Goal: Task Accomplishment & Management: Complete application form

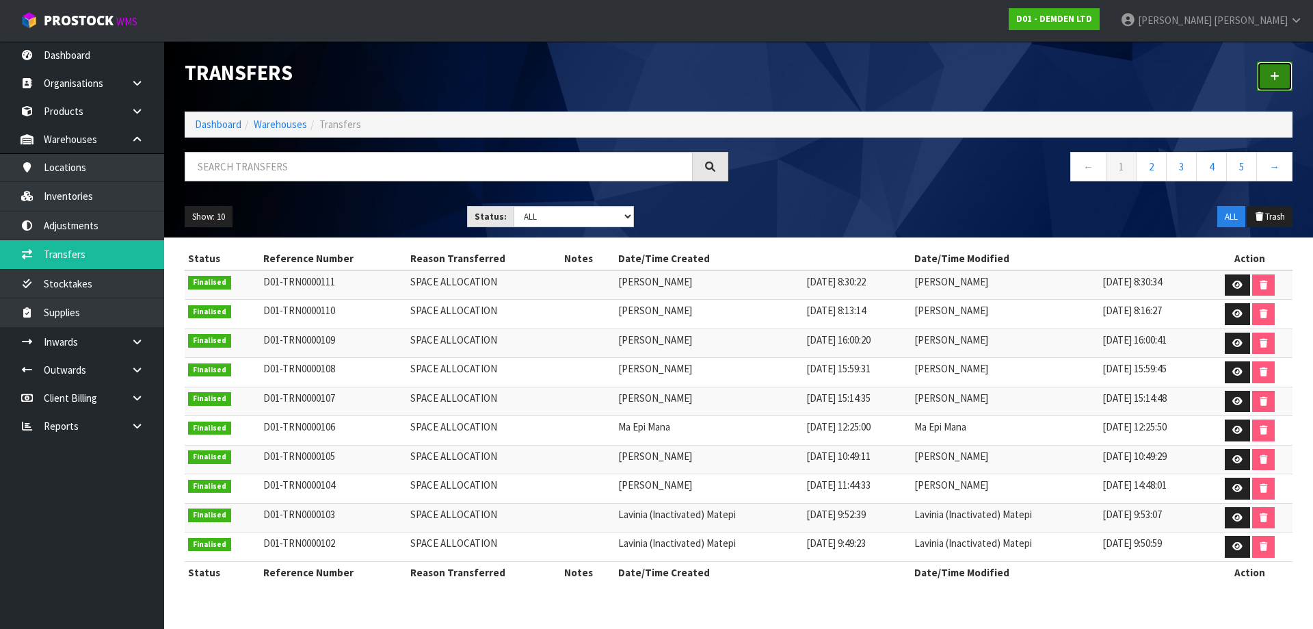
click at [1277, 65] on link at bounding box center [1275, 76] width 36 height 29
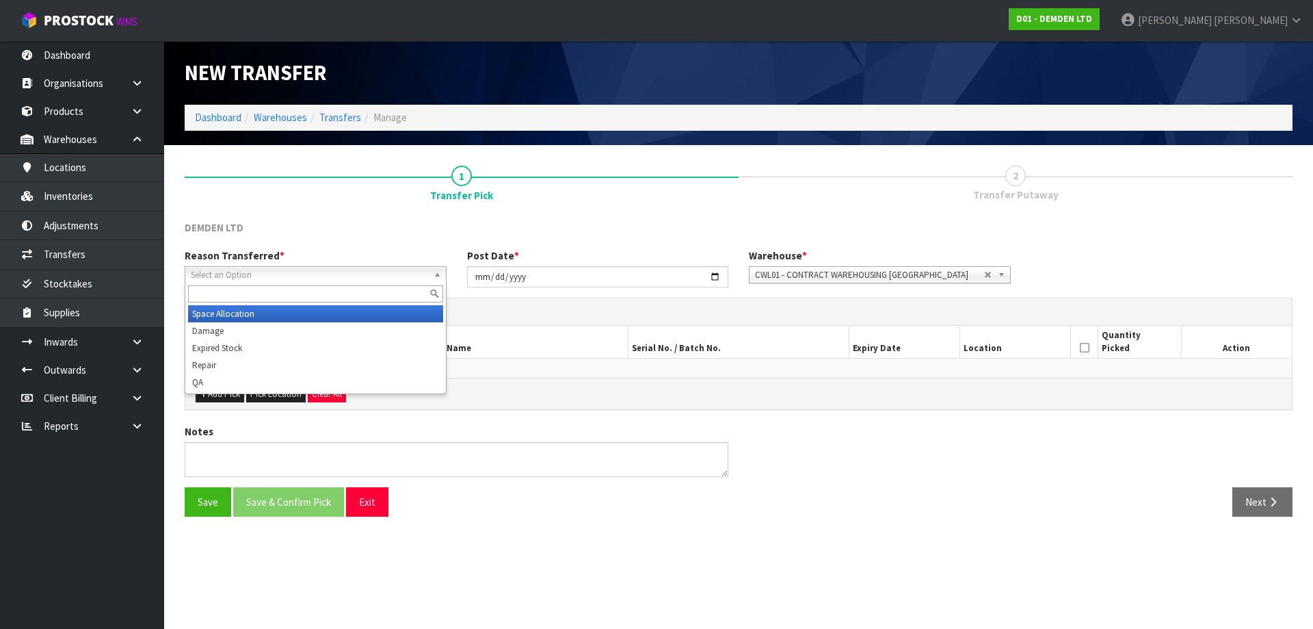
click at [286, 270] on span "Select an Option" at bounding box center [309, 275] width 237 height 16
click at [241, 320] on li "Space Allocation" at bounding box center [315, 313] width 255 height 17
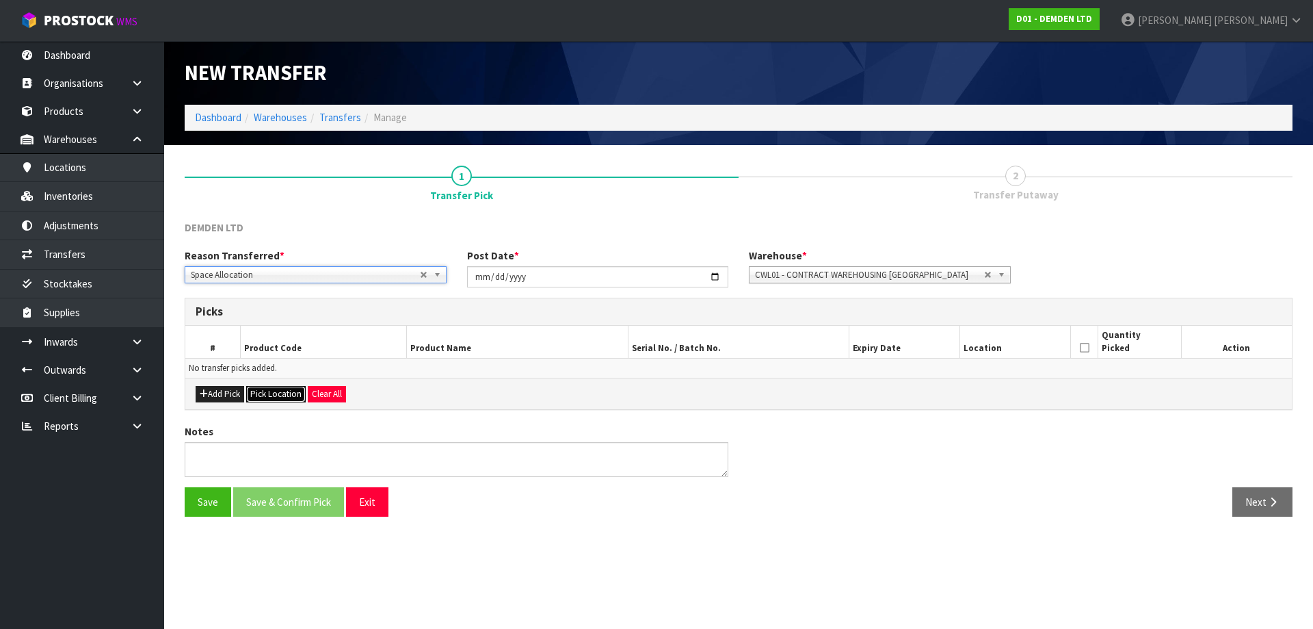
click at [283, 397] on button "Pick Location" at bounding box center [276, 394] width 60 height 16
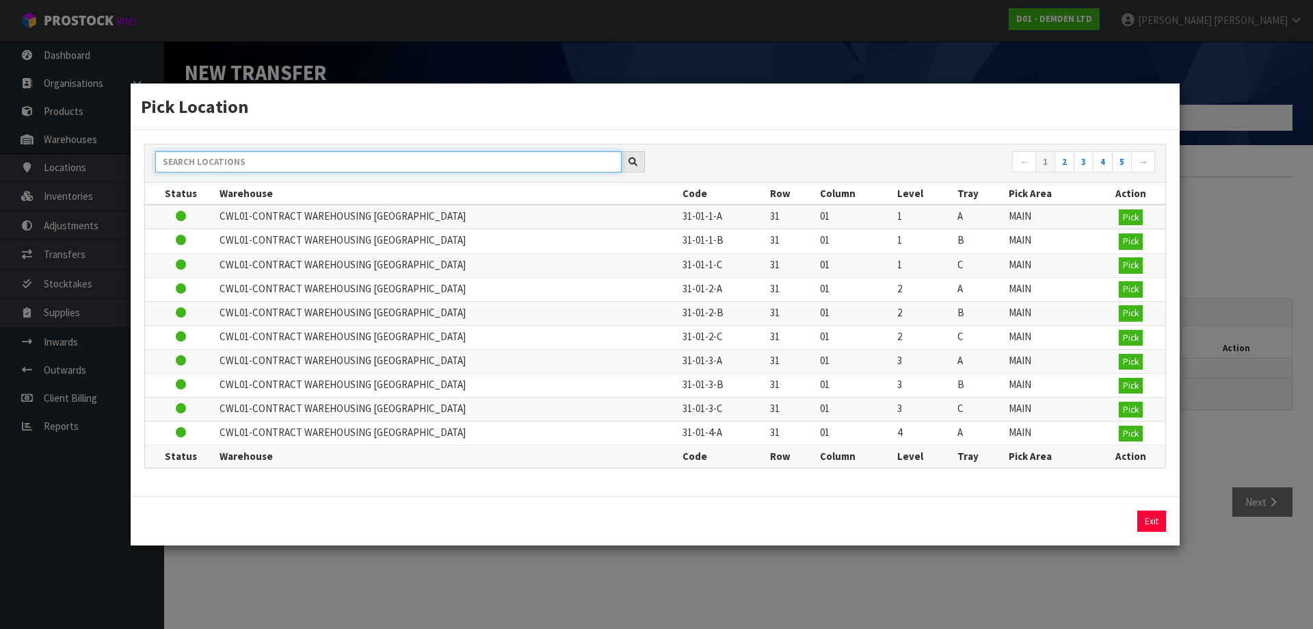
click at [298, 162] on input "text" at bounding box center [388, 161] width 467 height 21
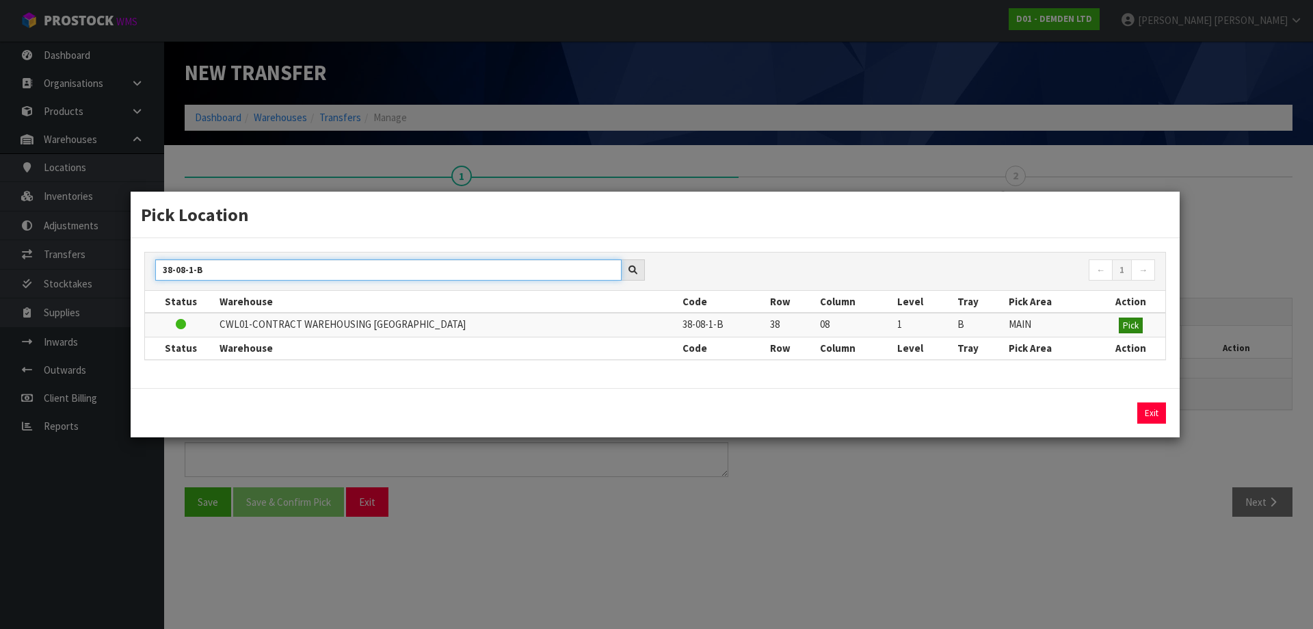
type input "38-08-1-B"
click at [1136, 323] on span "Pick" at bounding box center [1131, 325] width 16 height 12
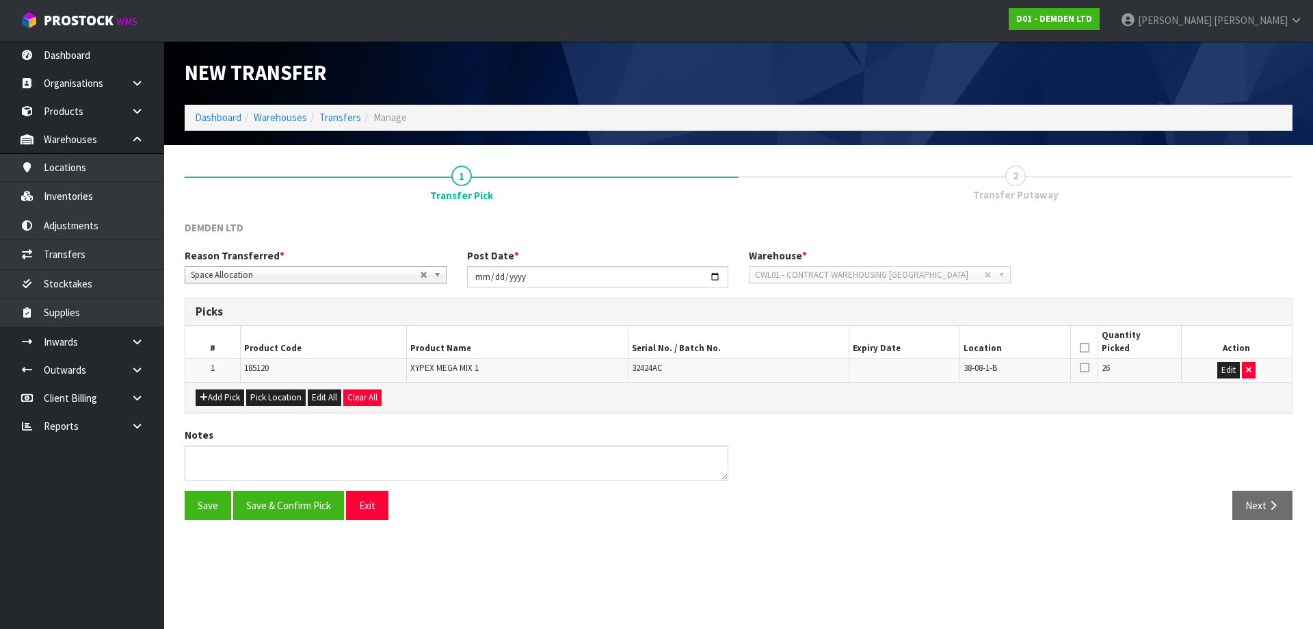
click at [1085, 348] on icon at bounding box center [1085, 348] width 10 height 1
click at [289, 501] on button "Save & Confirm Pick" at bounding box center [288, 504] width 111 height 29
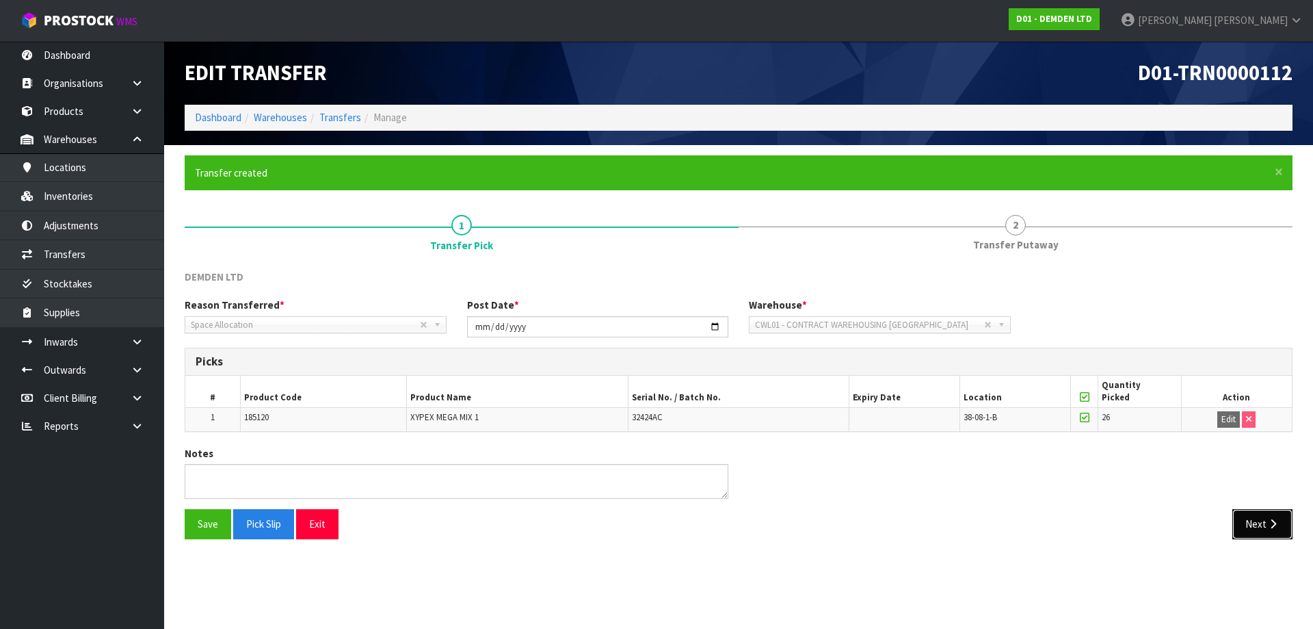
click at [1281, 525] on button "Next" at bounding box center [1263, 523] width 60 height 29
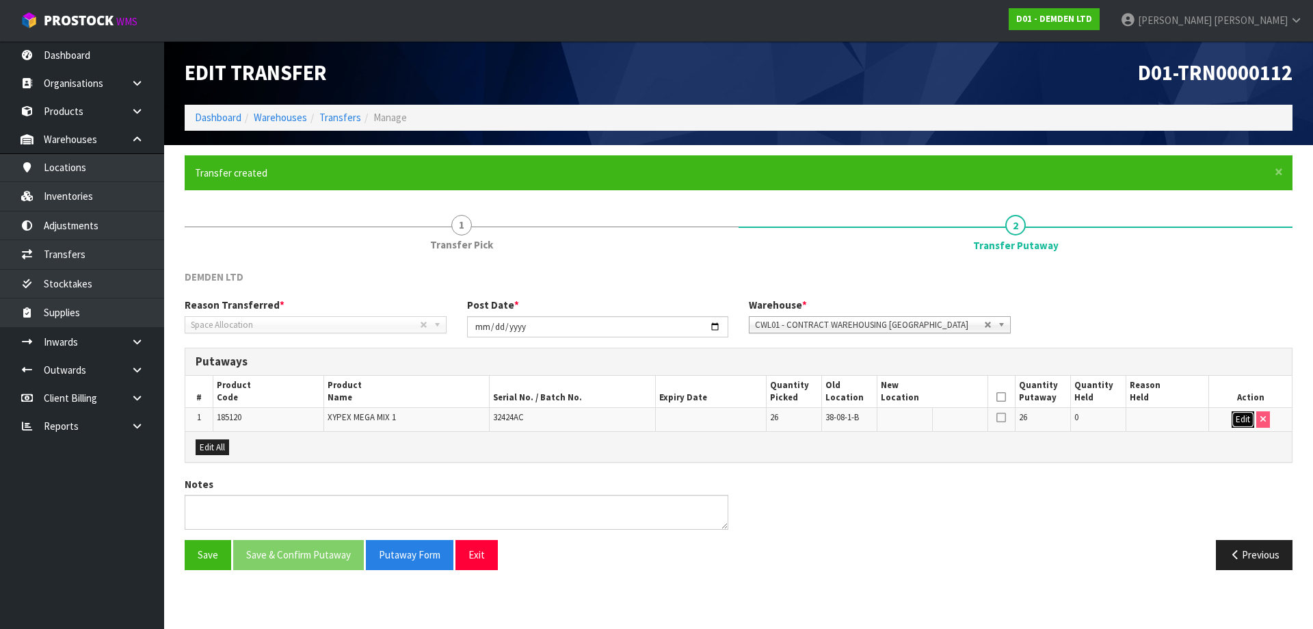
click at [1236, 425] on button "Edit" at bounding box center [1243, 419] width 23 height 16
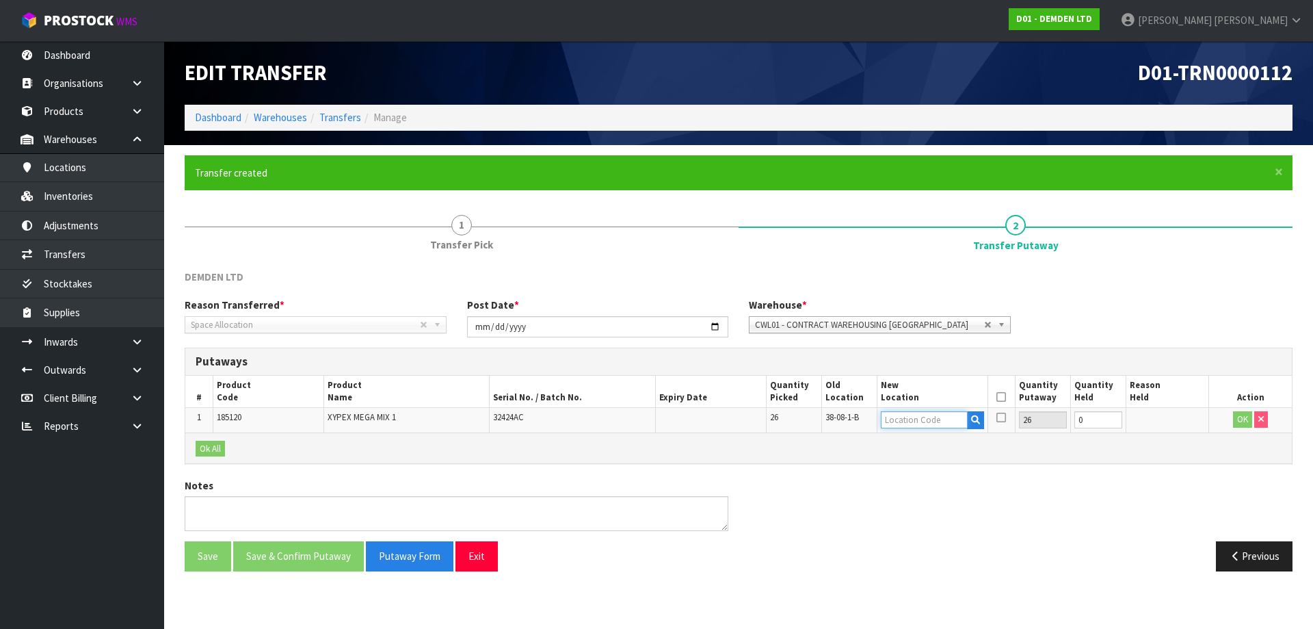
click at [932, 416] on input "text" at bounding box center [924, 419] width 87 height 17
type input "36-34-1-B"
click at [1236, 427] on button "OK" at bounding box center [1242, 419] width 19 height 16
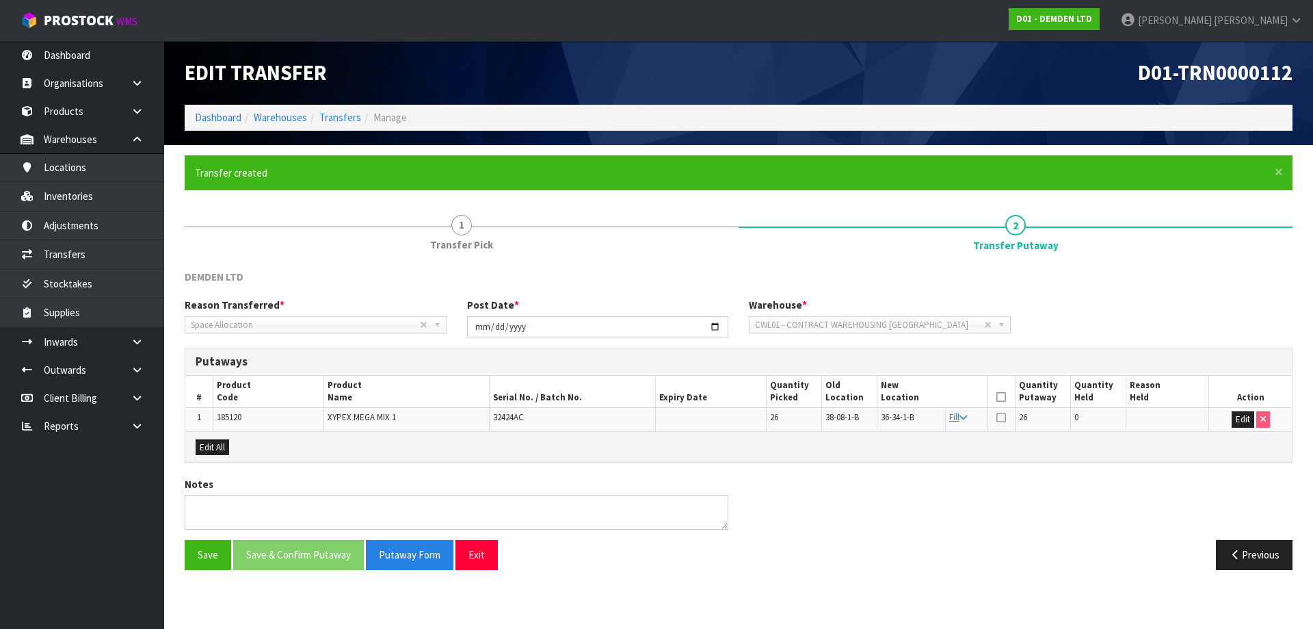
click at [1004, 397] on icon at bounding box center [1002, 397] width 10 height 1
click at [283, 547] on button "Save & Confirm Putaway" at bounding box center [298, 554] width 131 height 29
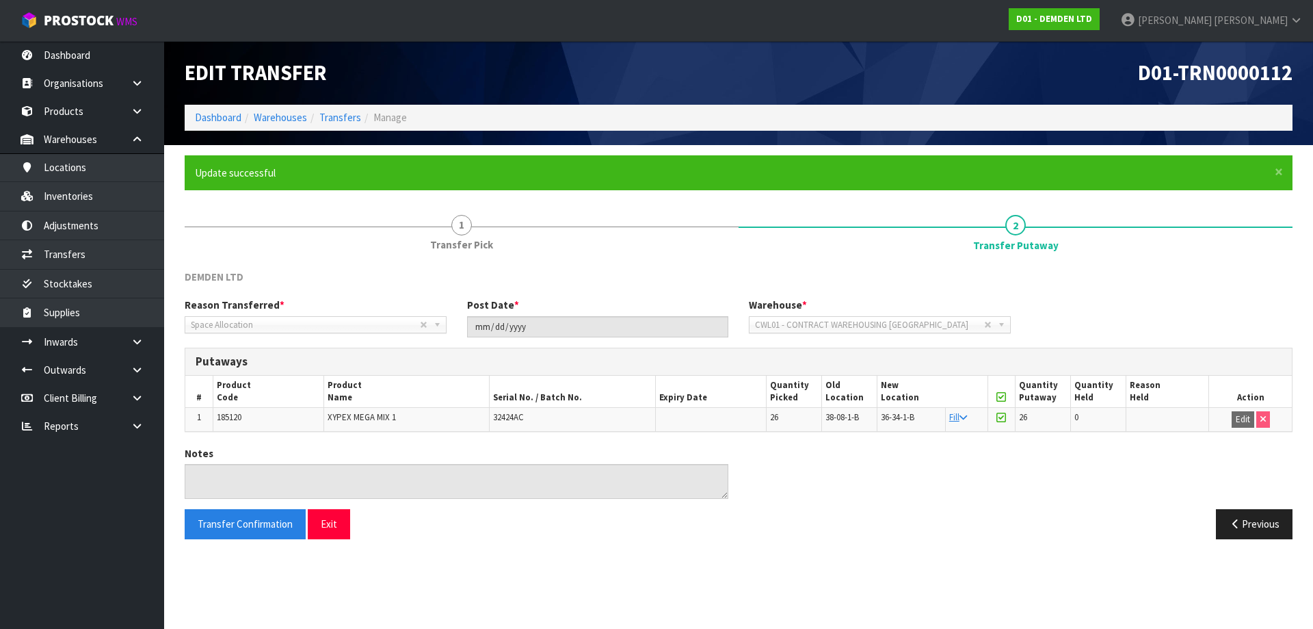
click at [331, 125] on ol "Dashboard Warehouses Transfers Manage" at bounding box center [739, 117] width 1108 height 25
click at [333, 121] on link "Transfers" at bounding box center [340, 117] width 42 height 13
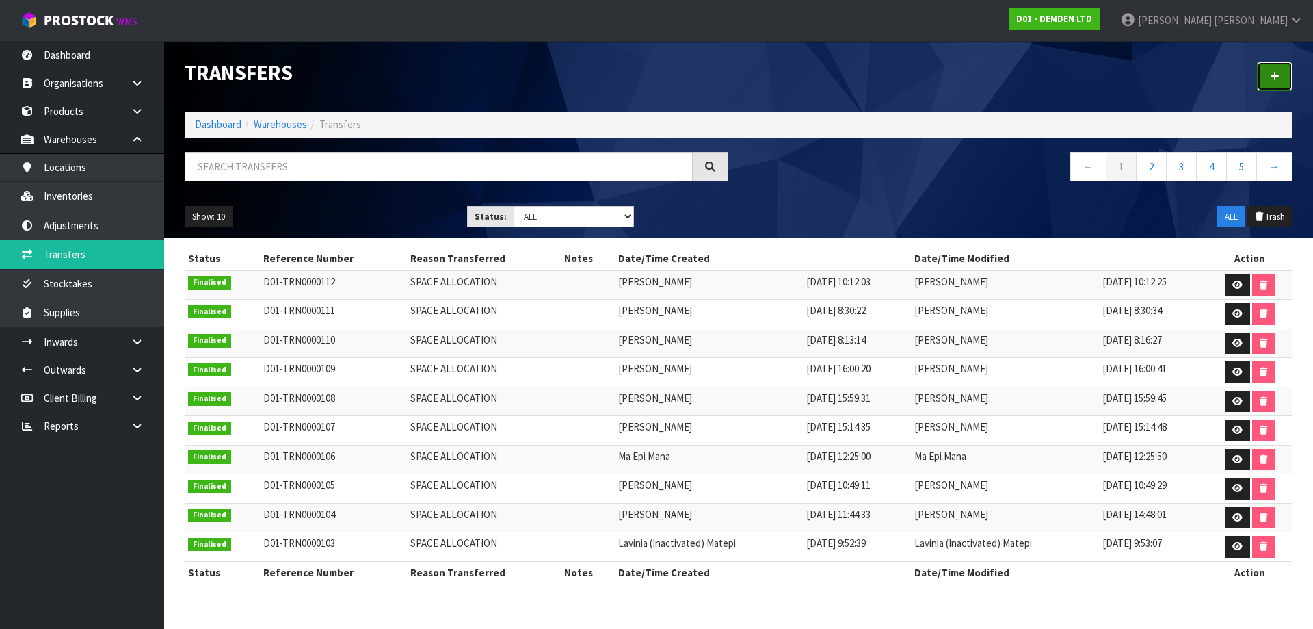
click at [1289, 81] on link at bounding box center [1275, 76] width 36 height 29
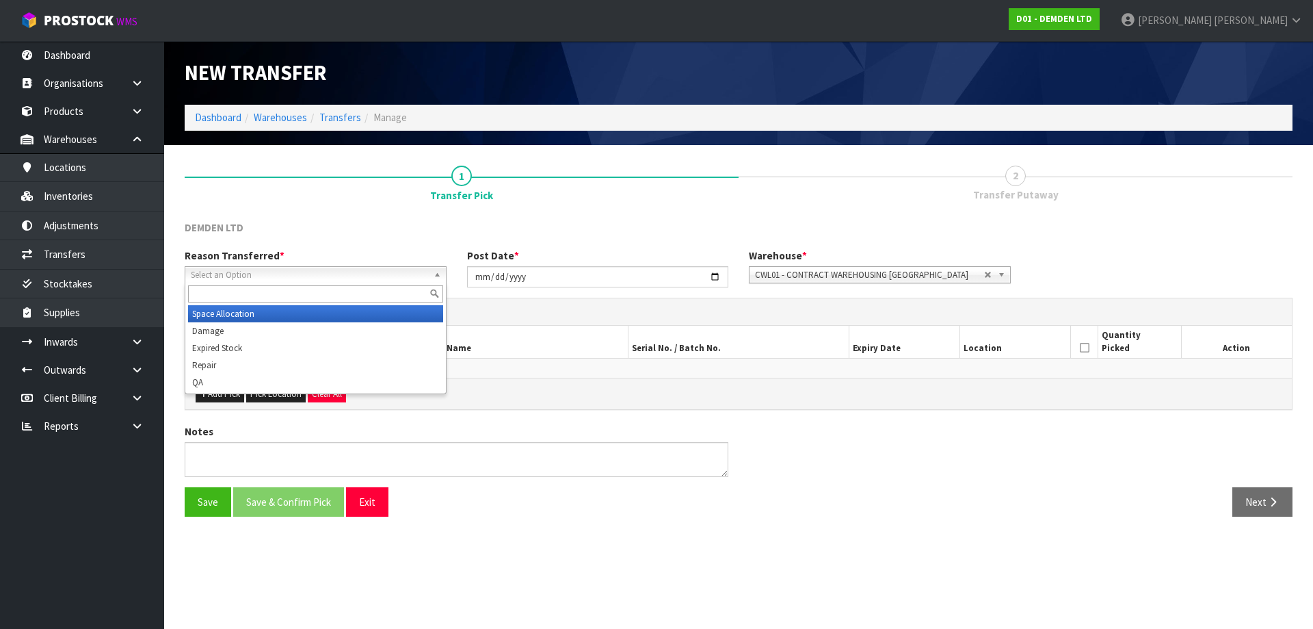
click at [356, 276] on span "Select an Option" at bounding box center [309, 275] width 237 height 16
click at [241, 315] on li "Space Allocation" at bounding box center [315, 313] width 255 height 17
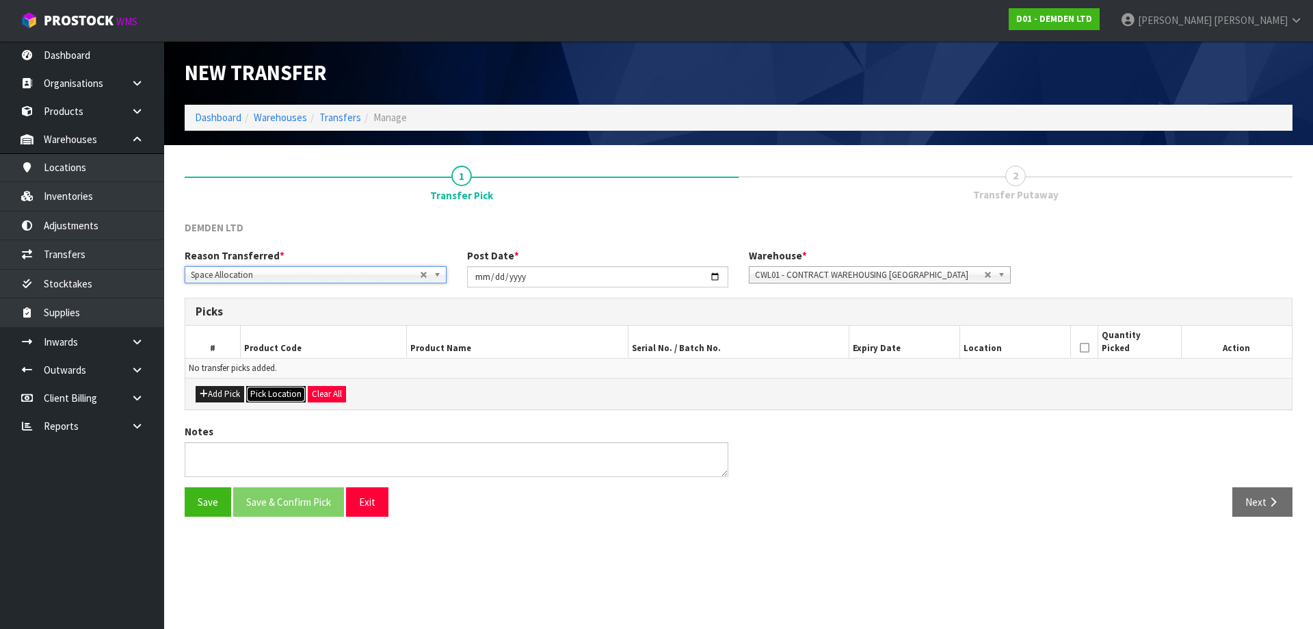
click at [280, 395] on button "Pick Location" at bounding box center [276, 394] width 60 height 16
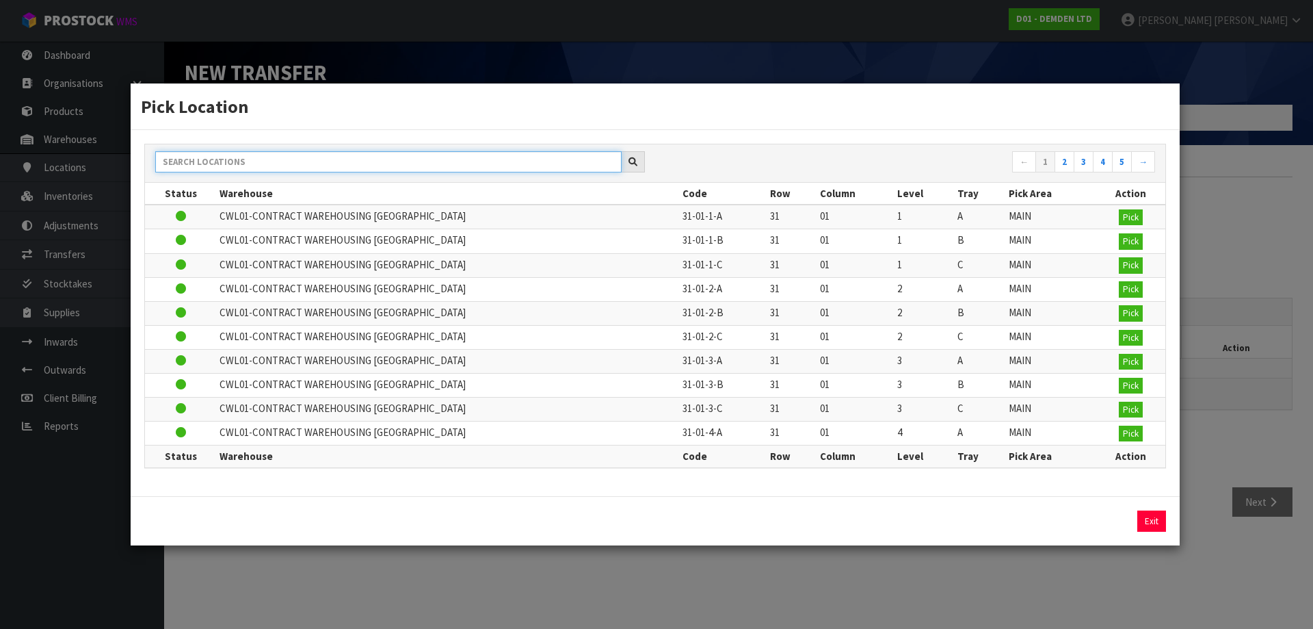
click at [373, 172] on input "text" at bounding box center [388, 161] width 467 height 21
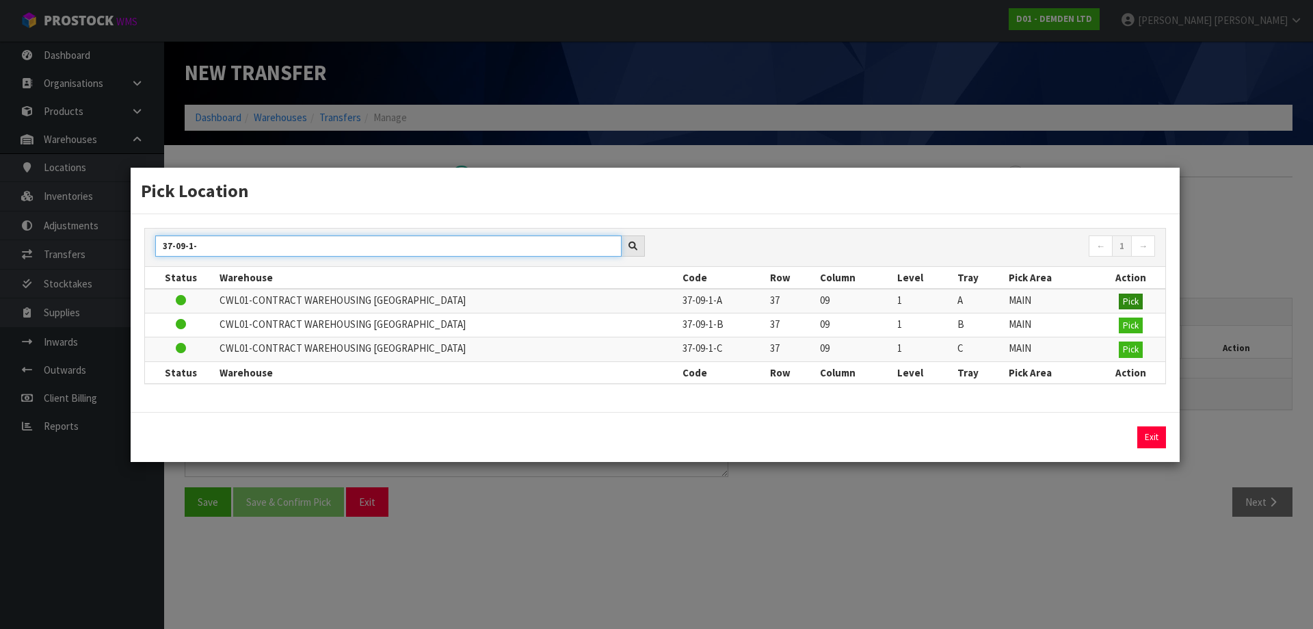
type input "37-09-1-"
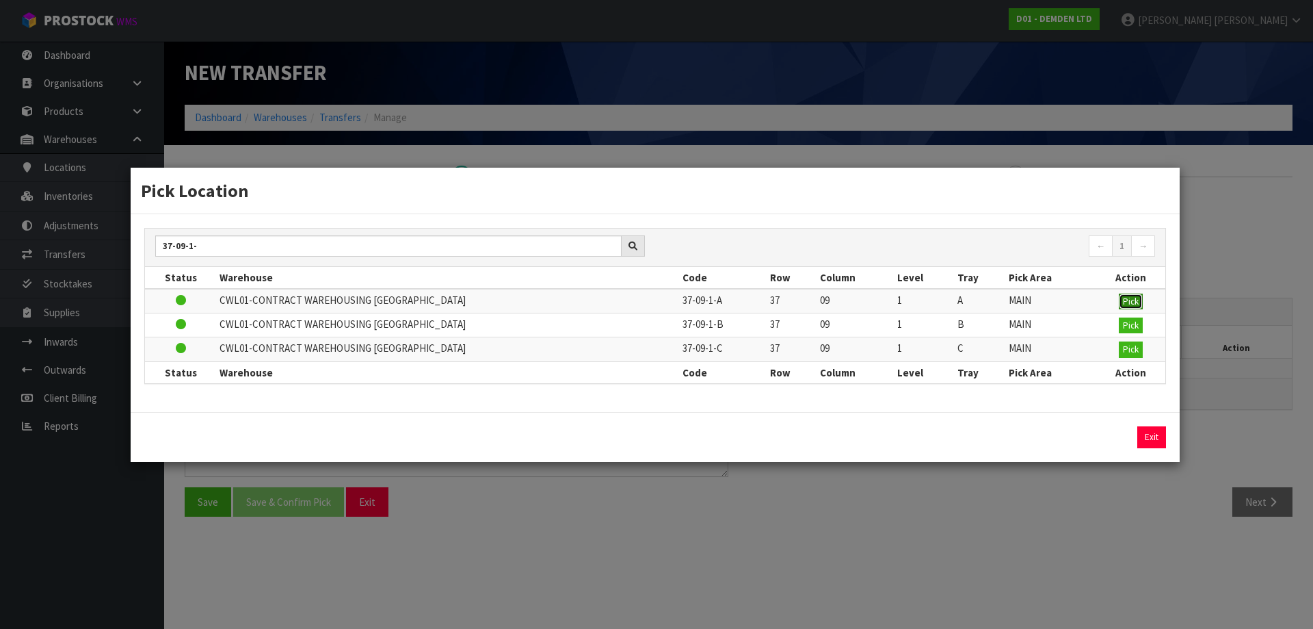
click at [1126, 308] on button "Pick" at bounding box center [1131, 301] width 24 height 16
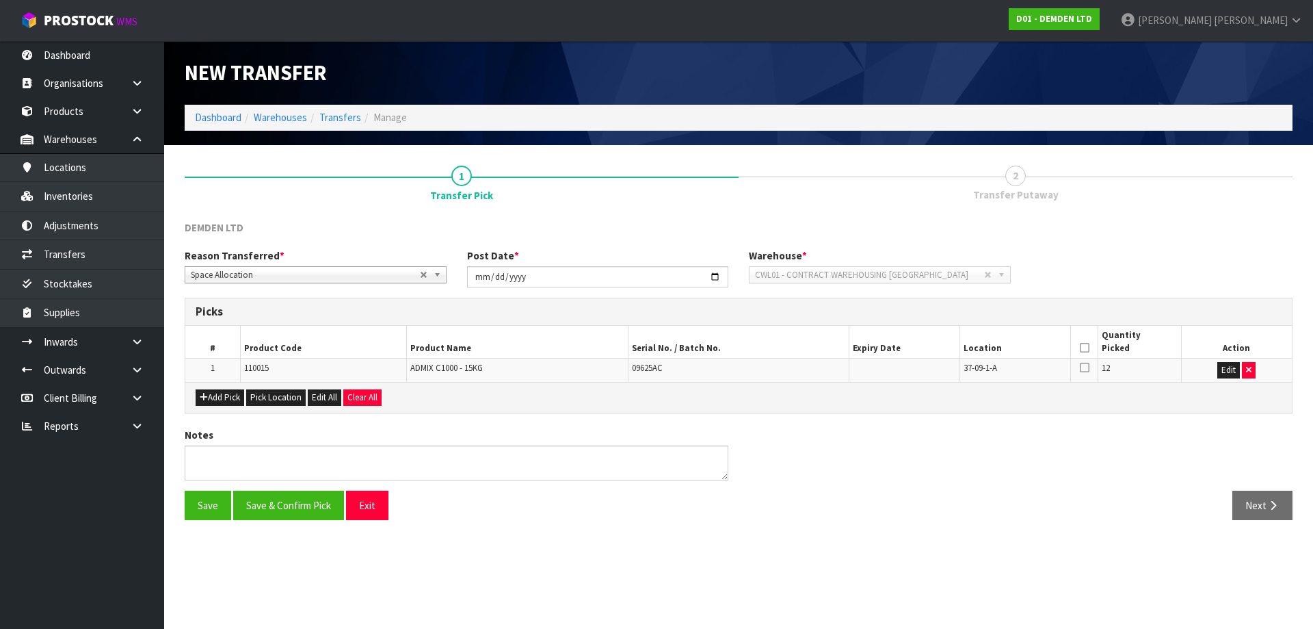
click at [1087, 348] on icon at bounding box center [1085, 348] width 10 height 1
click at [301, 501] on button "Save & Confirm Pick" at bounding box center [288, 504] width 111 height 29
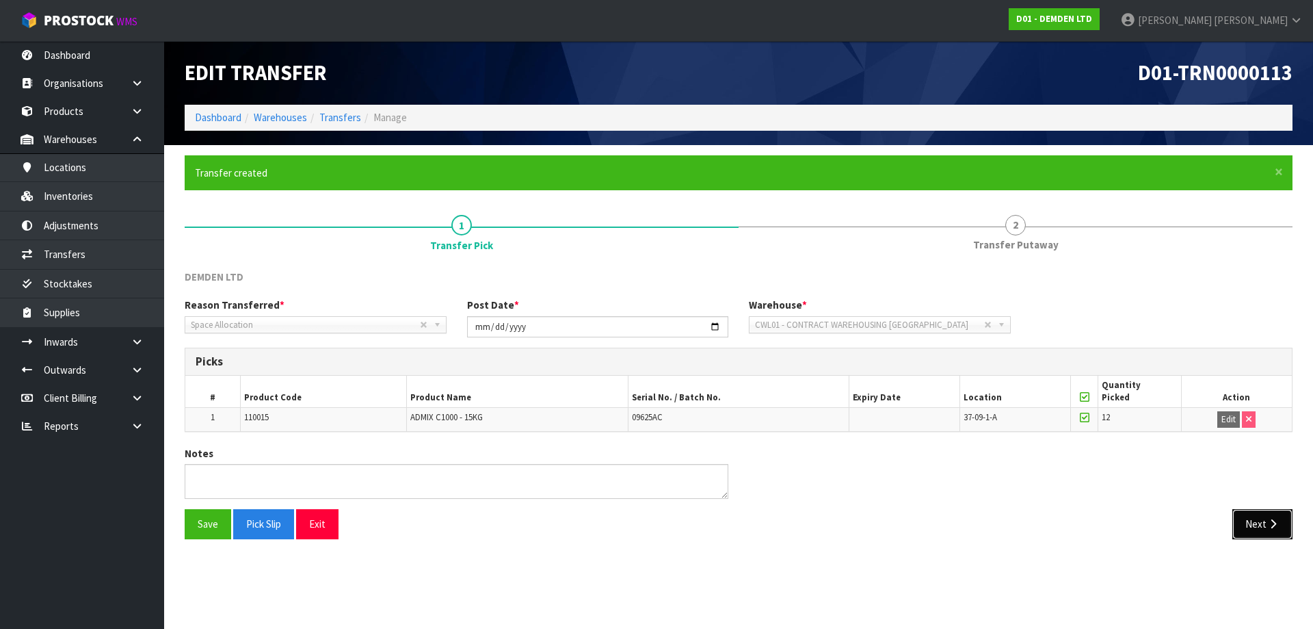
click at [1254, 527] on button "Next" at bounding box center [1263, 523] width 60 height 29
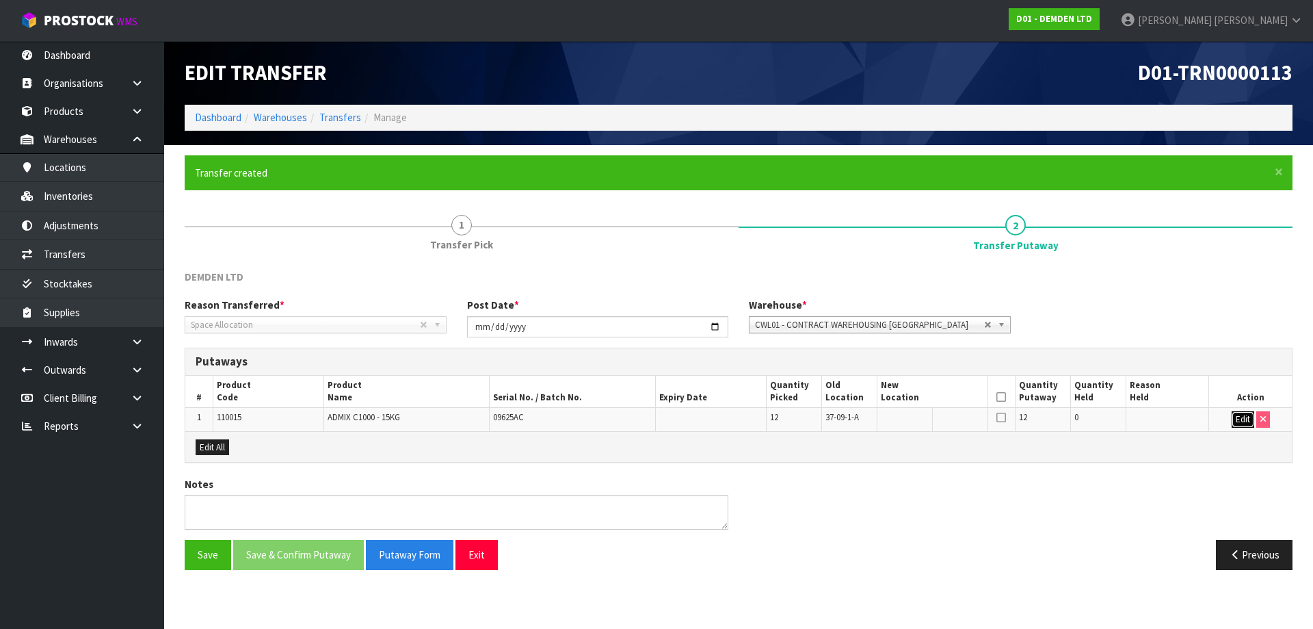
click at [1245, 412] on button "Edit" at bounding box center [1243, 419] width 23 height 16
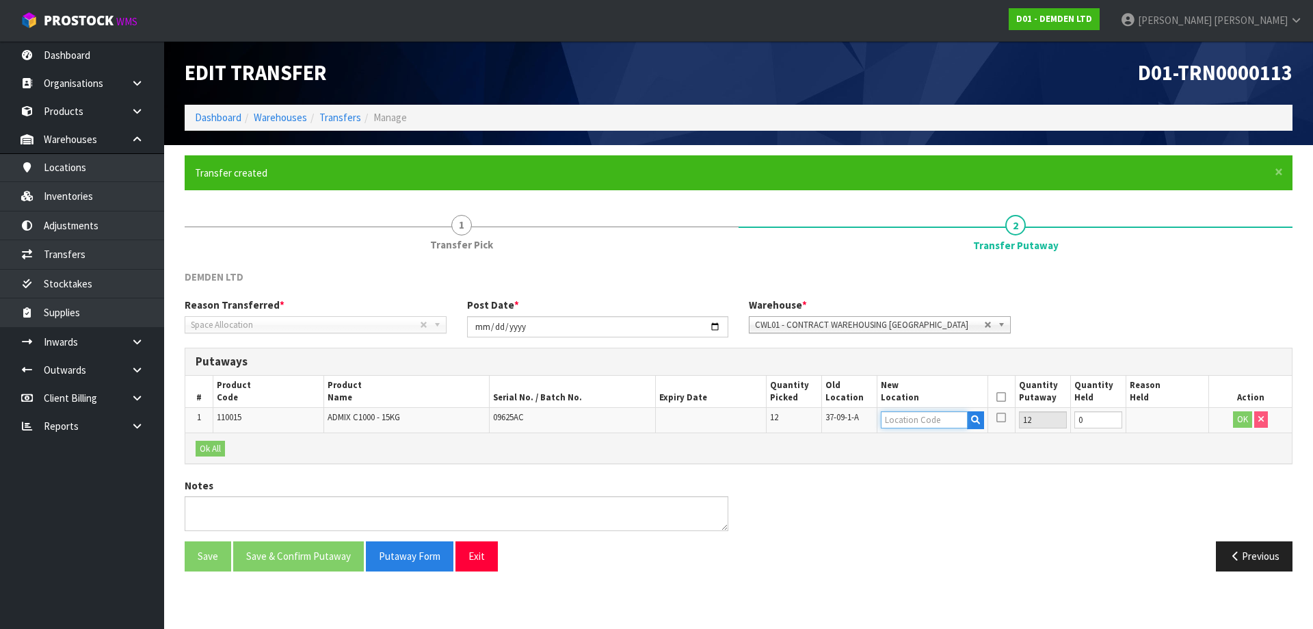
click at [902, 420] on input "text" at bounding box center [924, 419] width 87 height 17
type input "36-28-1-B"
click at [1242, 423] on button "OK" at bounding box center [1242, 419] width 19 height 16
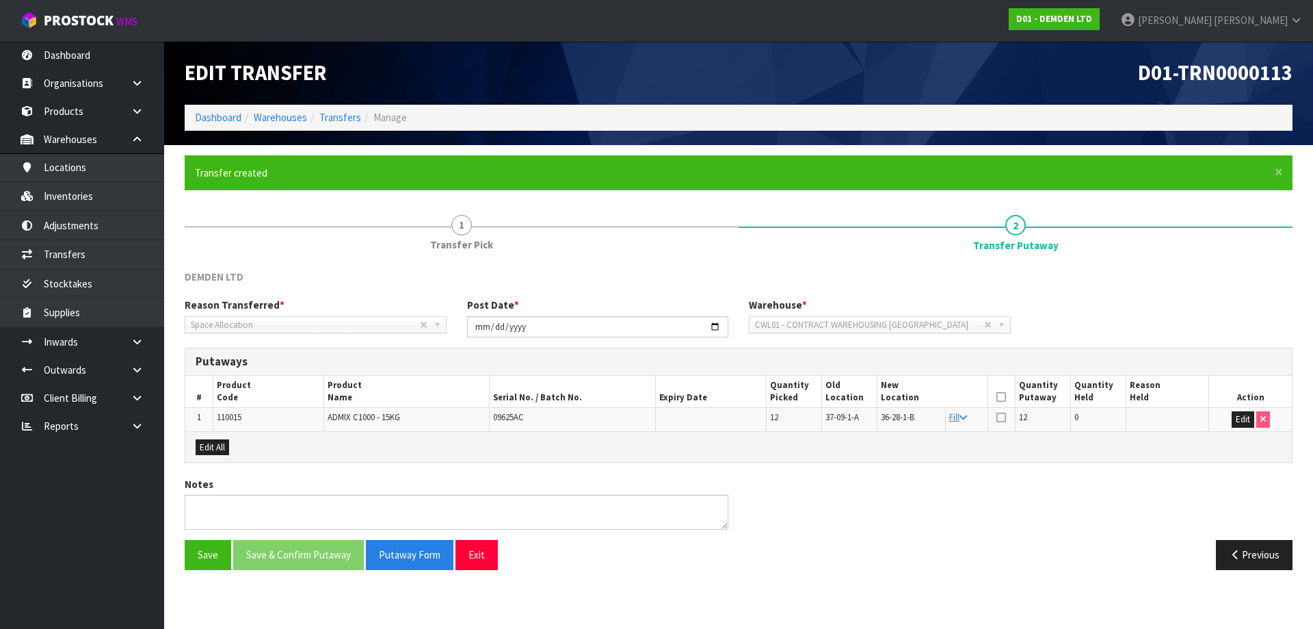
drag, startPoint x: 1011, startPoint y: 391, endPoint x: 999, endPoint y: 396, distance: 13.5
click at [1010, 391] on th at bounding box center [1001, 392] width 27 height 32
click at [995, 397] on th at bounding box center [1001, 392] width 27 height 32
click at [1001, 397] on icon at bounding box center [1002, 397] width 10 height 1
click at [352, 554] on button "Save & Confirm Putaway" at bounding box center [298, 554] width 131 height 29
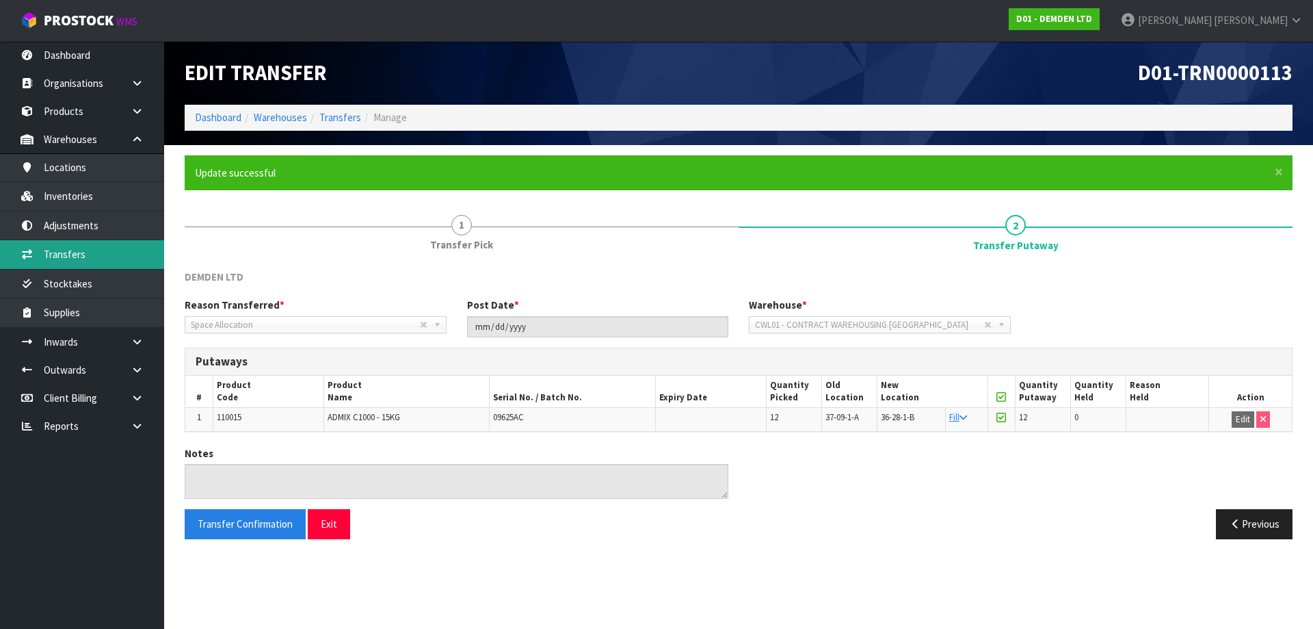
click at [116, 250] on link "Transfers" at bounding box center [82, 254] width 164 height 28
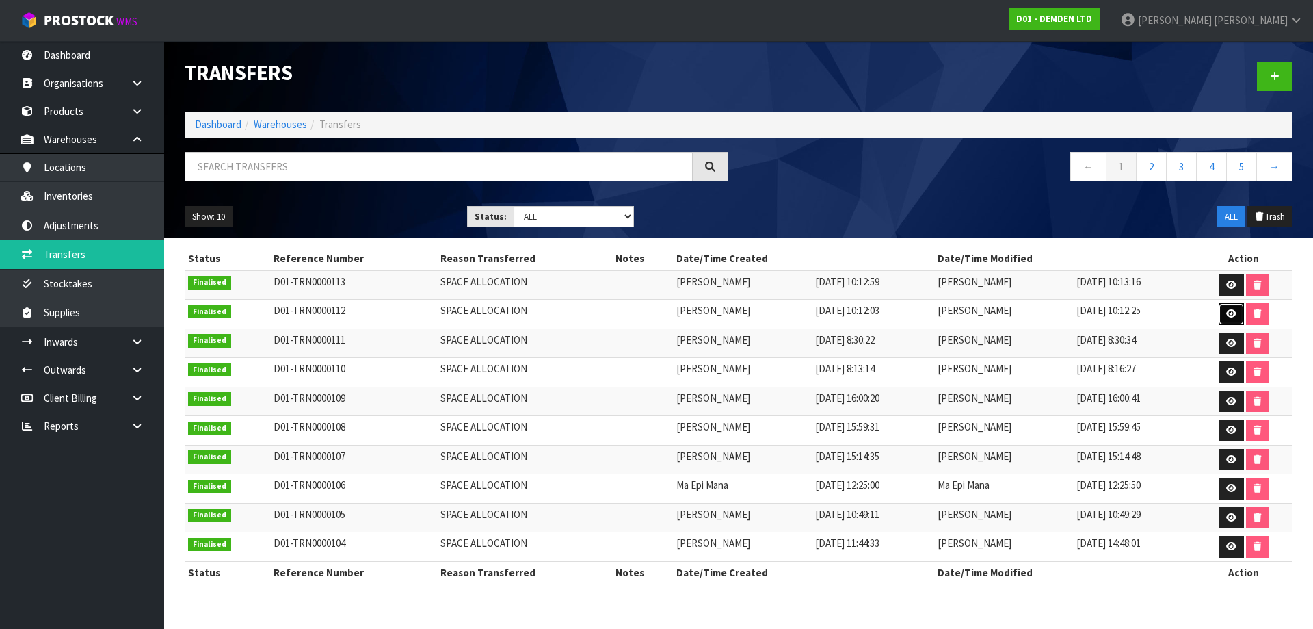
click at [1229, 316] on icon at bounding box center [1232, 313] width 10 height 9
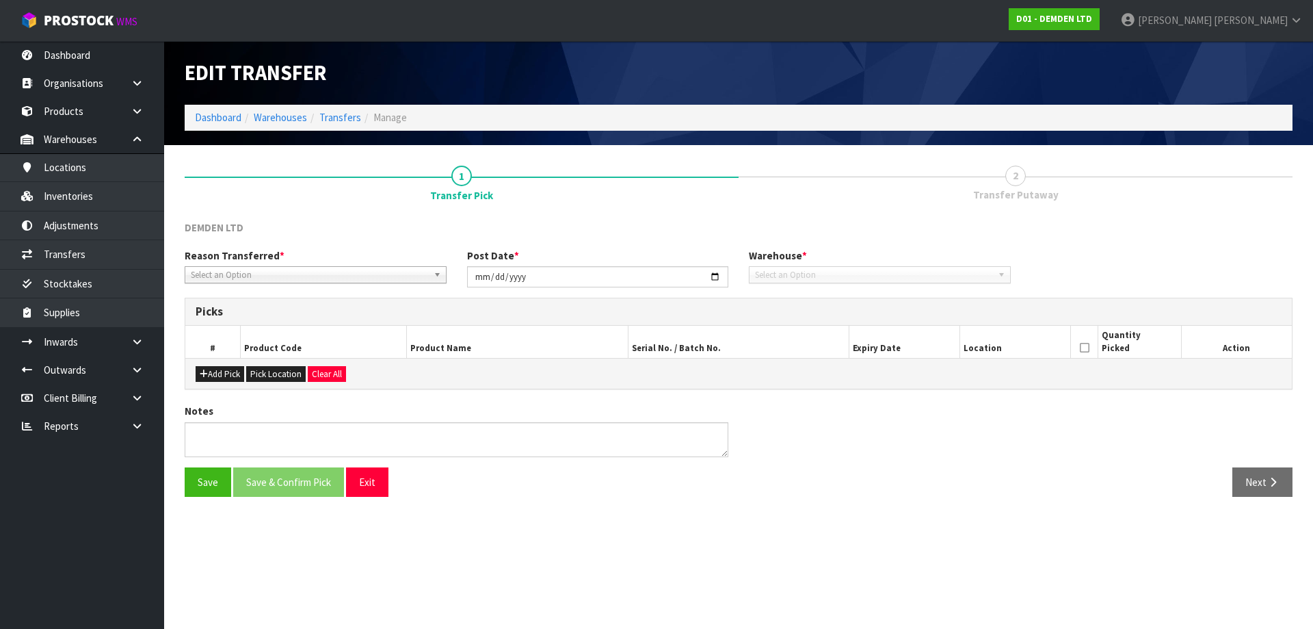
type input "[DATE]"
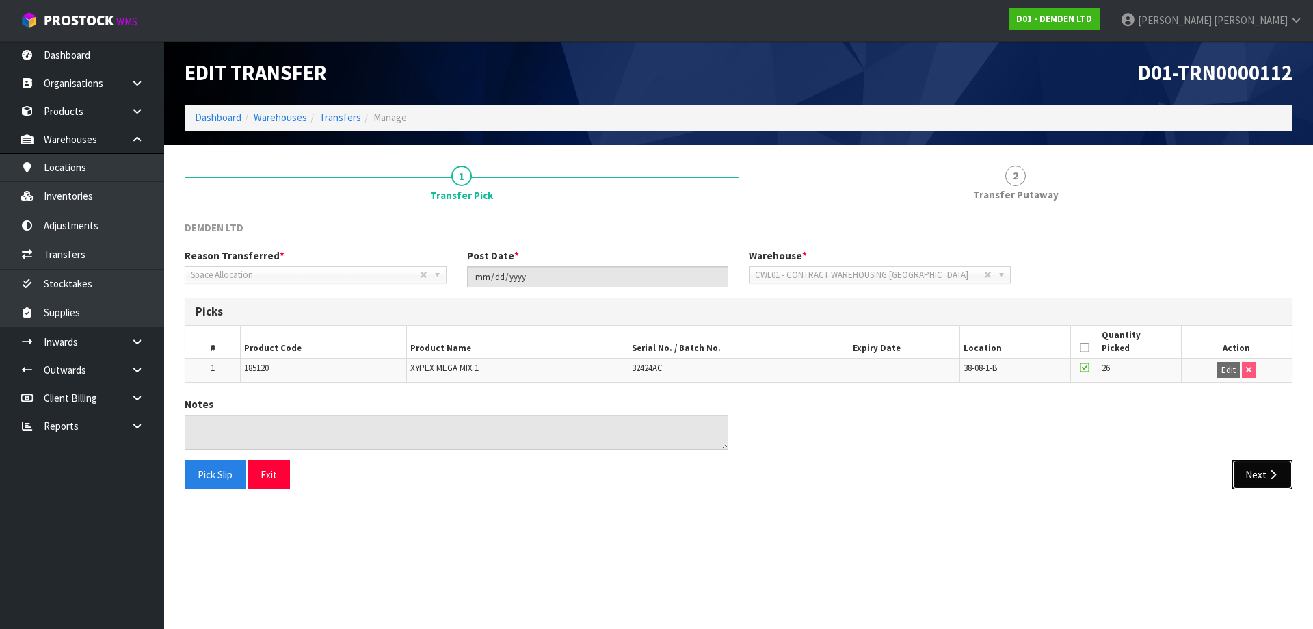
click at [1276, 480] on button "Next" at bounding box center [1263, 474] width 60 height 29
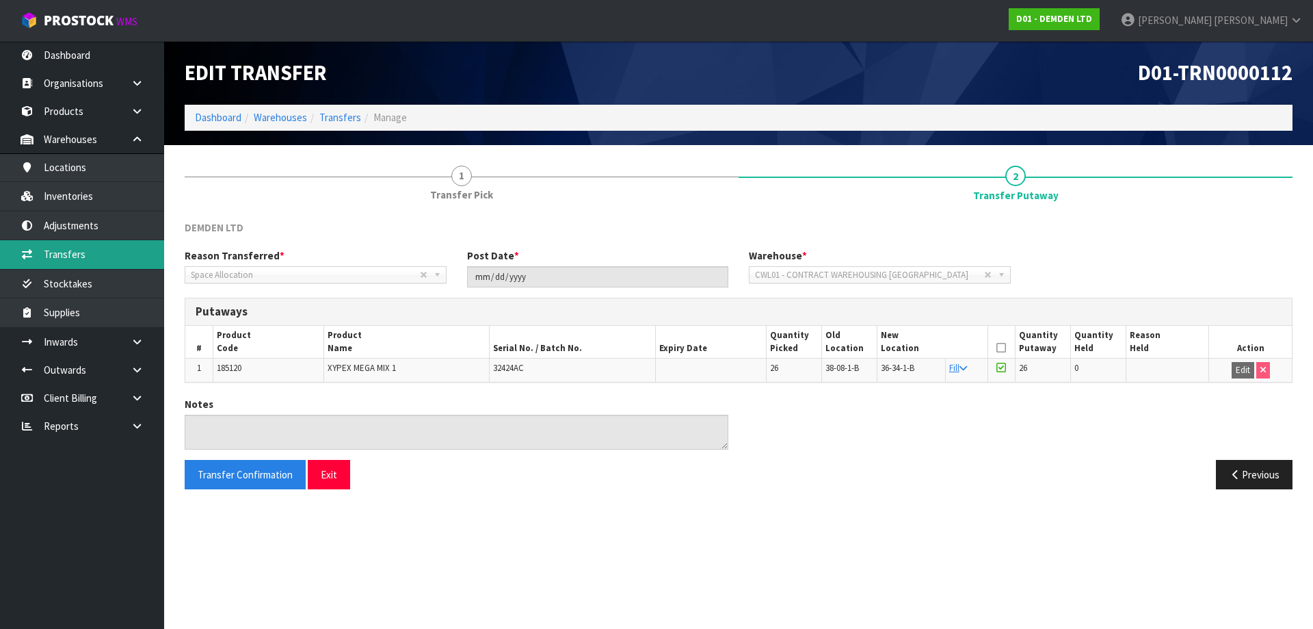
click at [116, 244] on link "Transfers" at bounding box center [82, 254] width 164 height 28
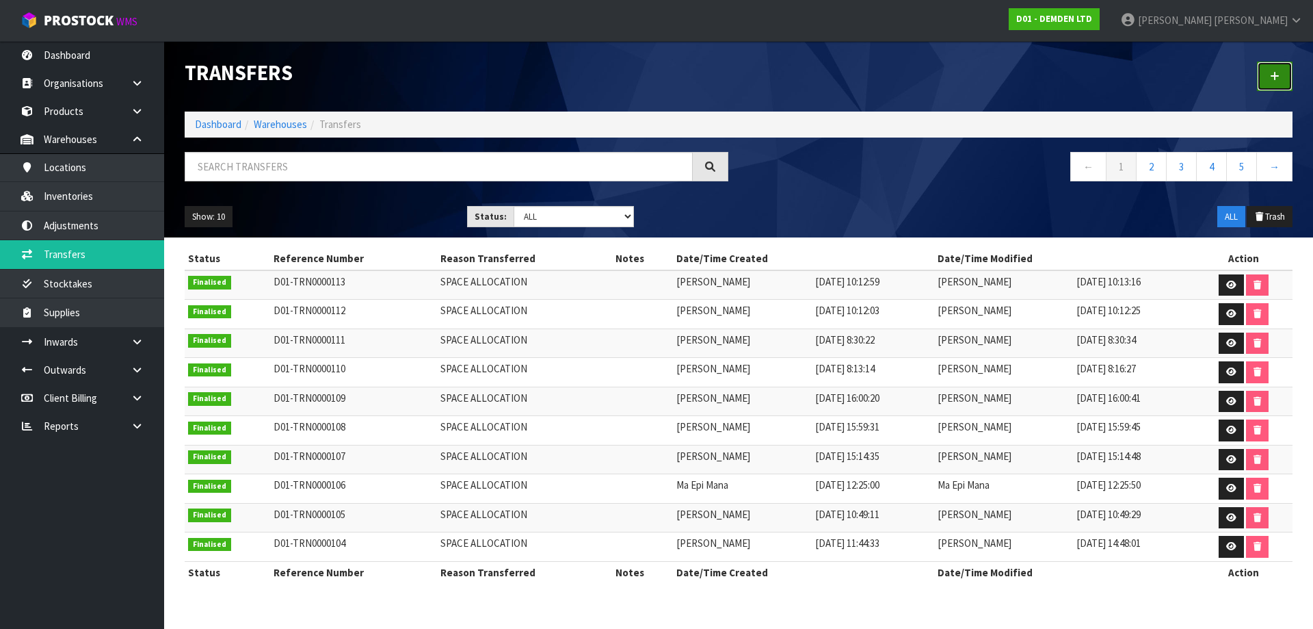
click at [1272, 79] on icon at bounding box center [1275, 76] width 10 height 10
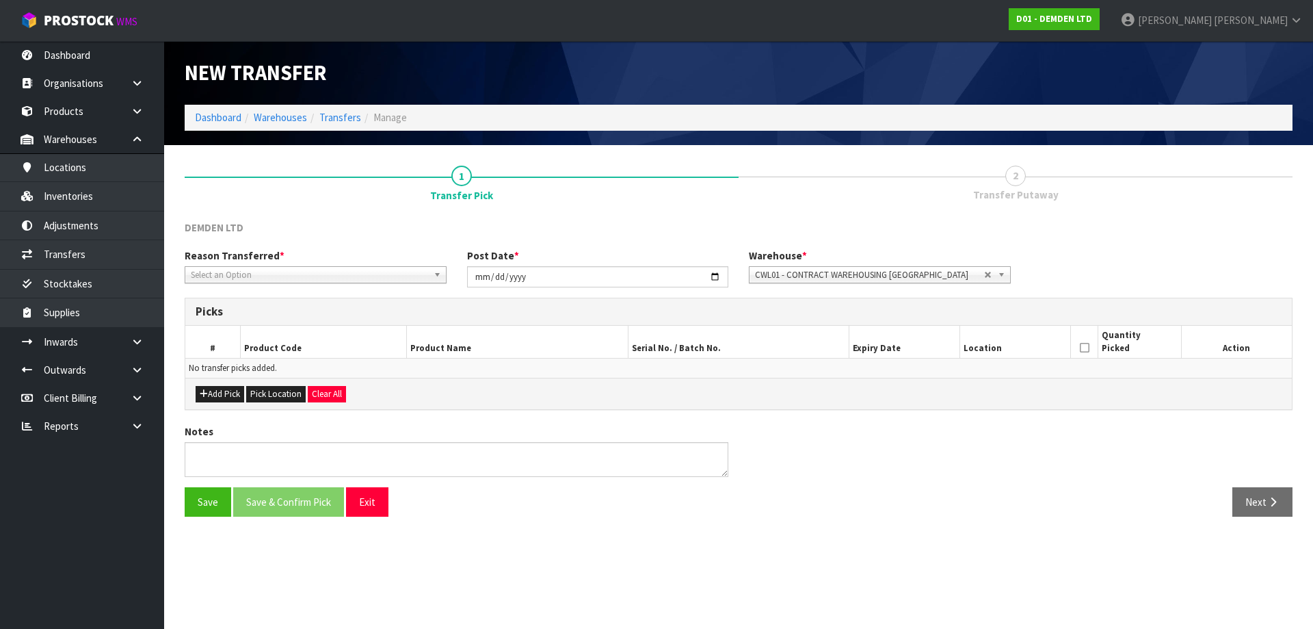
click at [343, 278] on span "Select an Option" at bounding box center [309, 275] width 237 height 16
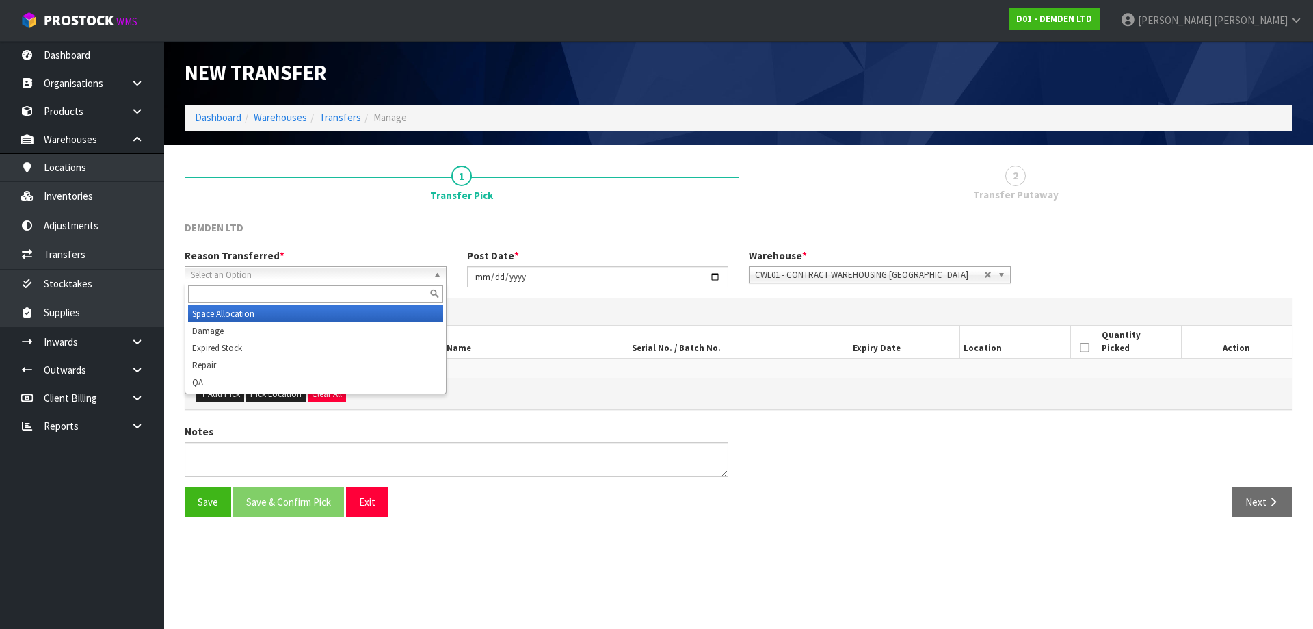
click at [286, 319] on li "Space Allocation" at bounding box center [315, 313] width 255 height 17
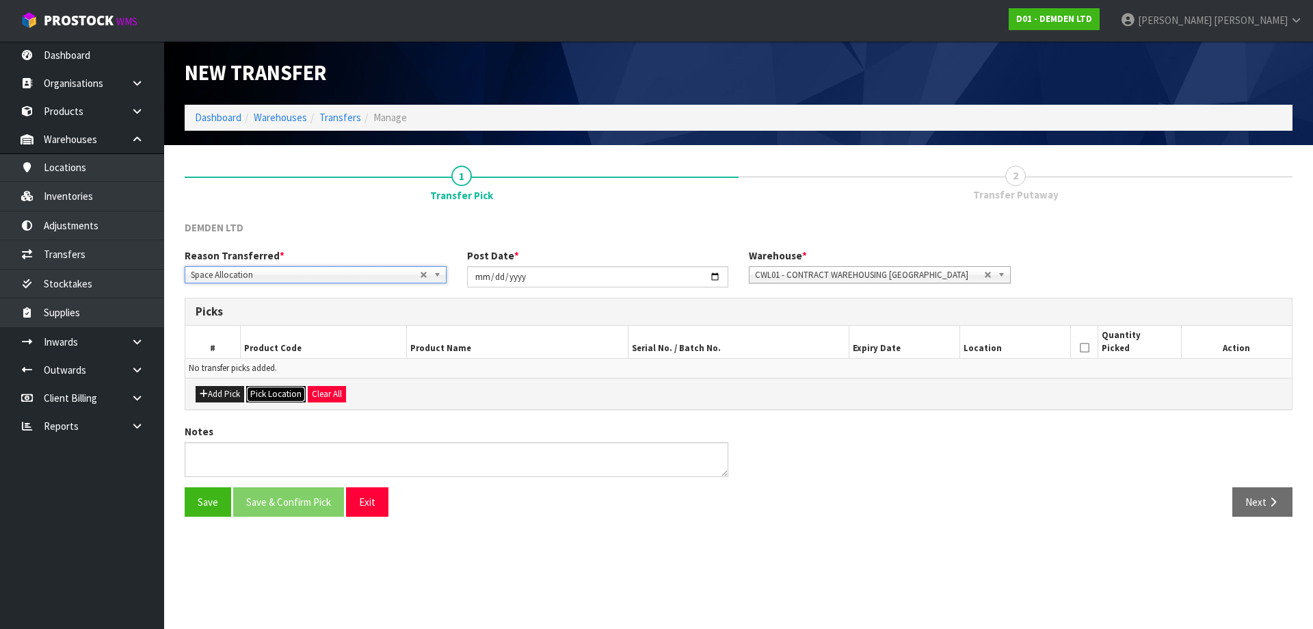
click at [267, 393] on button "Pick Location" at bounding box center [276, 394] width 60 height 16
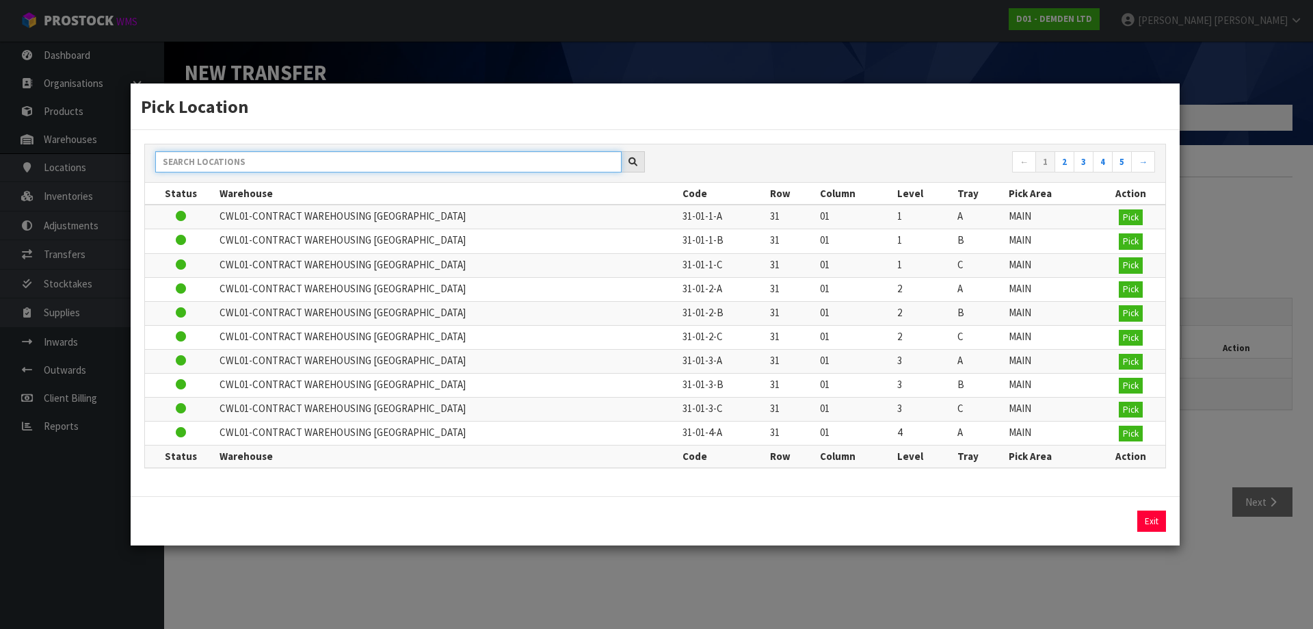
click at [335, 170] on input "text" at bounding box center [388, 161] width 467 height 21
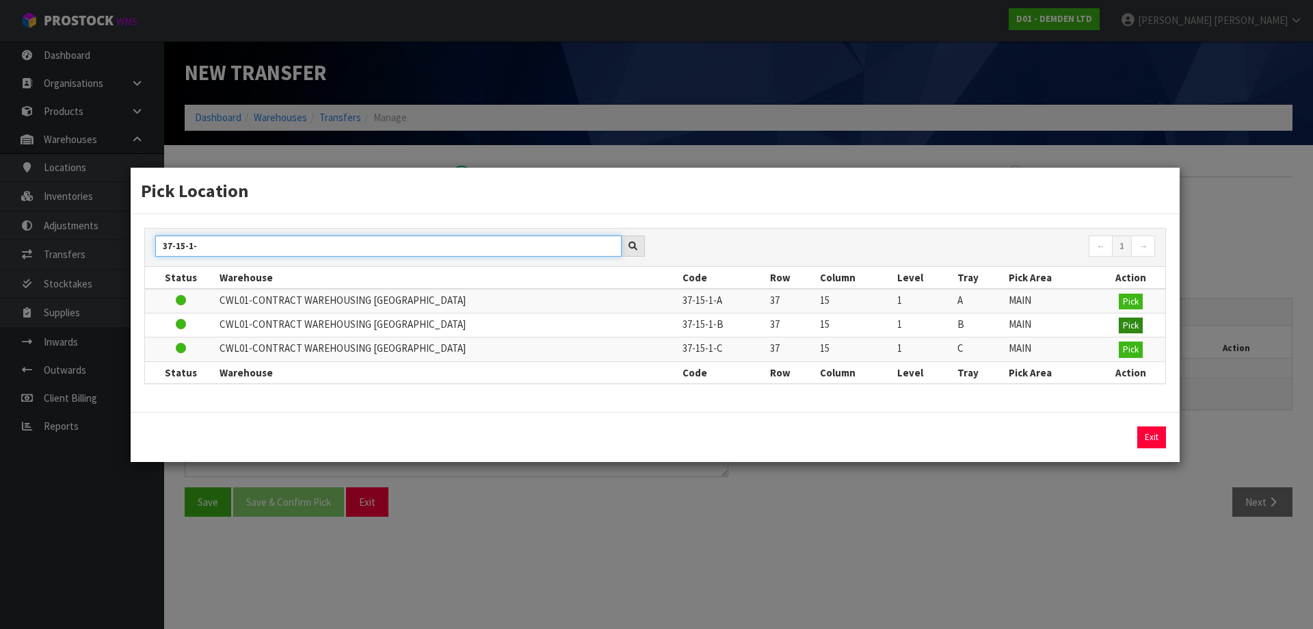
type input "37-15-1-"
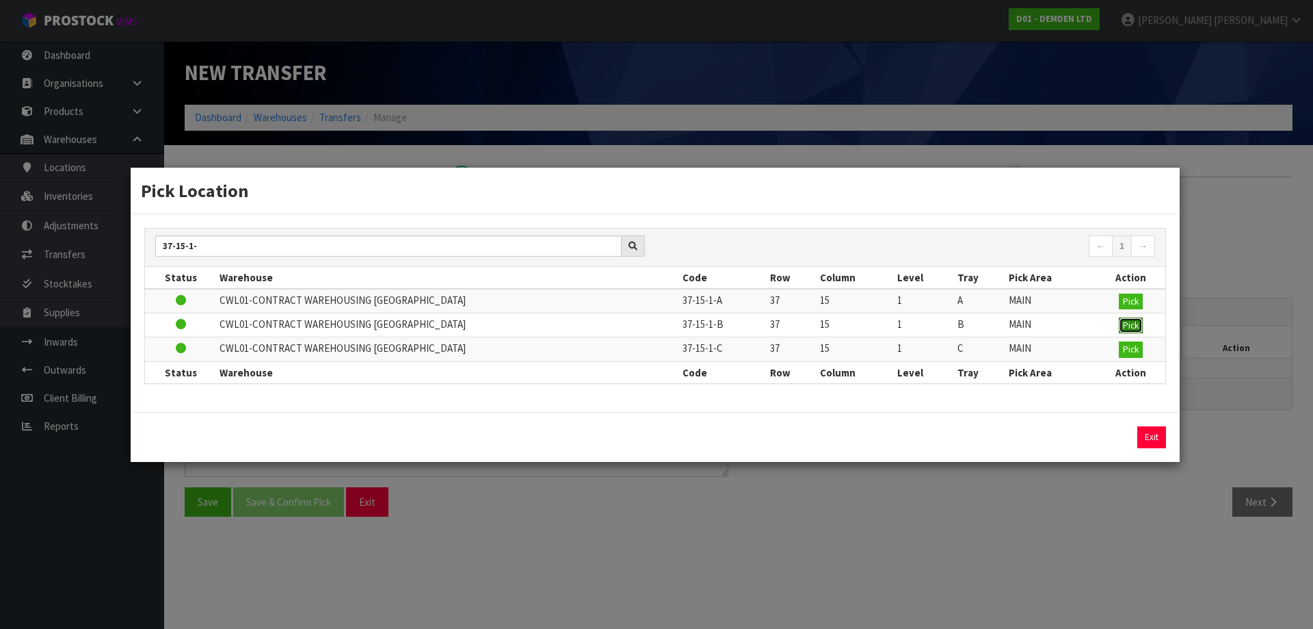
click at [1127, 323] on span "Pick" at bounding box center [1131, 325] width 16 height 12
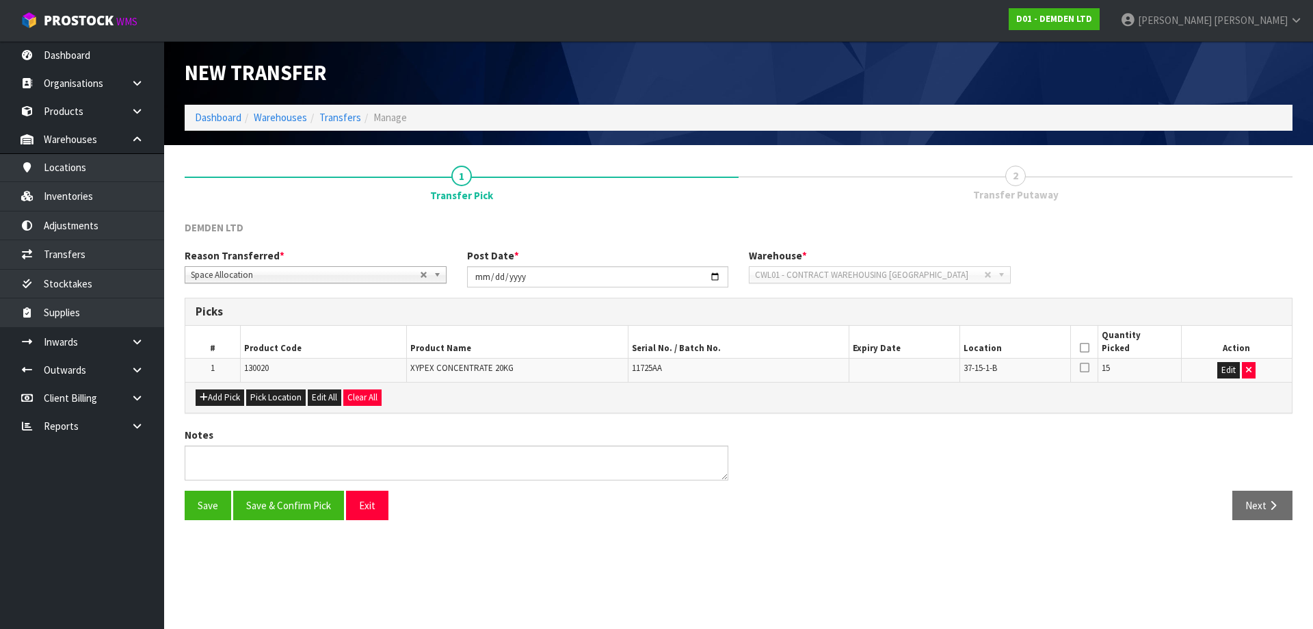
click at [1080, 348] on icon at bounding box center [1085, 348] width 10 height 1
click at [310, 500] on button "Save & Confirm Pick" at bounding box center [288, 504] width 111 height 29
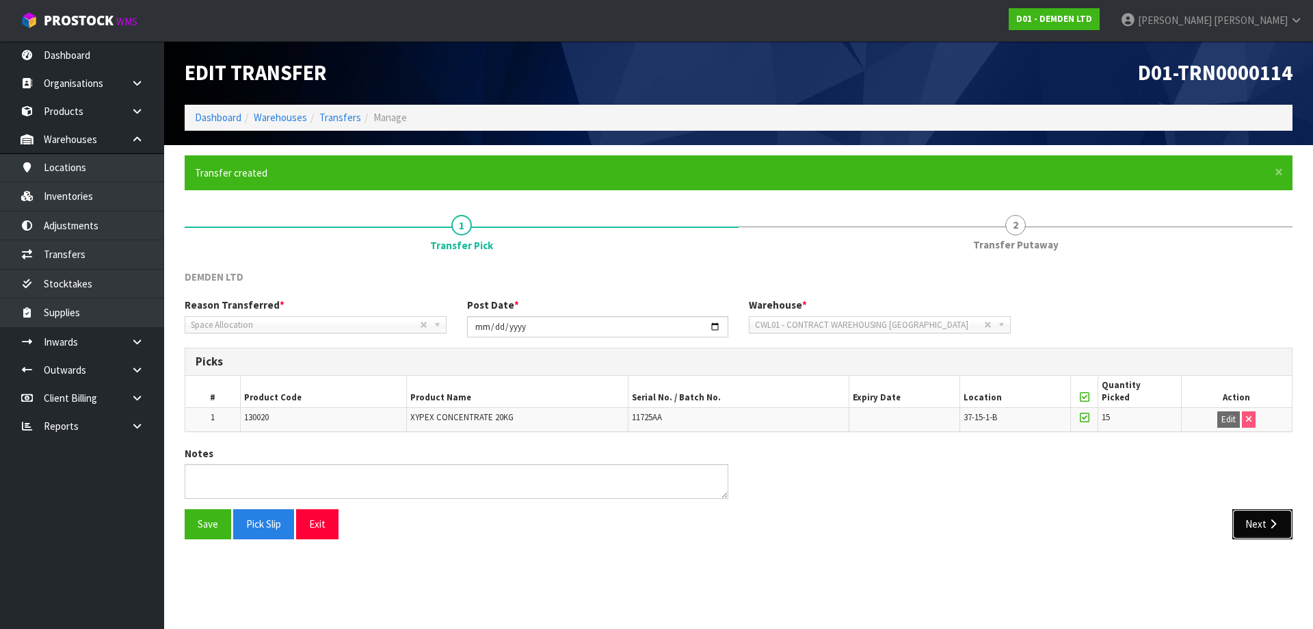
click at [1280, 527] on button "Next" at bounding box center [1263, 523] width 60 height 29
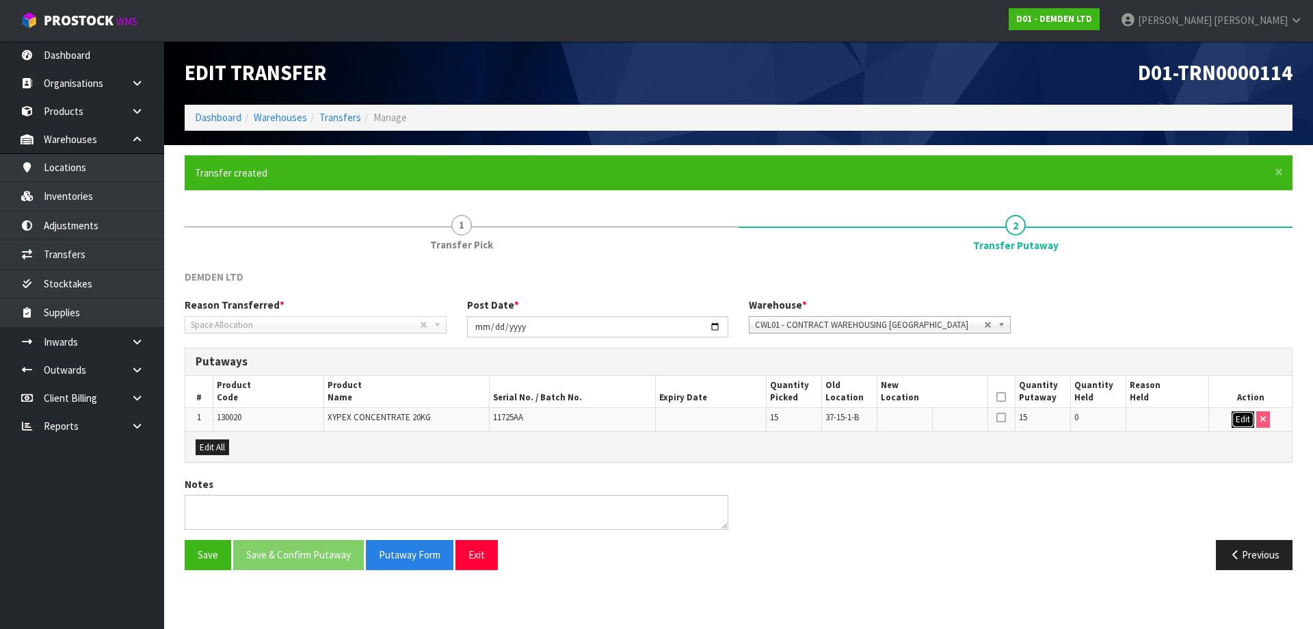
click at [1240, 415] on button "Edit" at bounding box center [1243, 419] width 23 height 16
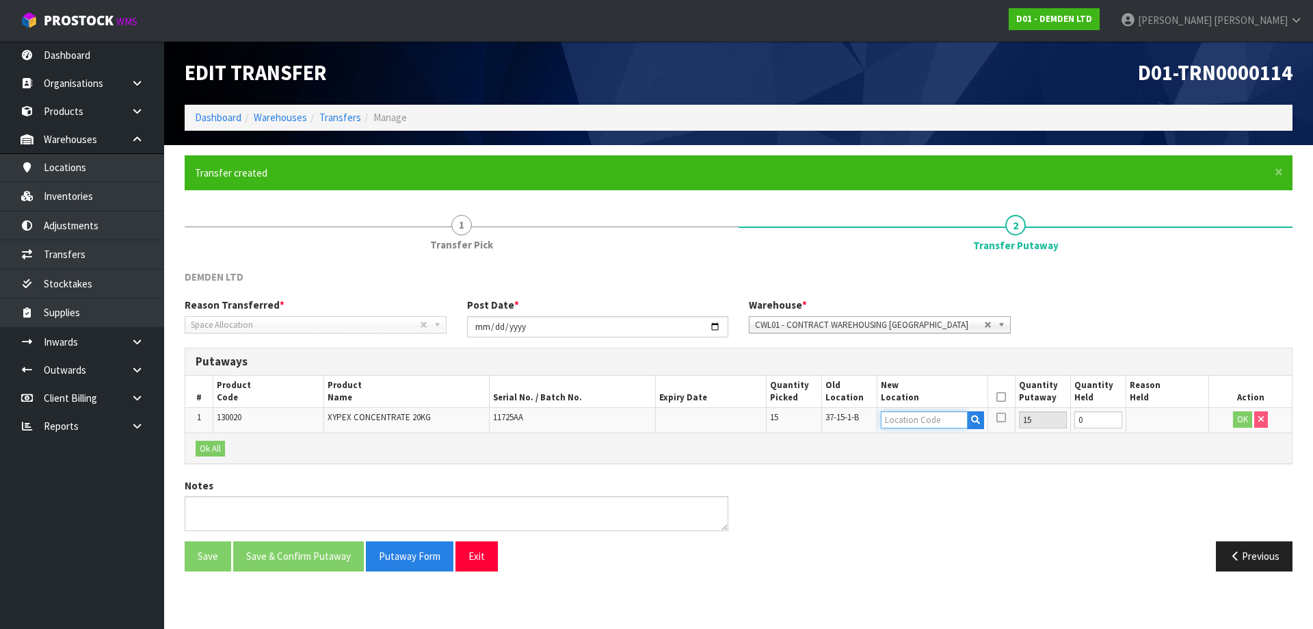
click at [939, 417] on input "text" at bounding box center [924, 419] width 87 height 17
type input "36-28-1-B"
click at [1248, 420] on button "OK" at bounding box center [1242, 419] width 19 height 16
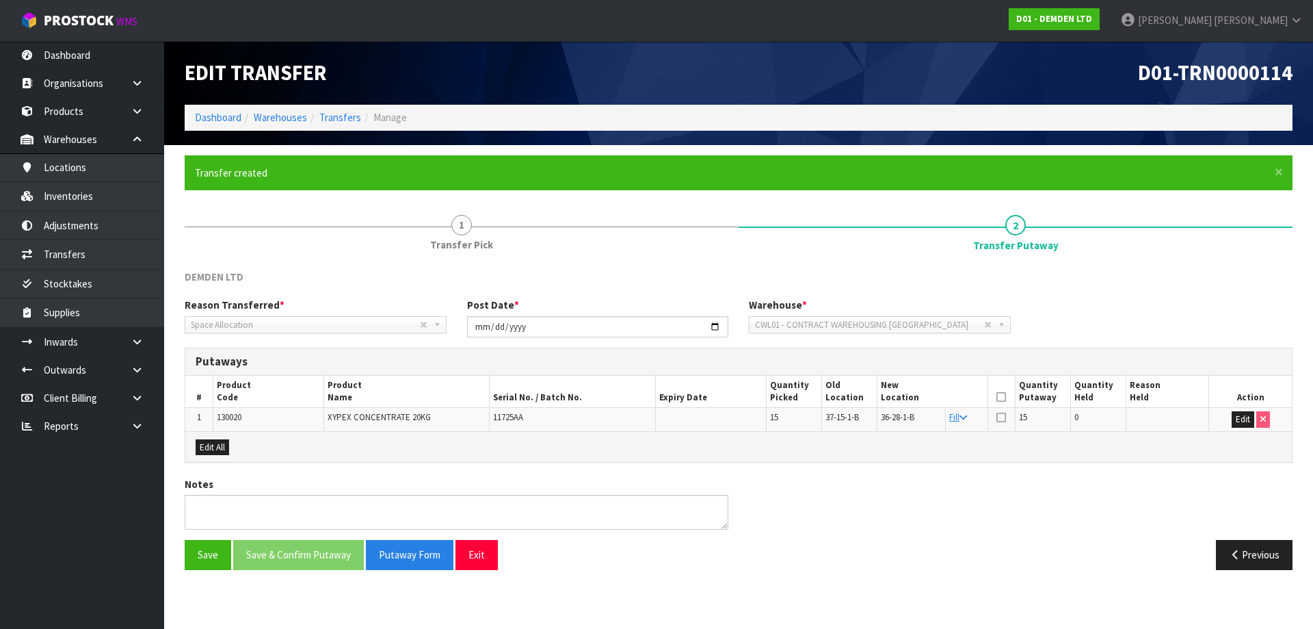
click at [999, 397] on icon at bounding box center [1002, 397] width 10 height 1
click at [328, 558] on button "Save & Confirm Putaway" at bounding box center [298, 554] width 131 height 29
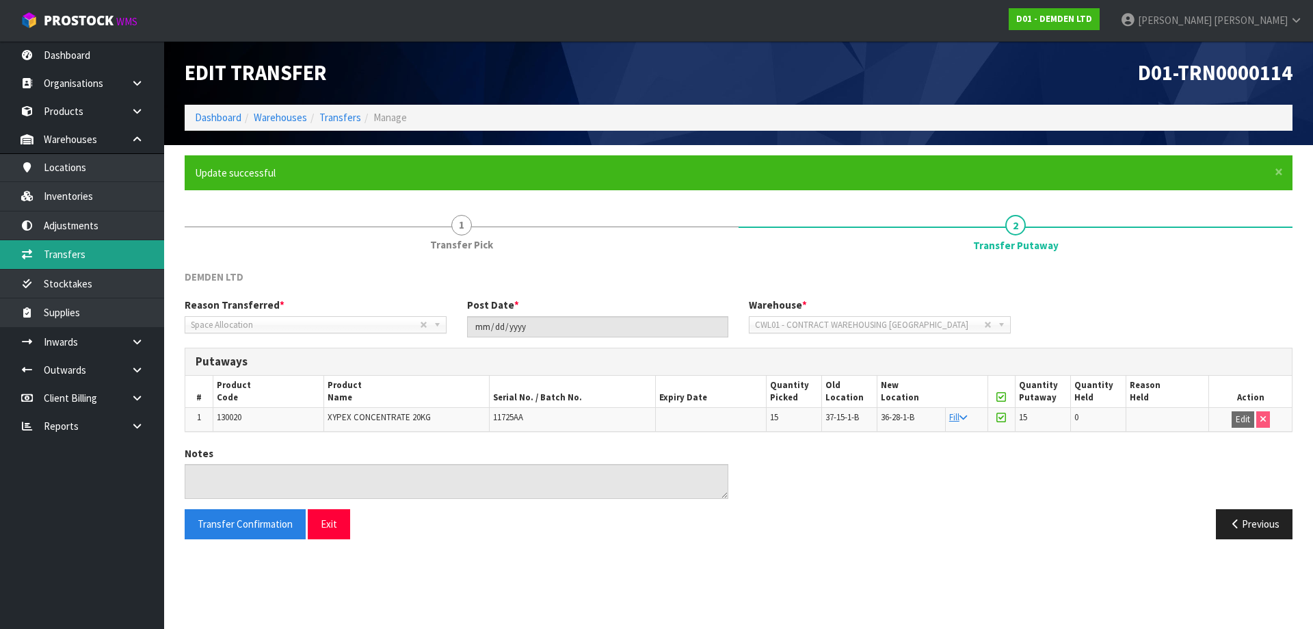
click at [85, 259] on link "Transfers" at bounding box center [82, 254] width 164 height 28
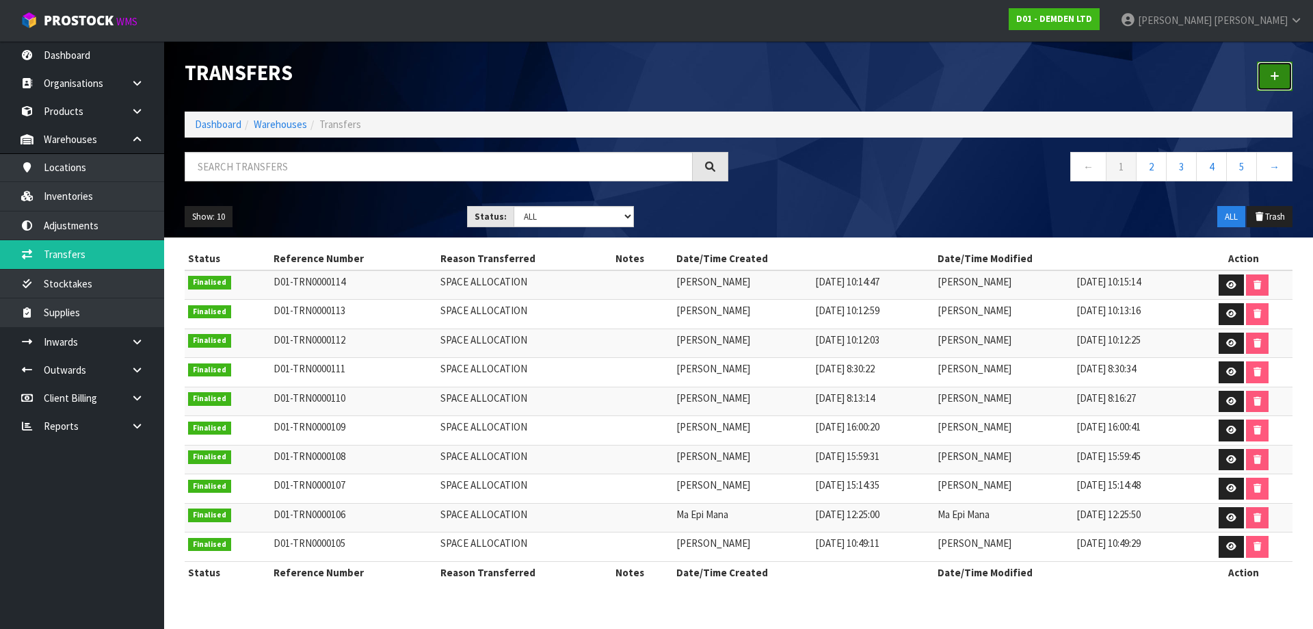
click at [1279, 83] on link at bounding box center [1275, 76] width 36 height 29
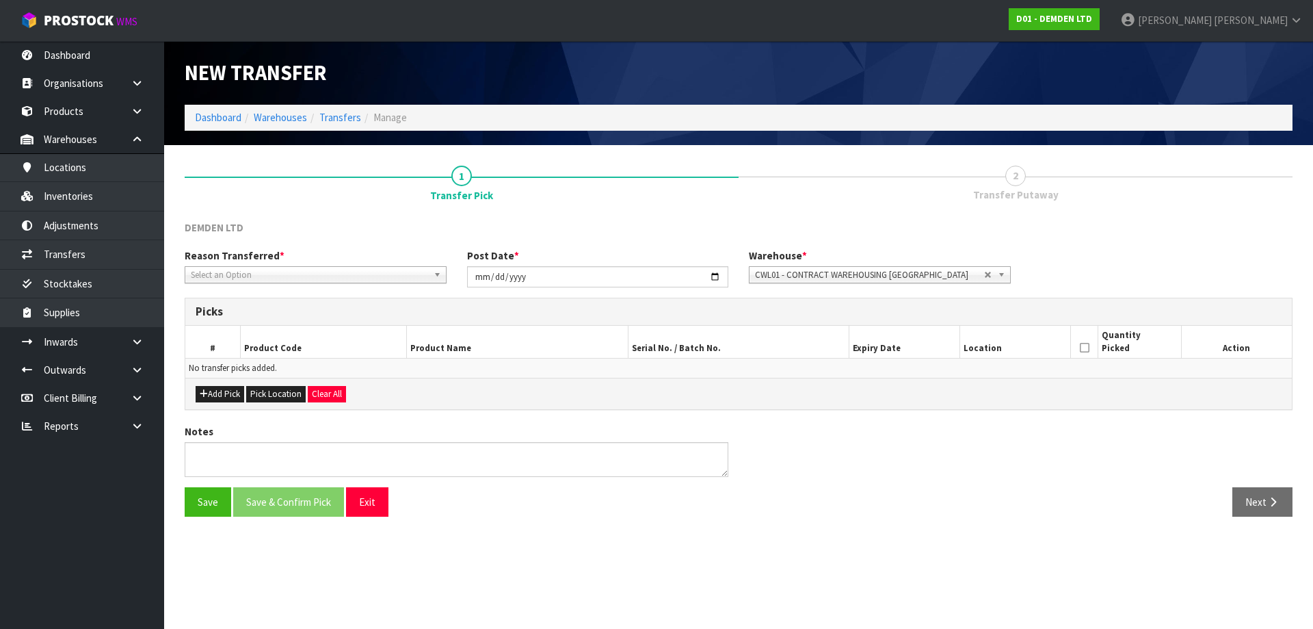
click at [269, 272] on span "Select an Option" at bounding box center [309, 275] width 237 height 16
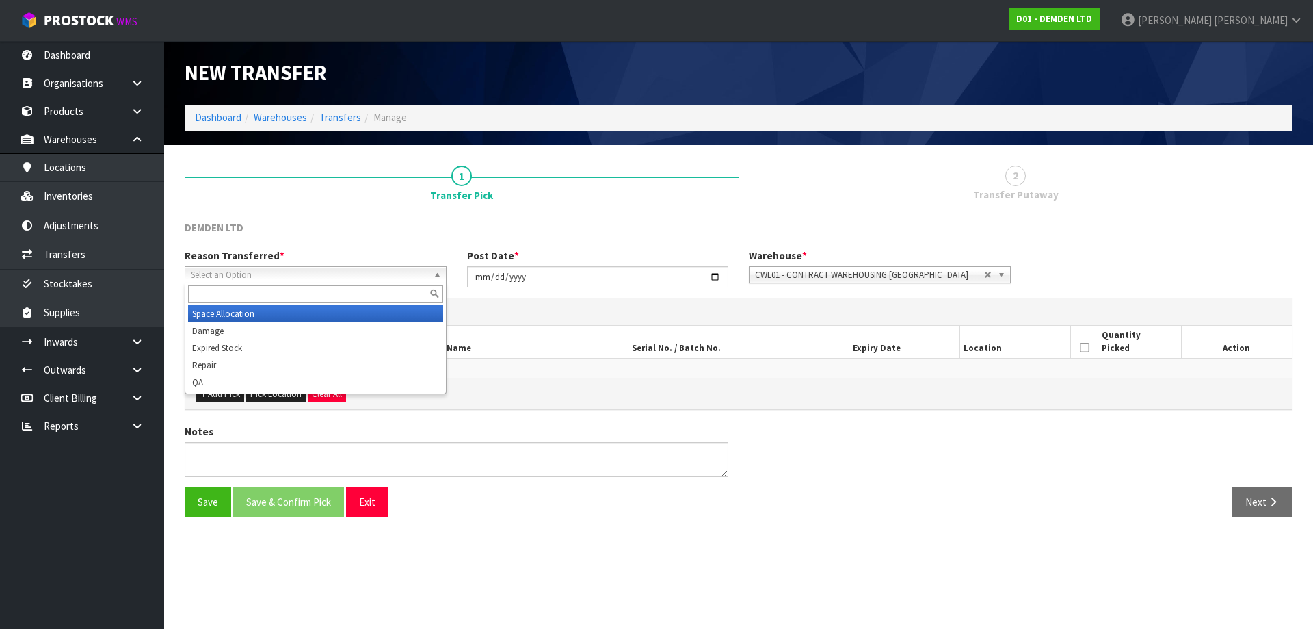
click at [261, 315] on li "Space Allocation" at bounding box center [315, 313] width 255 height 17
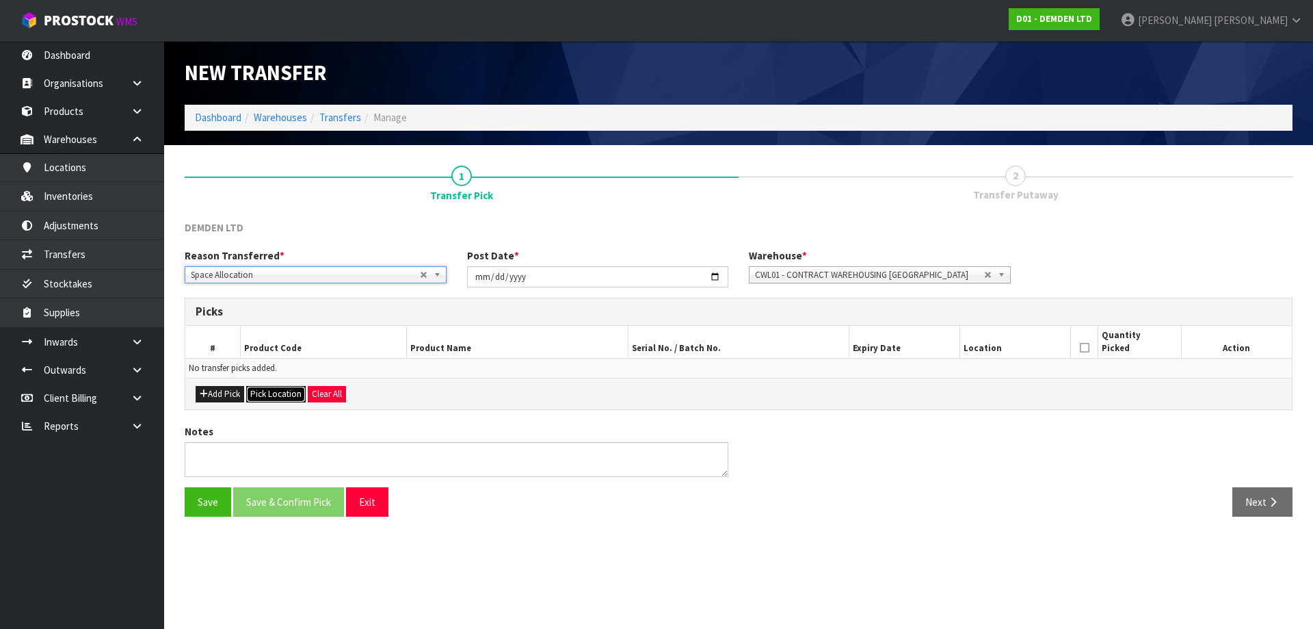
click at [261, 394] on button "Pick Location" at bounding box center [276, 394] width 60 height 16
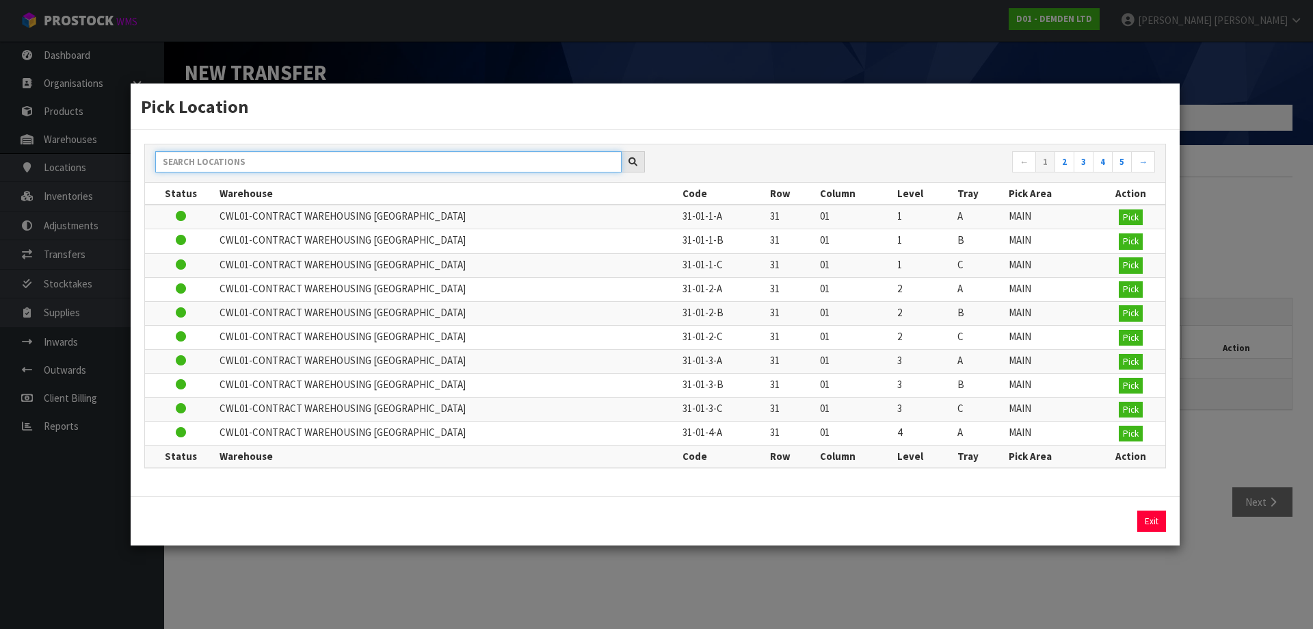
click at [358, 157] on input "text" at bounding box center [388, 161] width 467 height 21
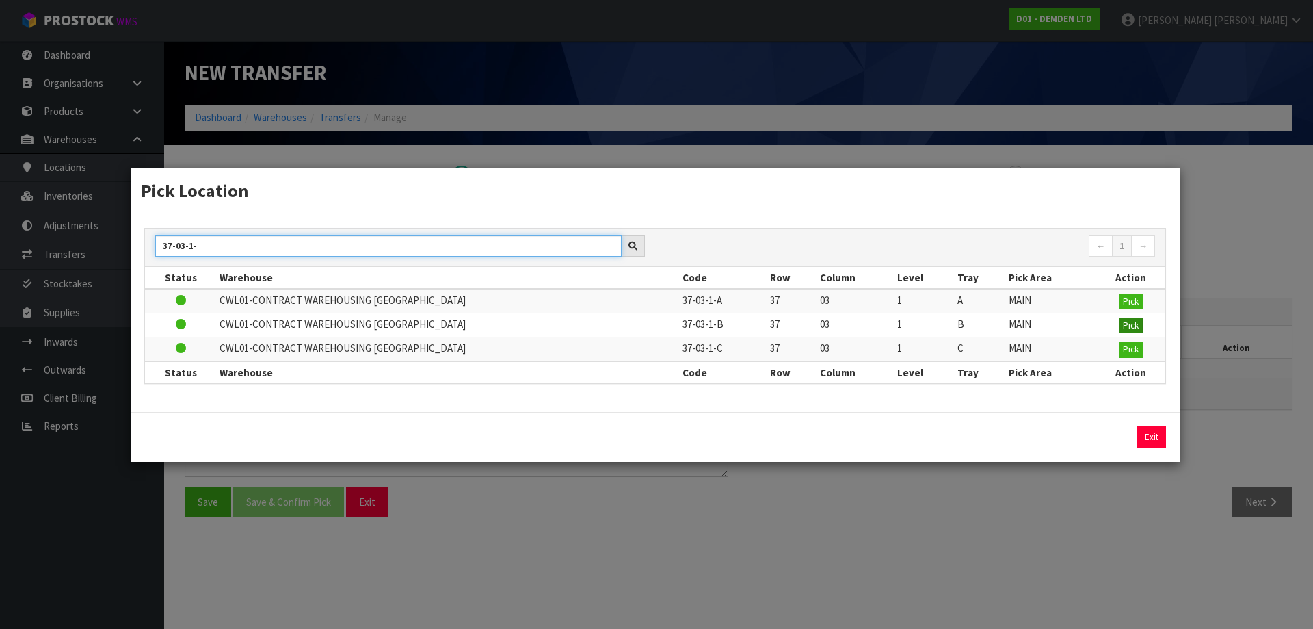
type input "37-03-1-"
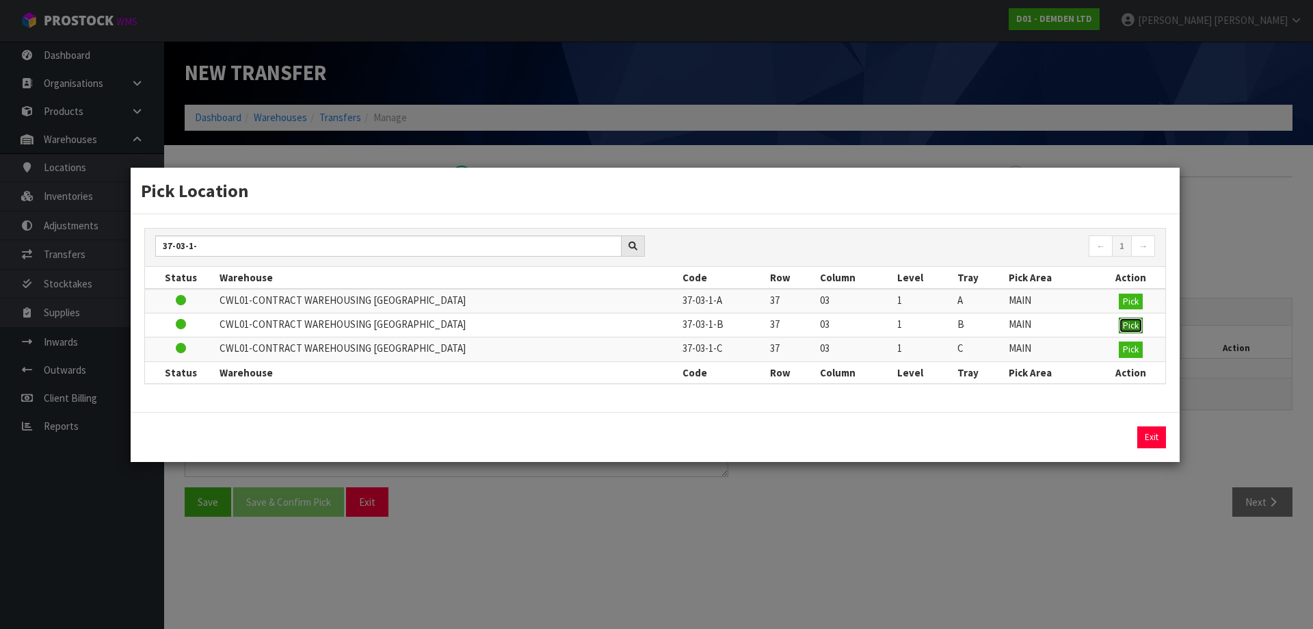
click at [1125, 332] on button "Pick" at bounding box center [1131, 325] width 24 height 16
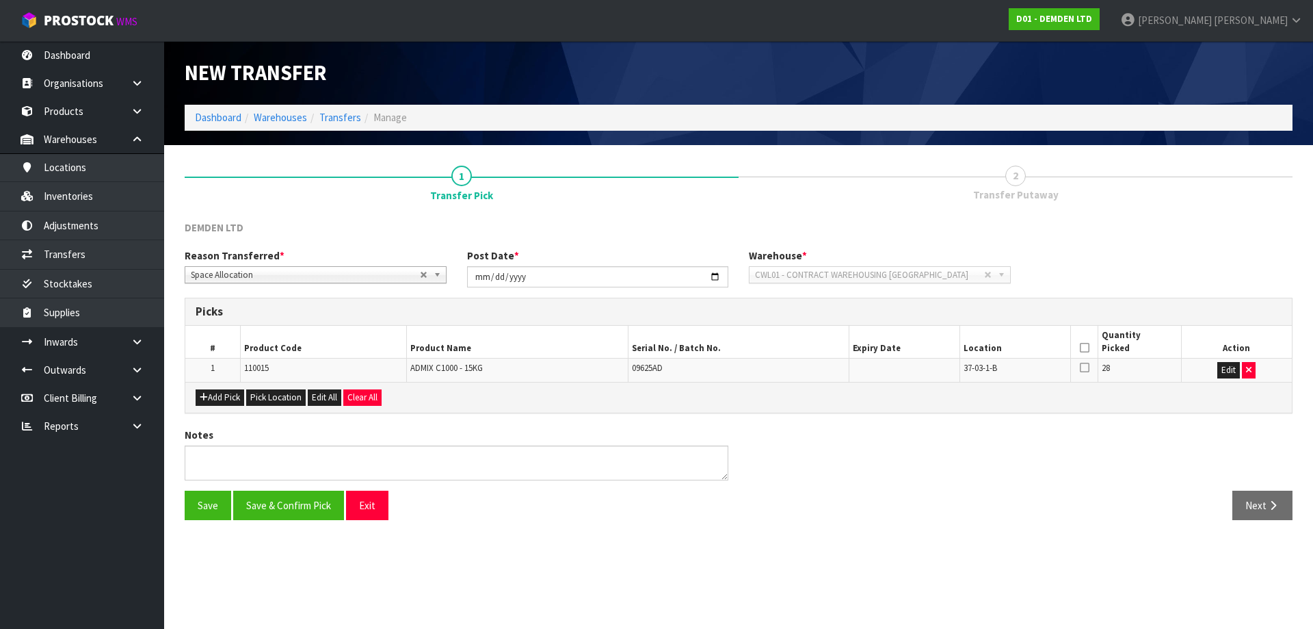
click at [1090, 345] on th at bounding box center [1084, 342] width 27 height 32
click at [1088, 348] on icon at bounding box center [1085, 348] width 10 height 1
click at [318, 499] on button "Save & Confirm Pick" at bounding box center [288, 504] width 111 height 29
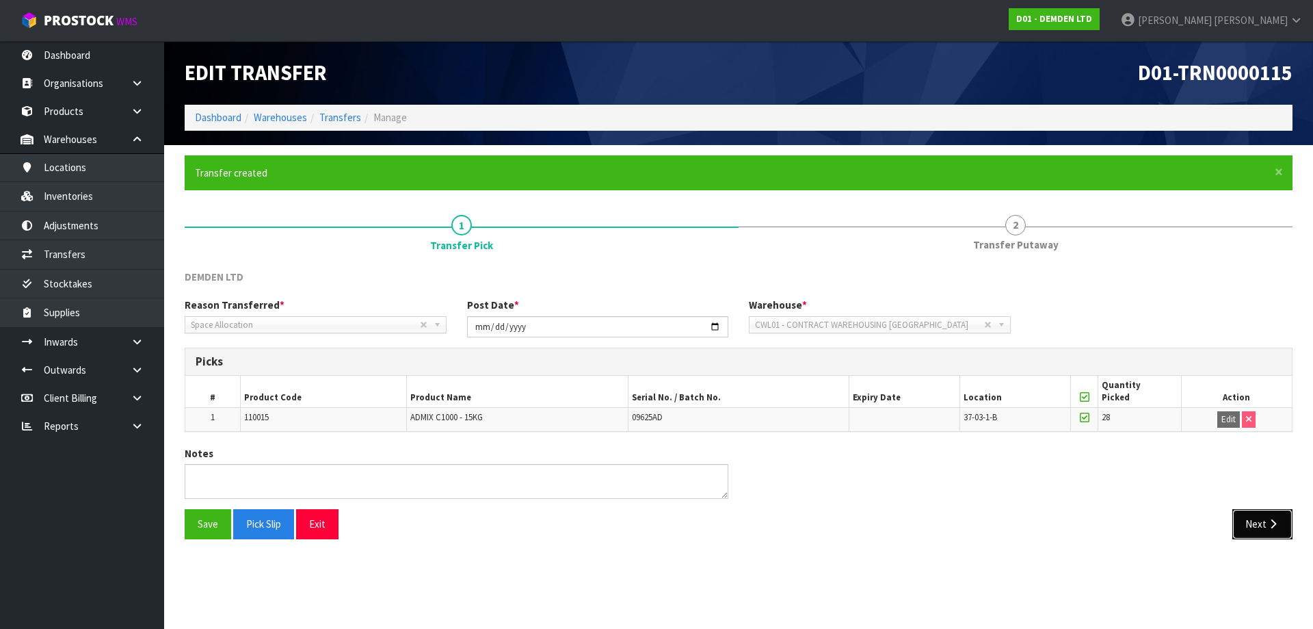
click at [1264, 529] on button "Next" at bounding box center [1263, 523] width 60 height 29
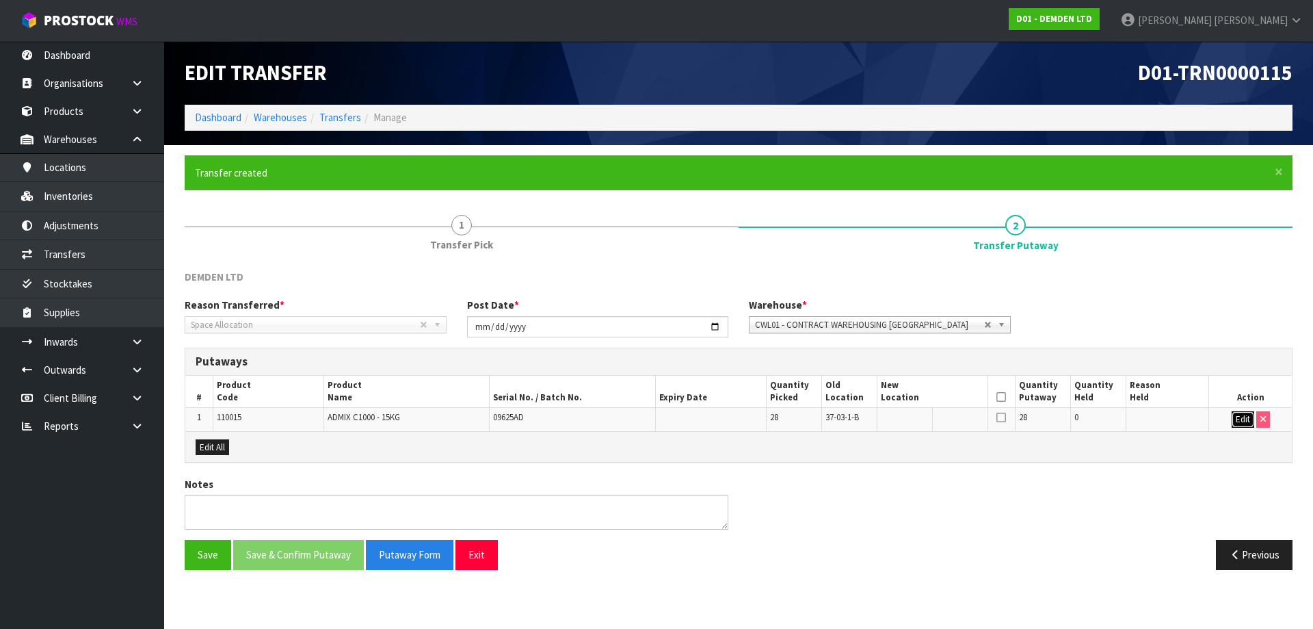
click at [1238, 419] on button "Edit" at bounding box center [1243, 419] width 23 height 16
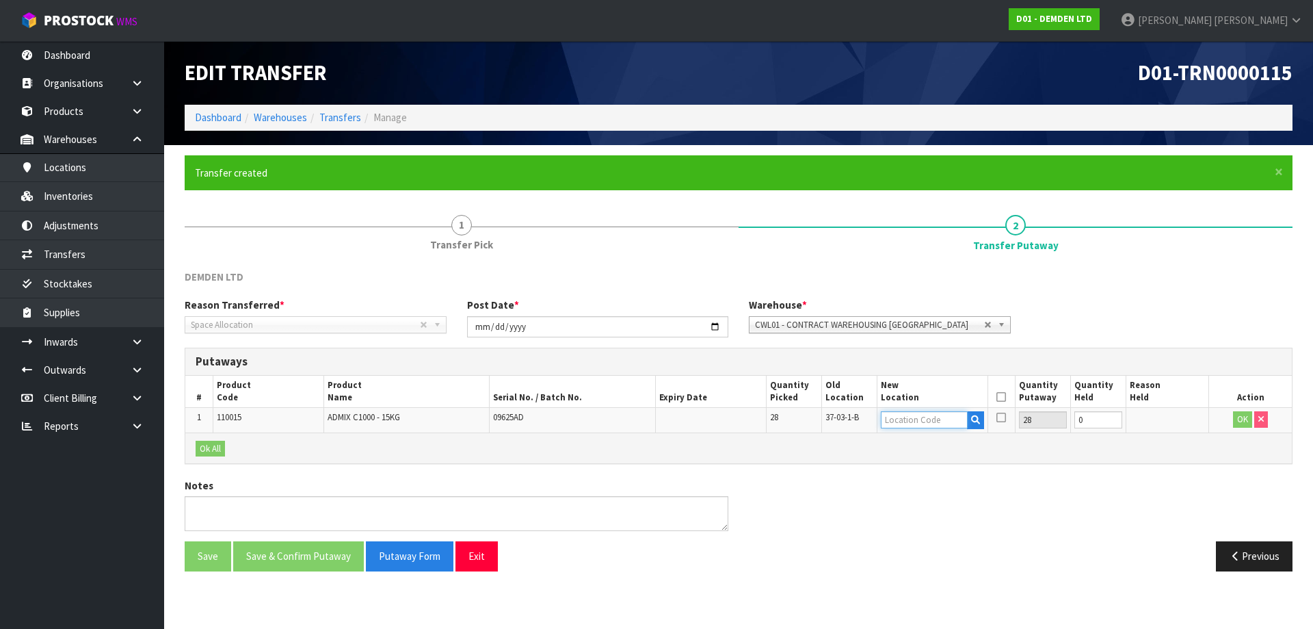
click at [903, 423] on input "text" at bounding box center [924, 419] width 87 height 17
type input "36-34-1-A"
click at [1246, 425] on button "OK" at bounding box center [1242, 419] width 19 height 16
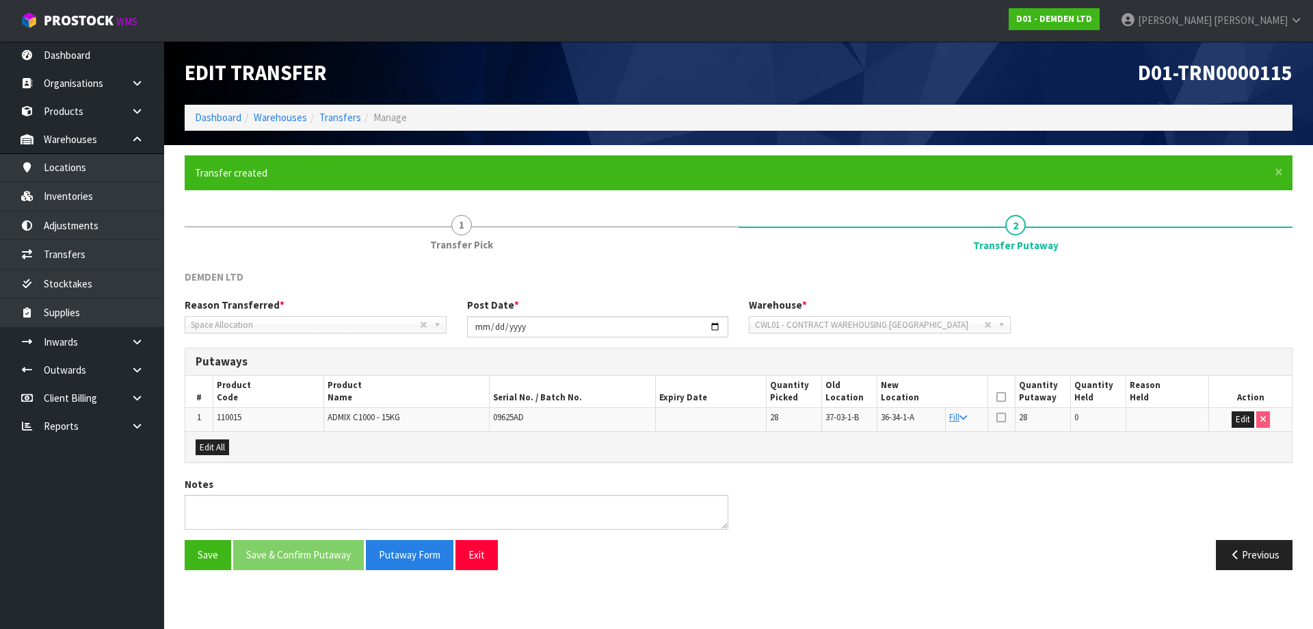
click at [999, 397] on icon at bounding box center [1002, 397] width 10 height 1
click at [326, 548] on button "Save & Confirm Putaway" at bounding box center [298, 554] width 131 height 29
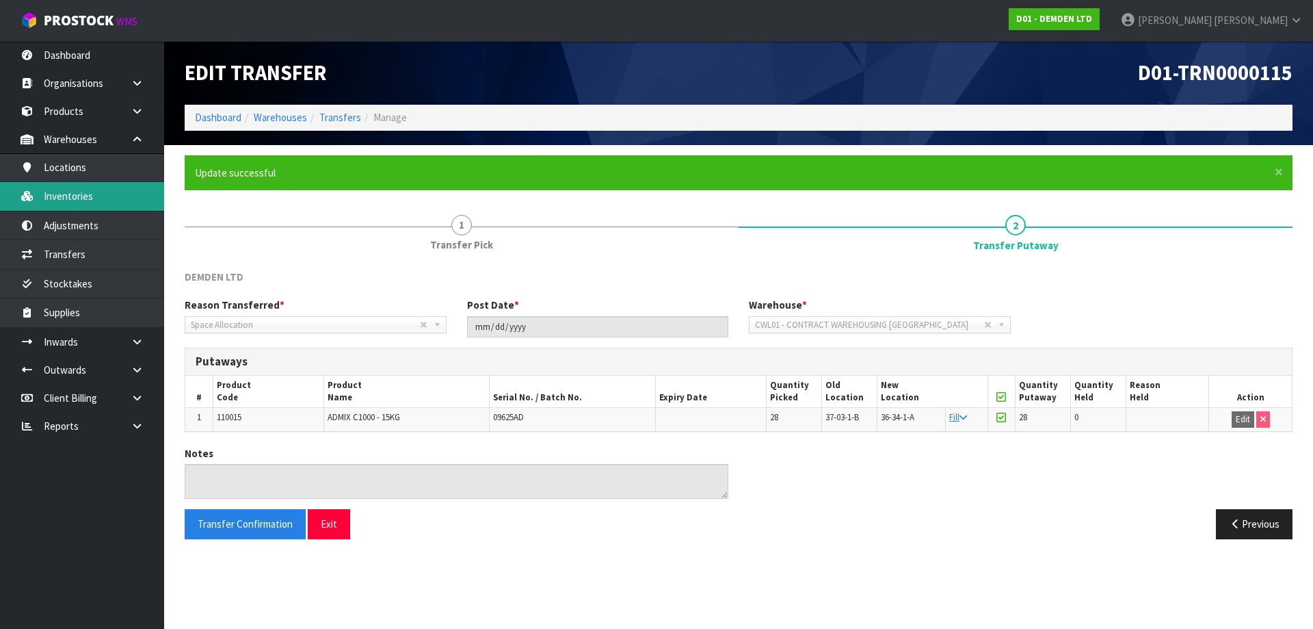
click at [86, 204] on link "Inventories" at bounding box center [82, 196] width 164 height 28
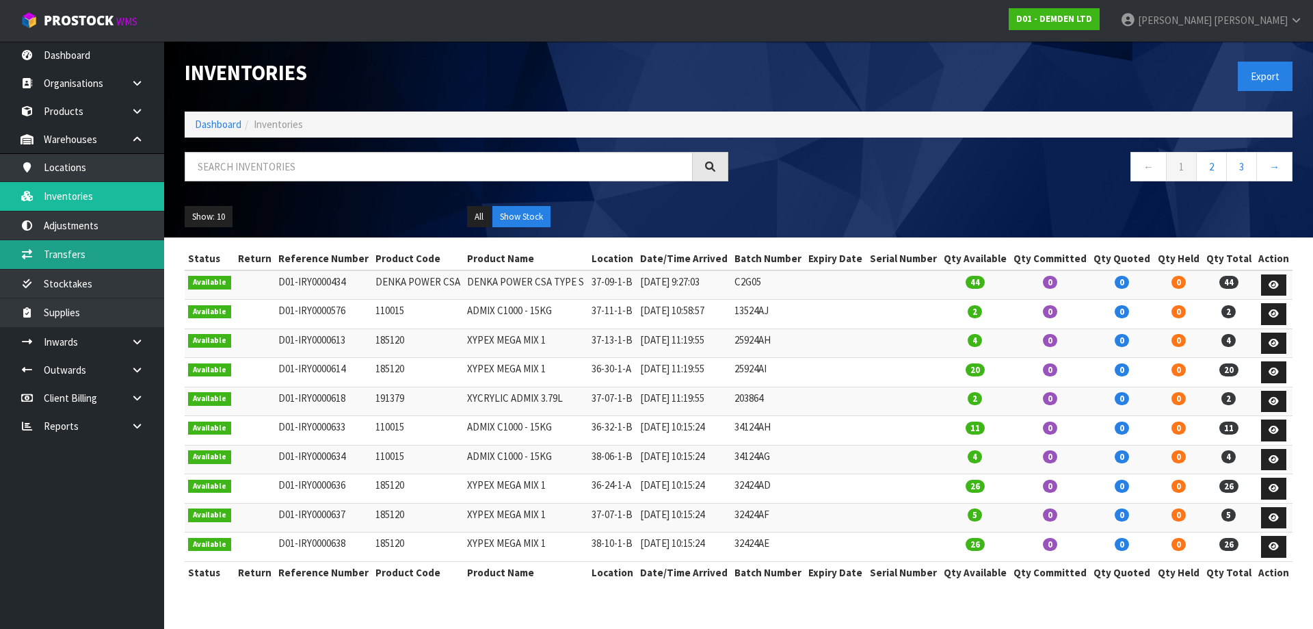
click at [95, 261] on link "Transfers" at bounding box center [82, 254] width 164 height 28
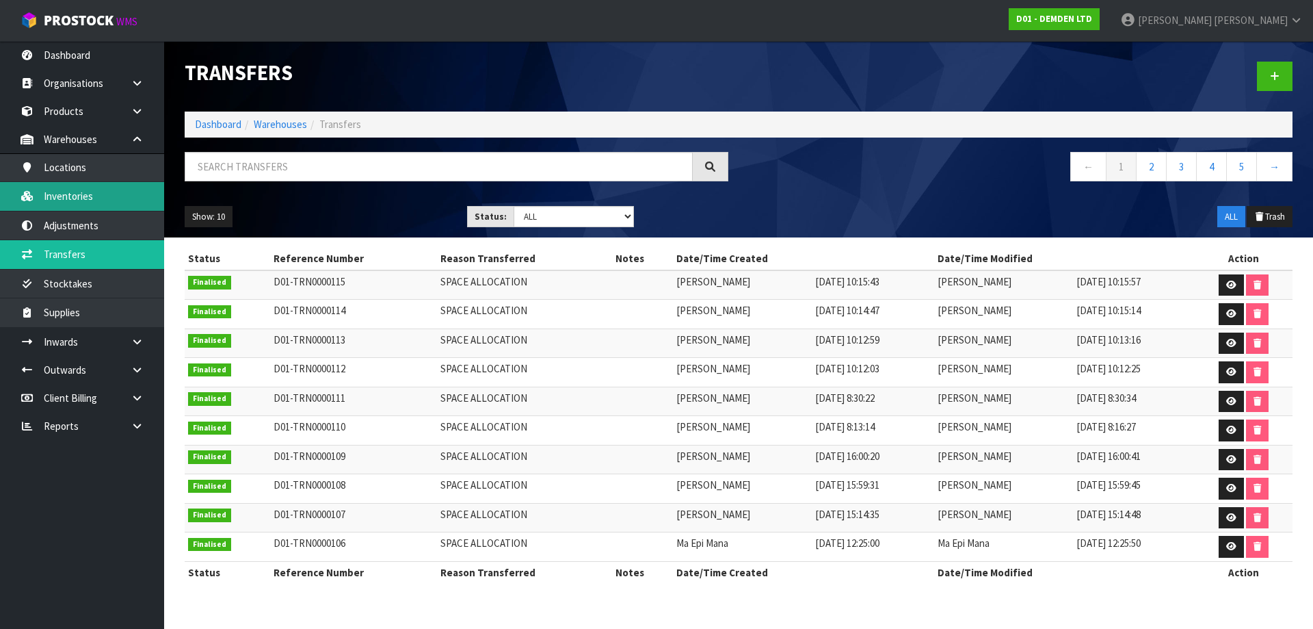
click at [85, 183] on link "Inventories" at bounding box center [82, 196] width 164 height 28
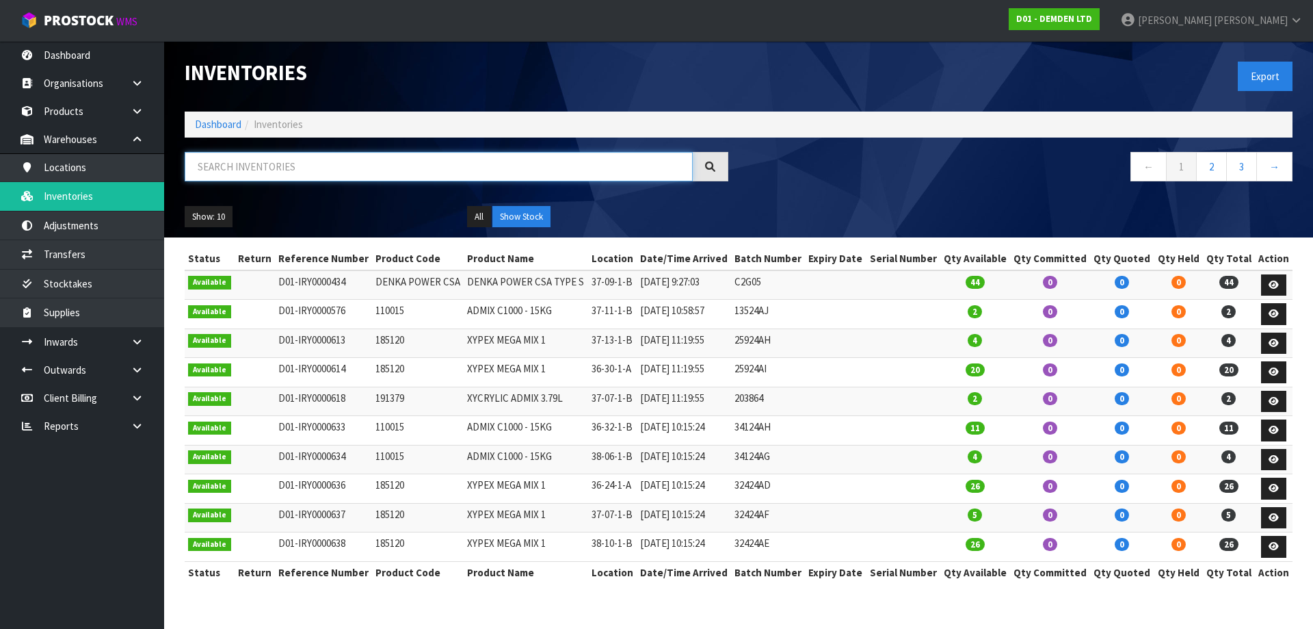
click at [386, 169] on input "text" at bounding box center [439, 166] width 508 height 29
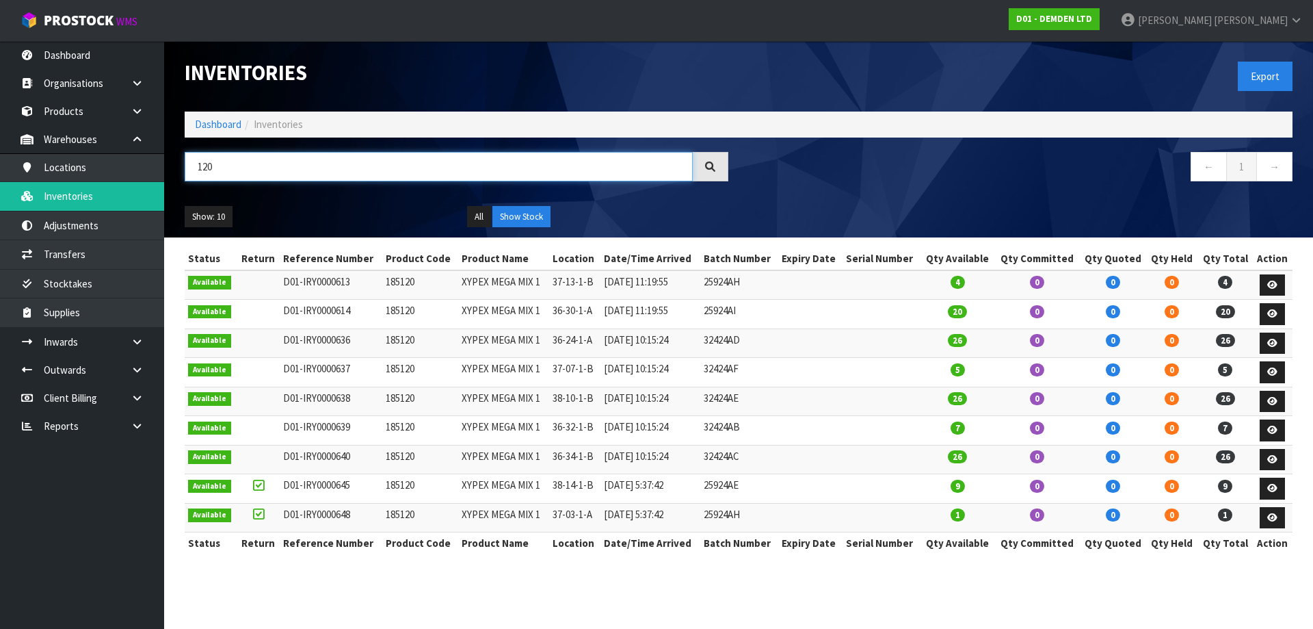
type input "20"
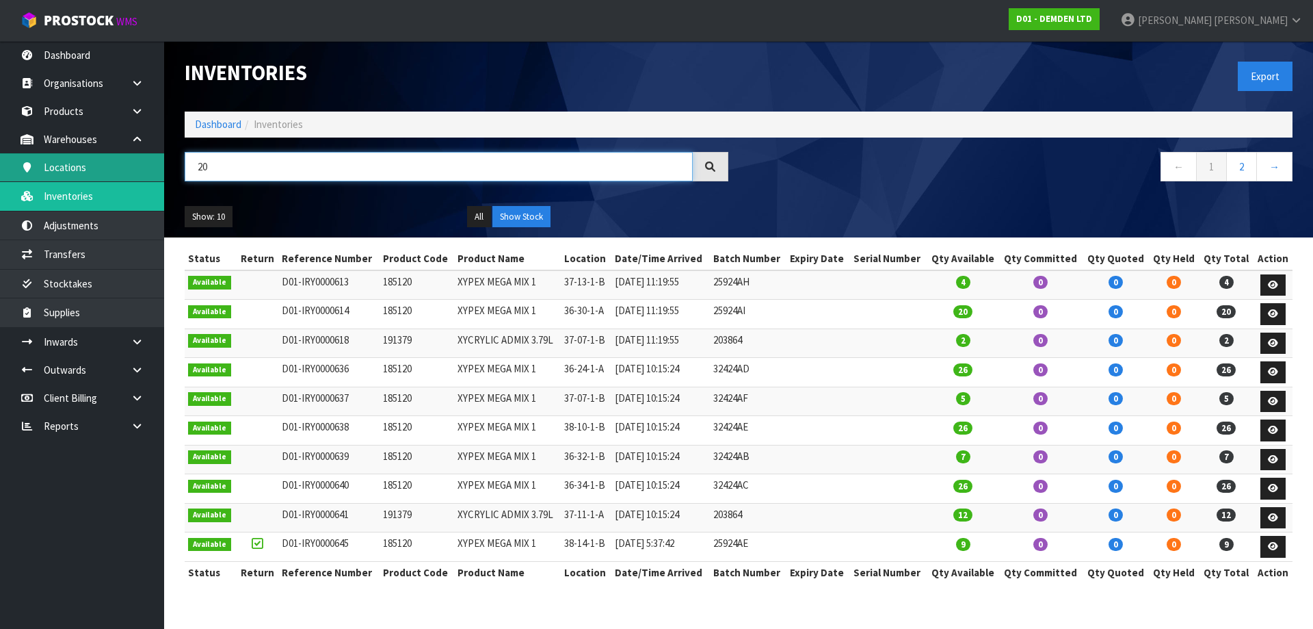
drag, startPoint x: 215, startPoint y: 163, endPoint x: 152, endPoint y: 170, distance: 64.0
click at [152, 170] on body "Toggle navigation ProStock WMS D01 - DEMDEN LTD [PERSON_NAME] Logout Dashboard …" at bounding box center [656, 314] width 1313 height 629
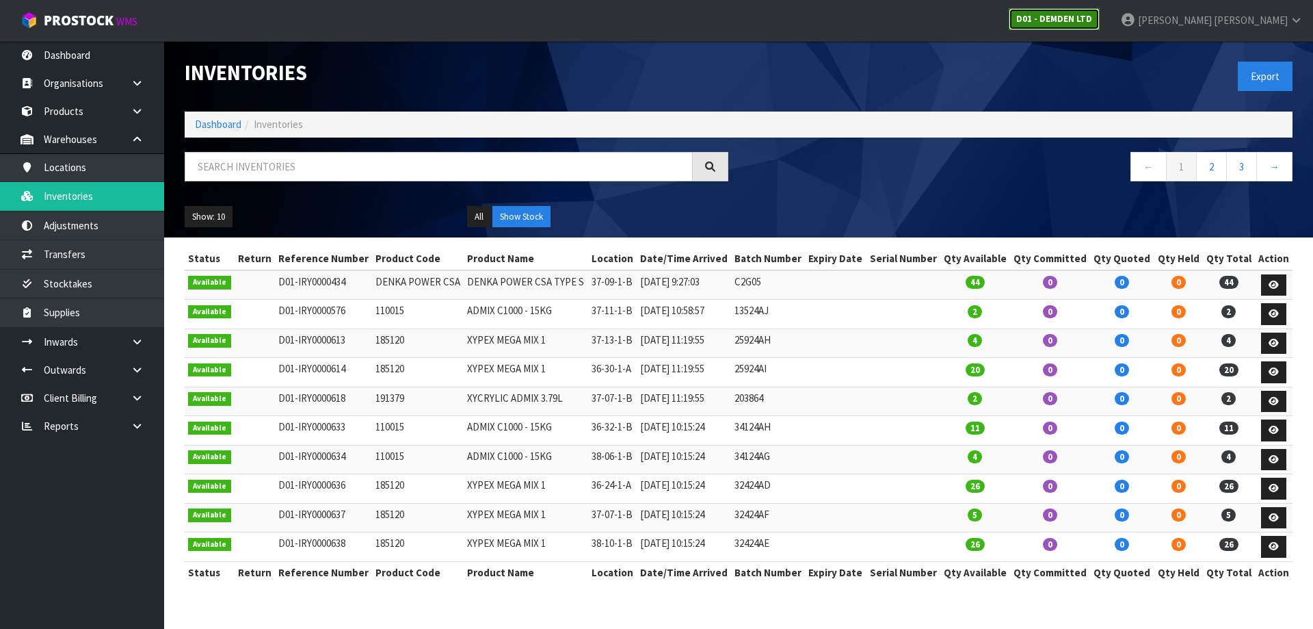
click at [1092, 24] on strong "D01 - DEMDEN LTD" at bounding box center [1055, 19] width 76 height 12
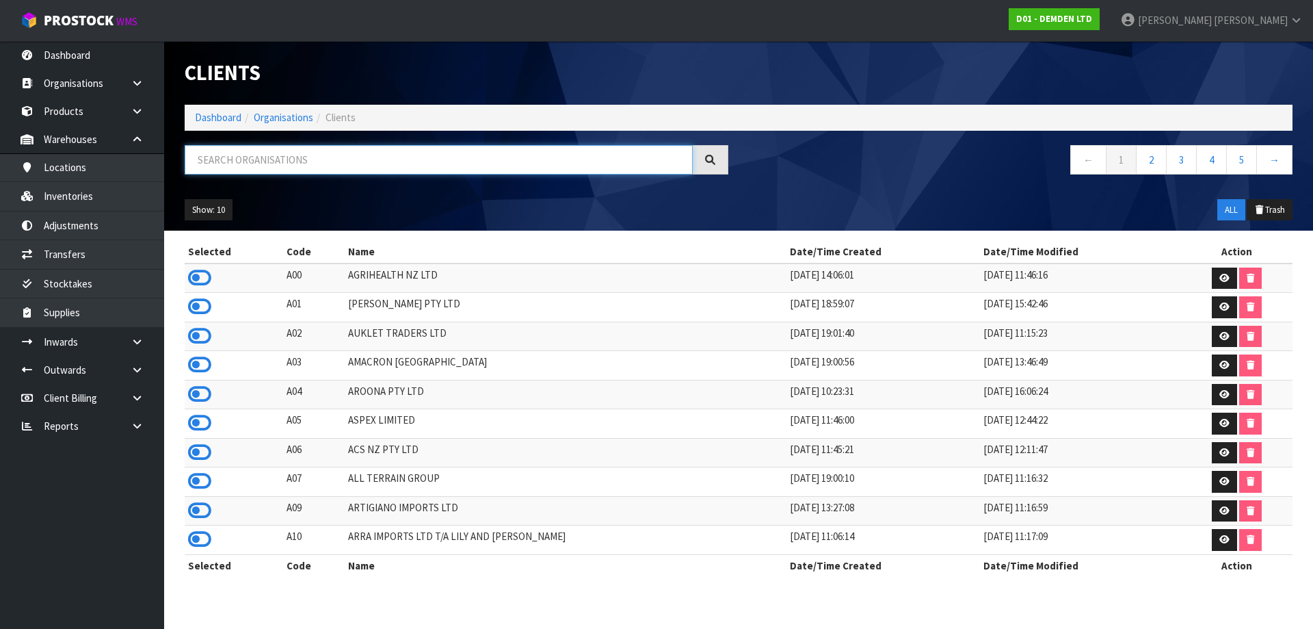
click at [322, 159] on input "text" at bounding box center [439, 159] width 508 height 29
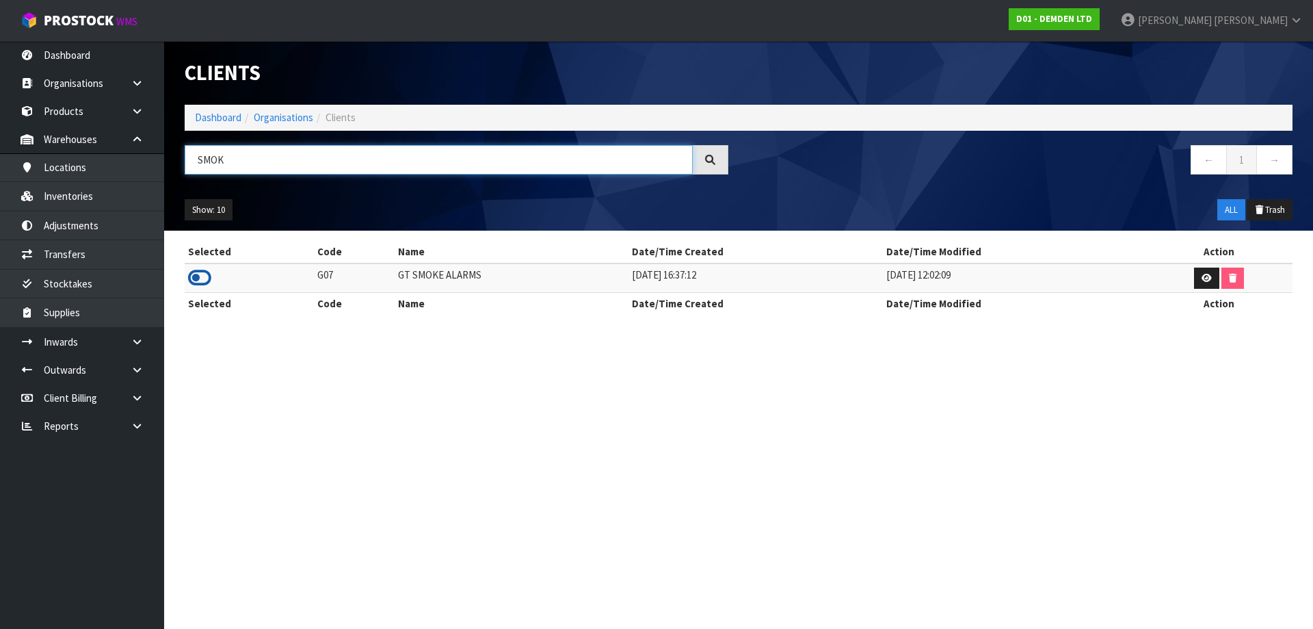
type input "SMOK"
click at [191, 279] on icon at bounding box center [199, 277] width 23 height 21
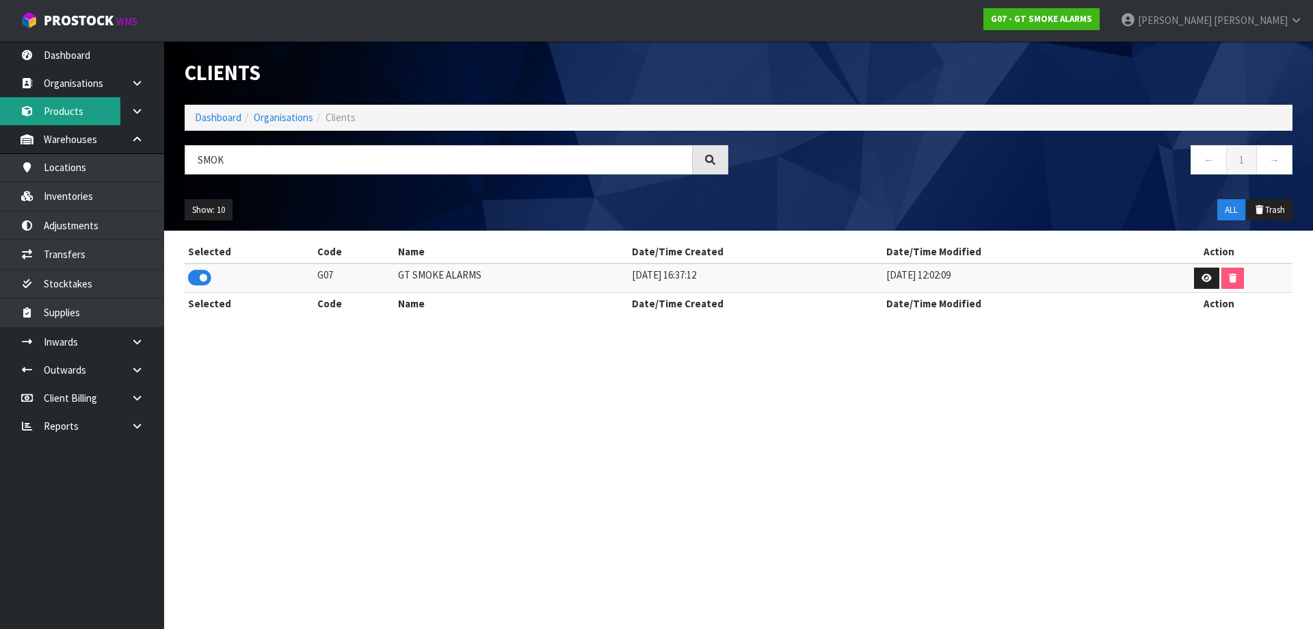
click at [86, 110] on link "Products" at bounding box center [82, 111] width 164 height 28
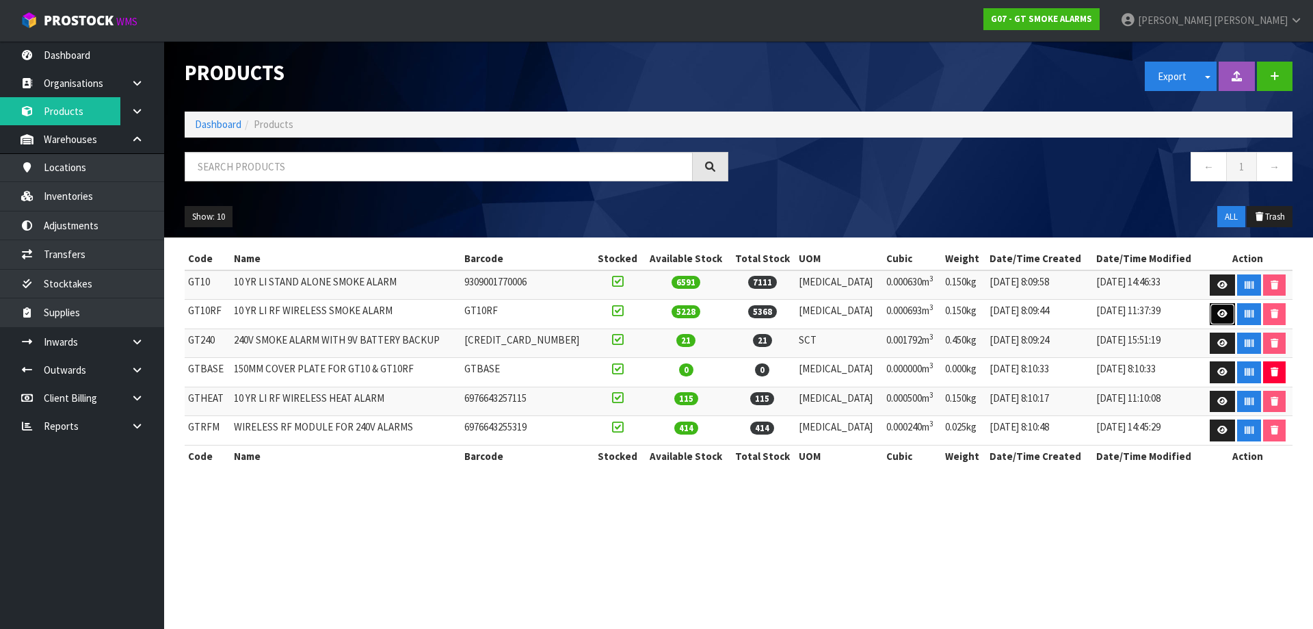
click at [1214, 308] on link at bounding box center [1222, 314] width 25 height 22
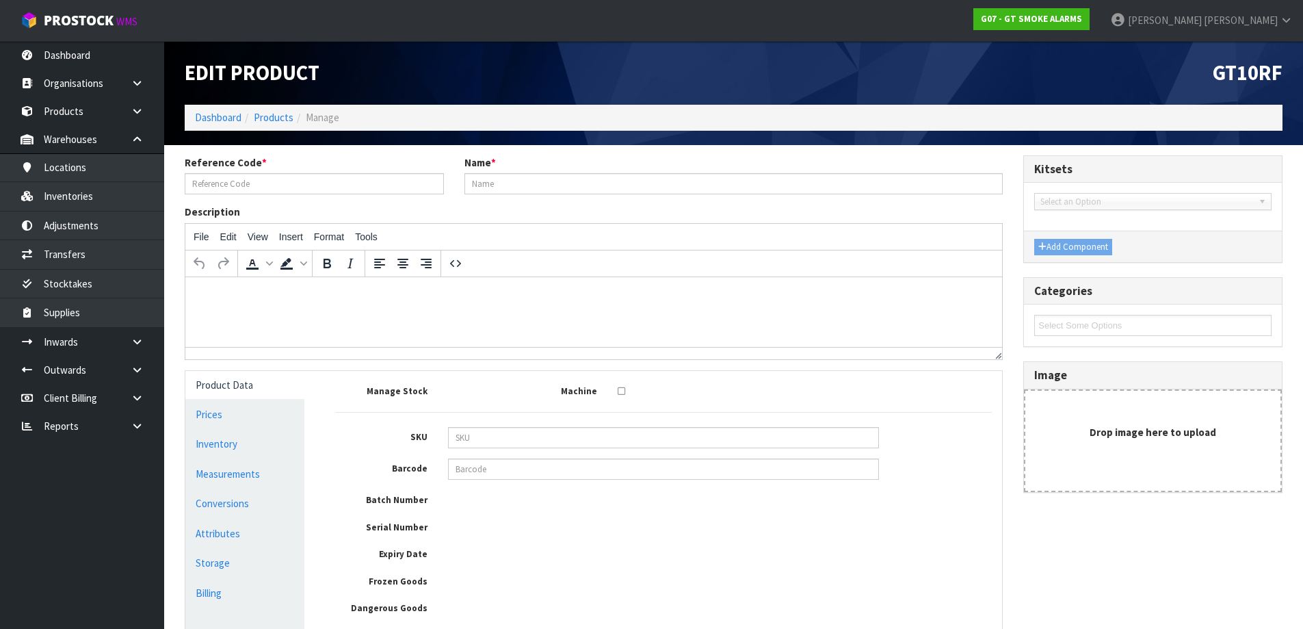
type input "GT10RF"
type input "10 YR LI RF WIRELESS SMOKE ALARM"
click at [266, 479] on link "Measurements" at bounding box center [244, 474] width 119 height 28
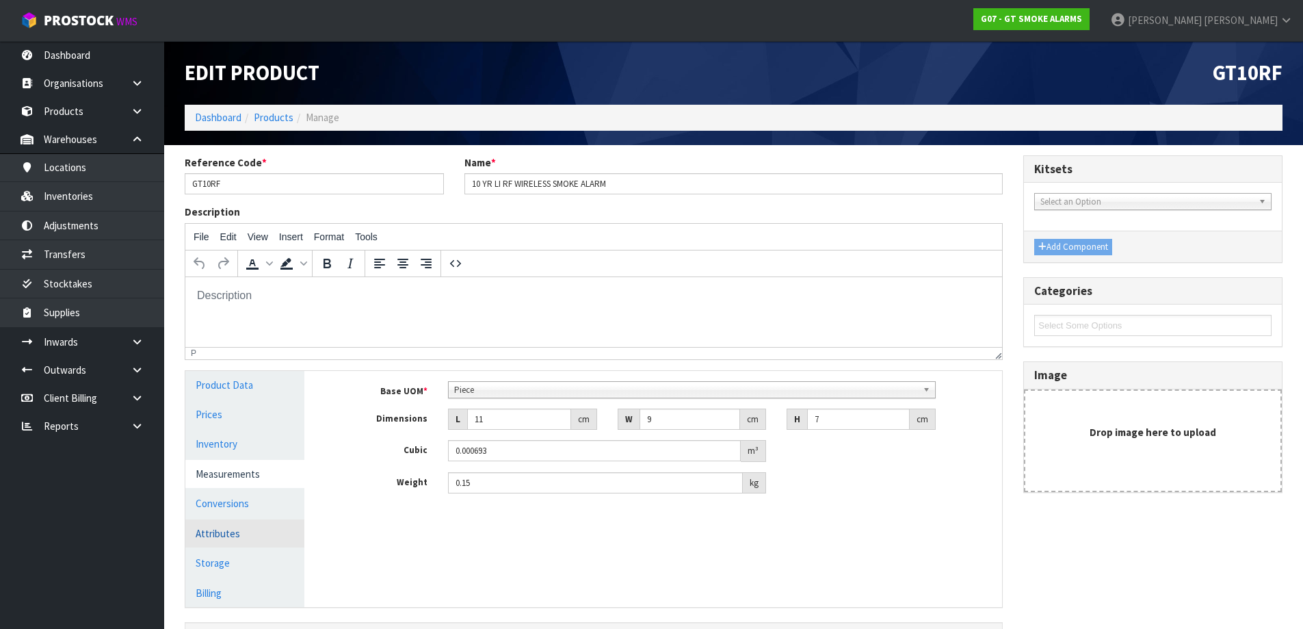
click at [246, 526] on link "Attributes" at bounding box center [244, 533] width 119 height 28
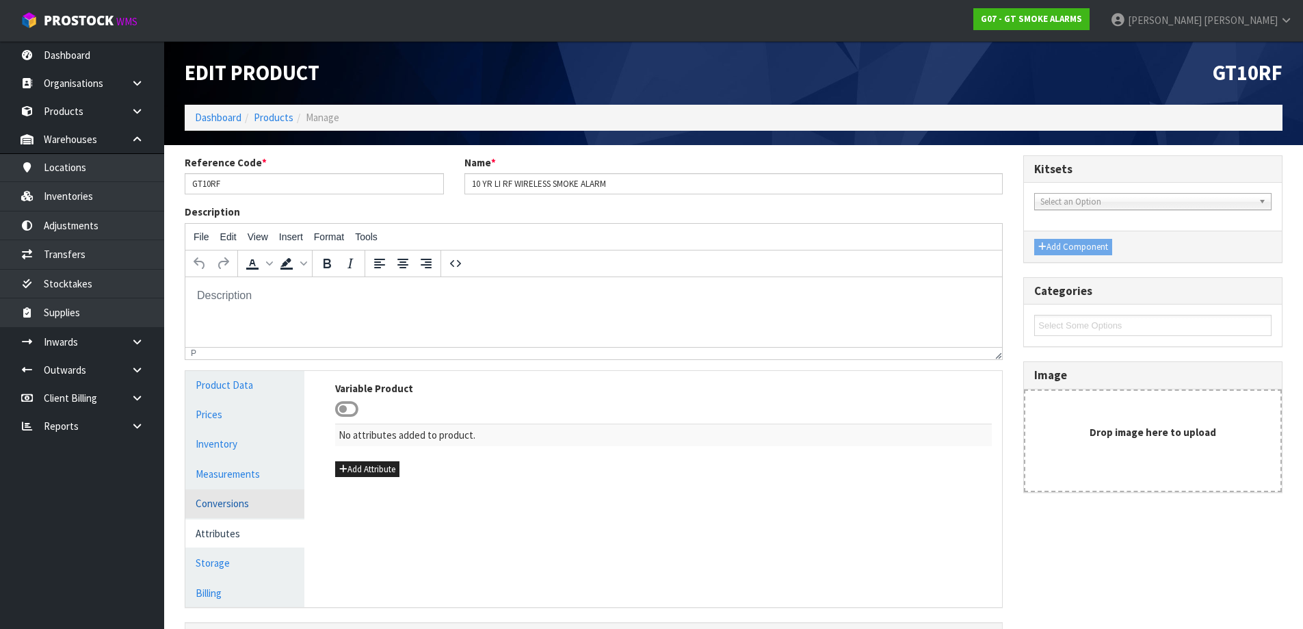
click at [252, 512] on link "Conversions" at bounding box center [244, 503] width 119 height 28
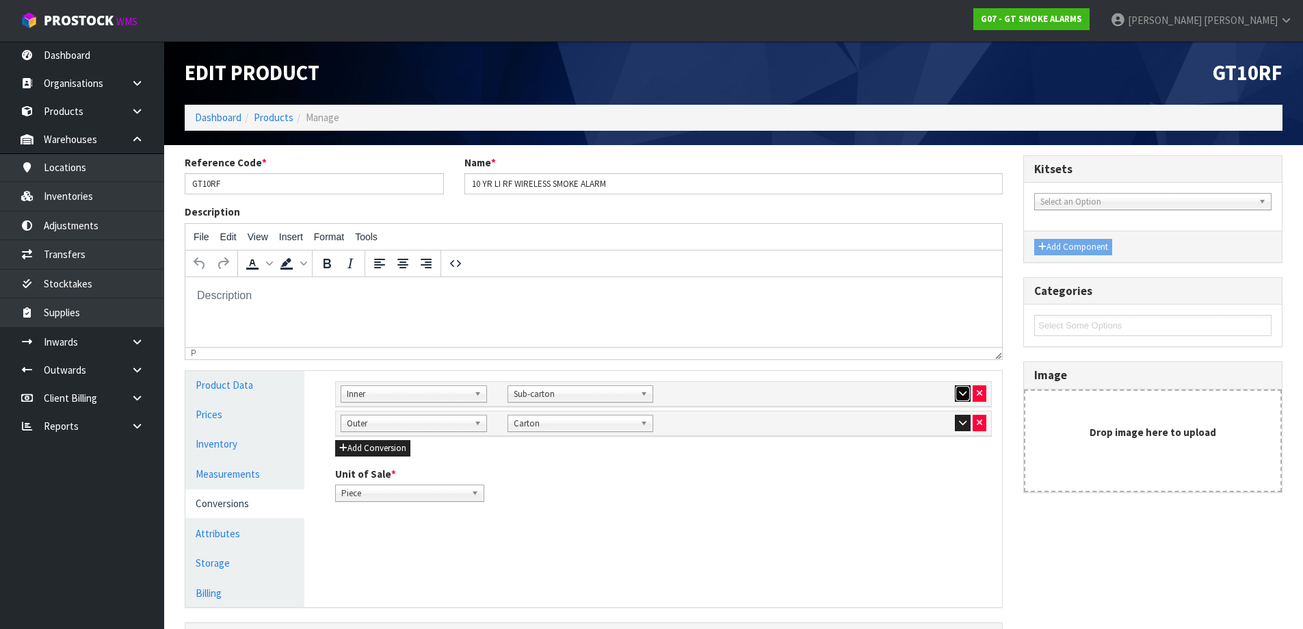
click at [966, 393] on button "button" at bounding box center [963, 393] width 16 height 16
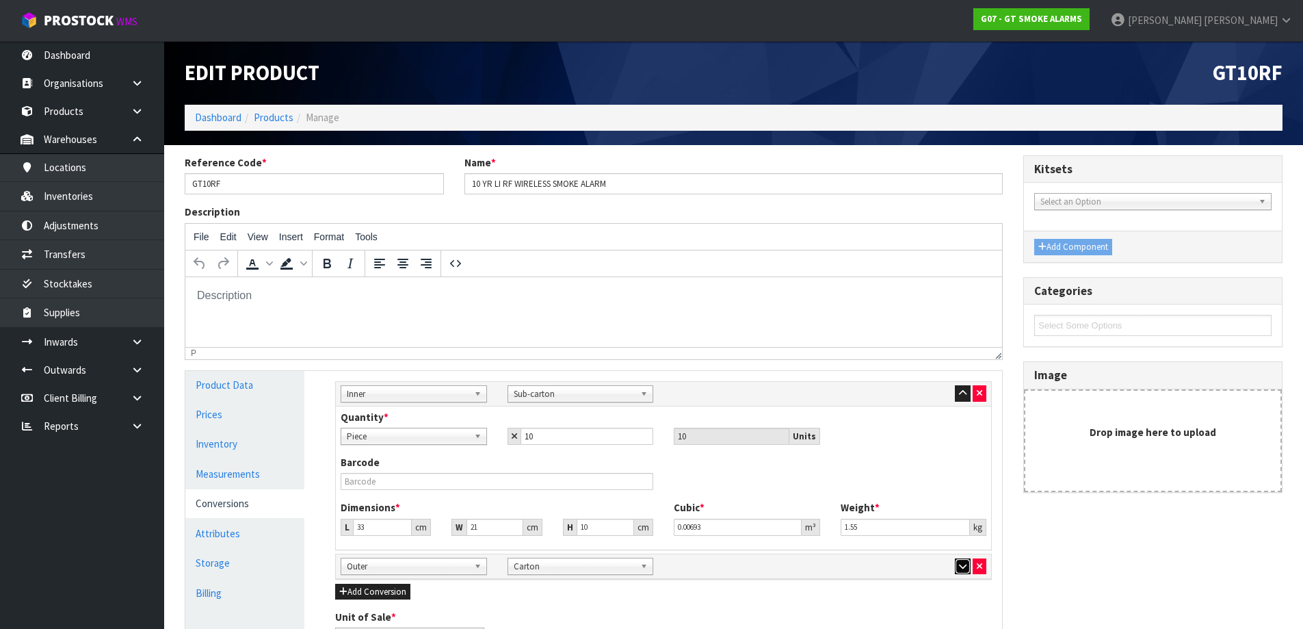
click at [959, 568] on icon "button" at bounding box center [963, 566] width 8 height 9
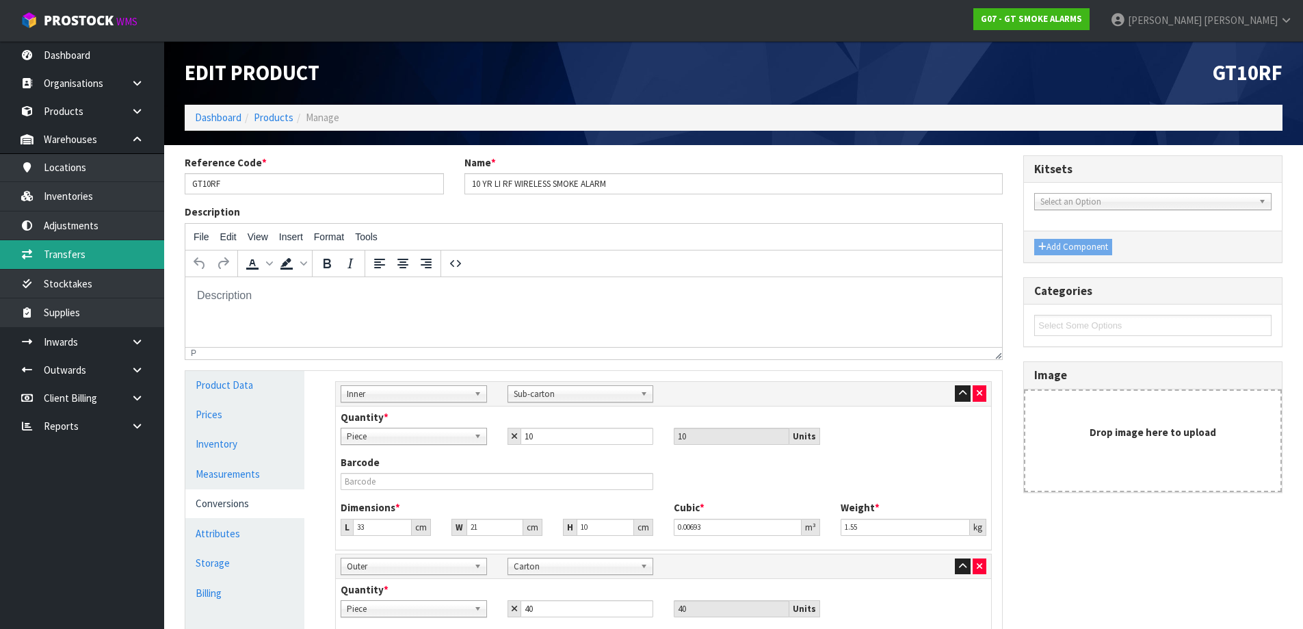
click at [127, 250] on link "Transfers" at bounding box center [82, 254] width 164 height 28
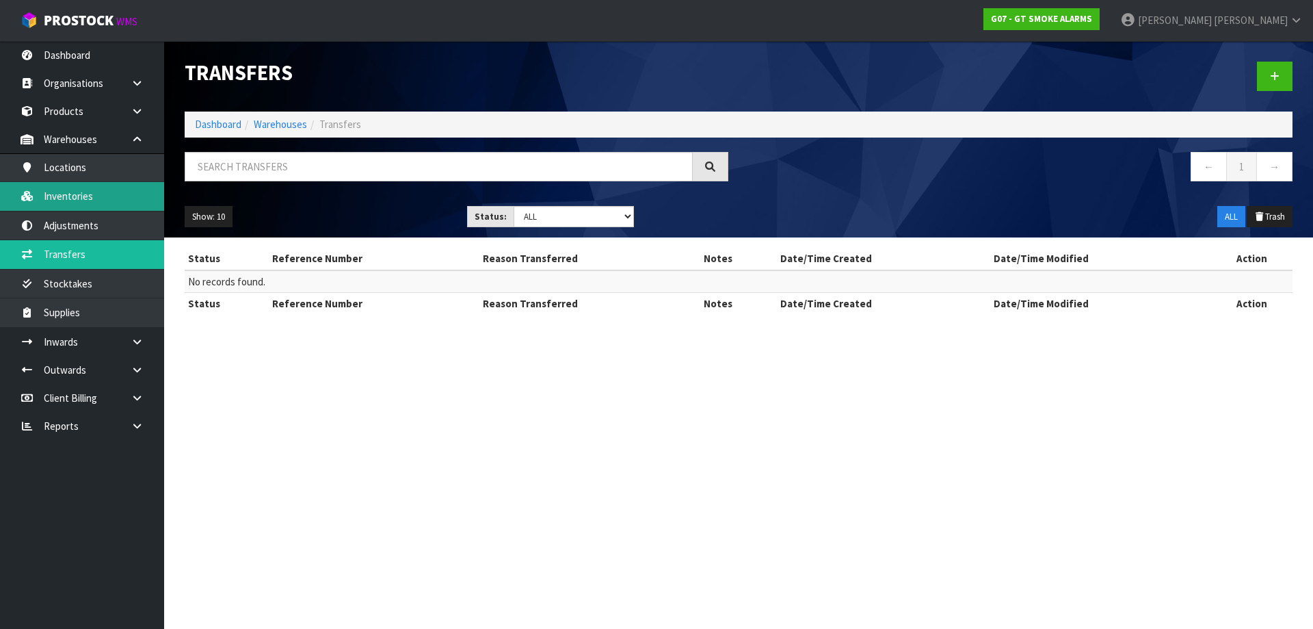
click at [126, 203] on link "Inventories" at bounding box center [82, 196] width 164 height 28
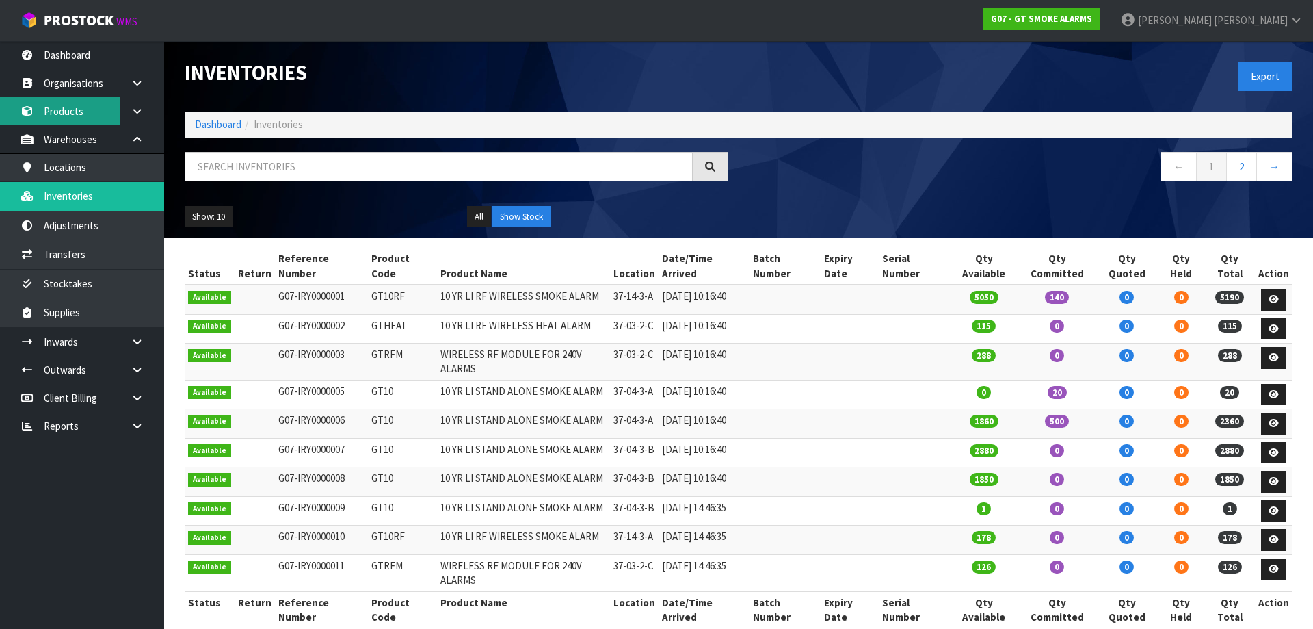
click at [96, 116] on link "Products" at bounding box center [82, 111] width 164 height 28
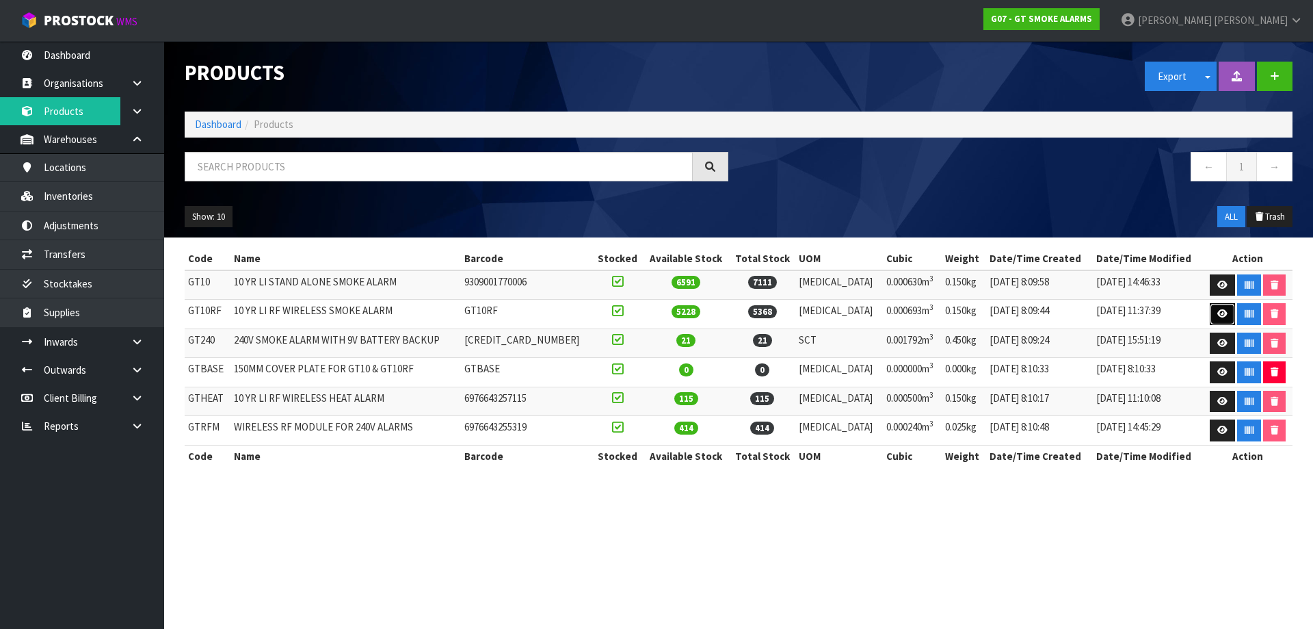
click at [1218, 317] on icon at bounding box center [1223, 313] width 10 height 9
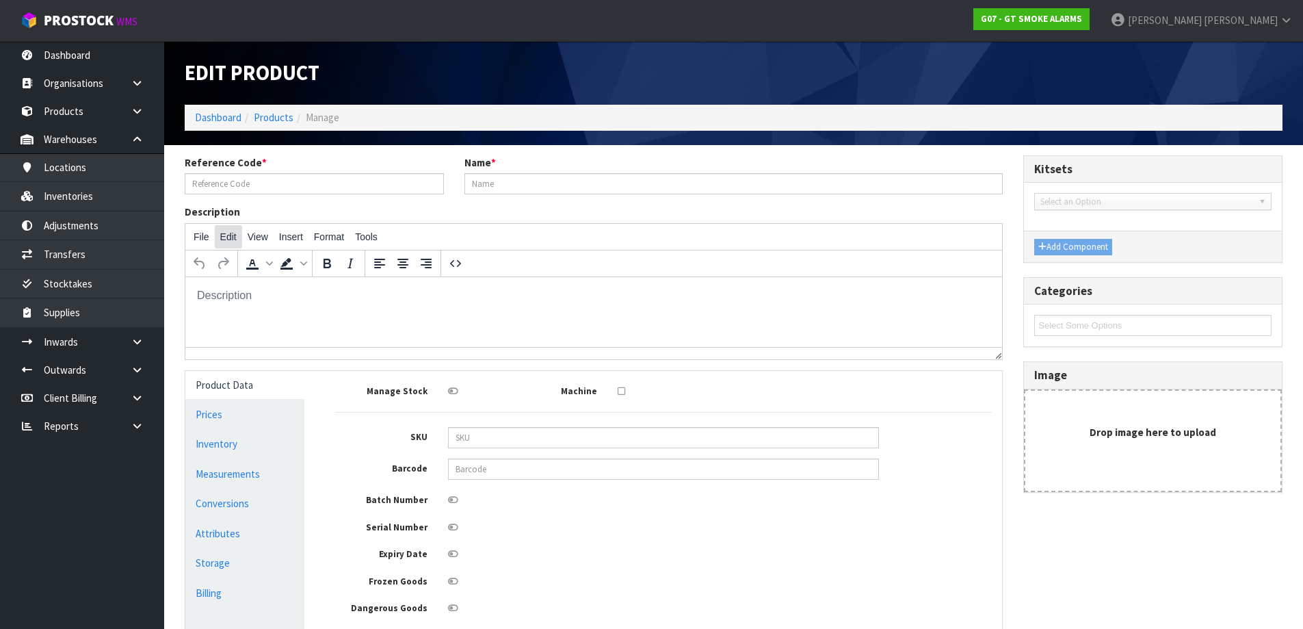
type input "GT10RF"
type input "10 YR LI RF WIRELESS SMOKE ALARM"
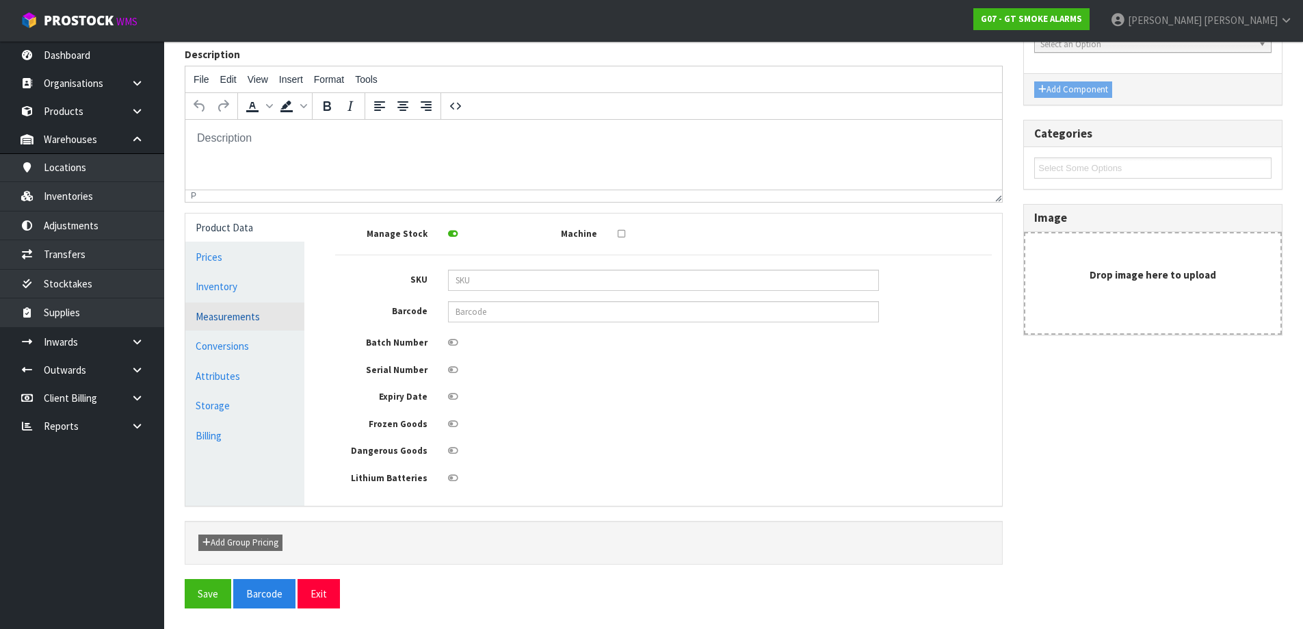
click at [254, 317] on link "Measurements" at bounding box center [244, 316] width 119 height 28
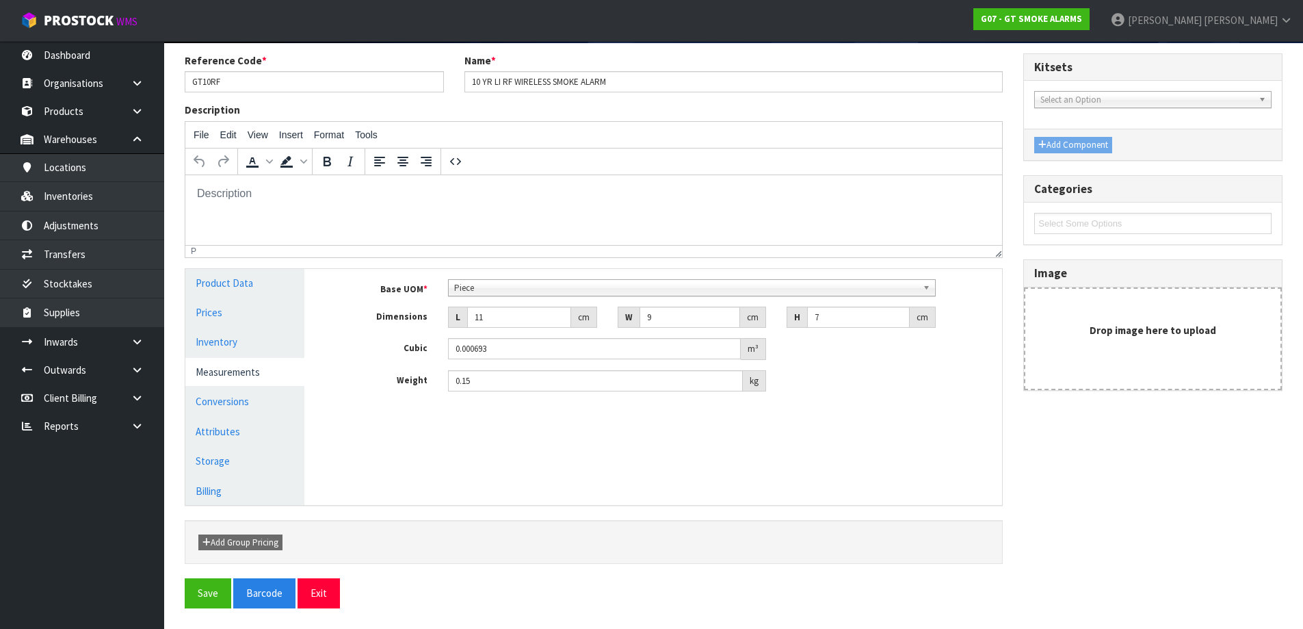
scroll to position [102, 0]
click at [228, 407] on link "Conversions" at bounding box center [244, 401] width 119 height 28
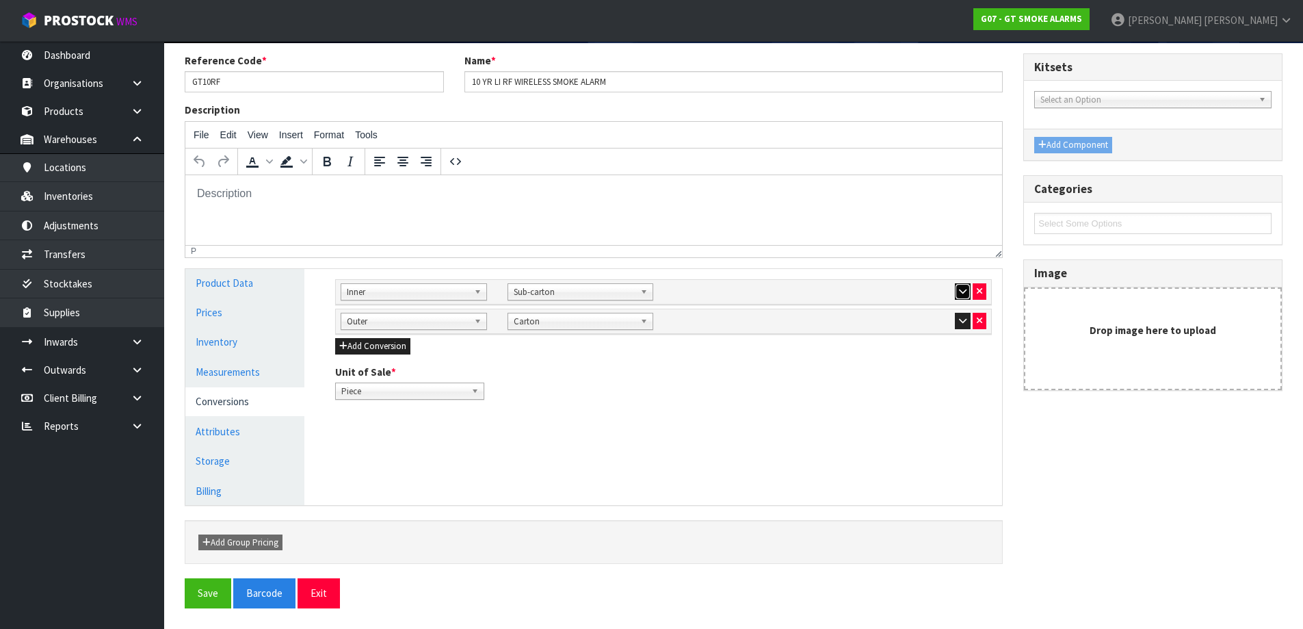
click at [964, 296] on icon "button" at bounding box center [963, 291] width 8 height 9
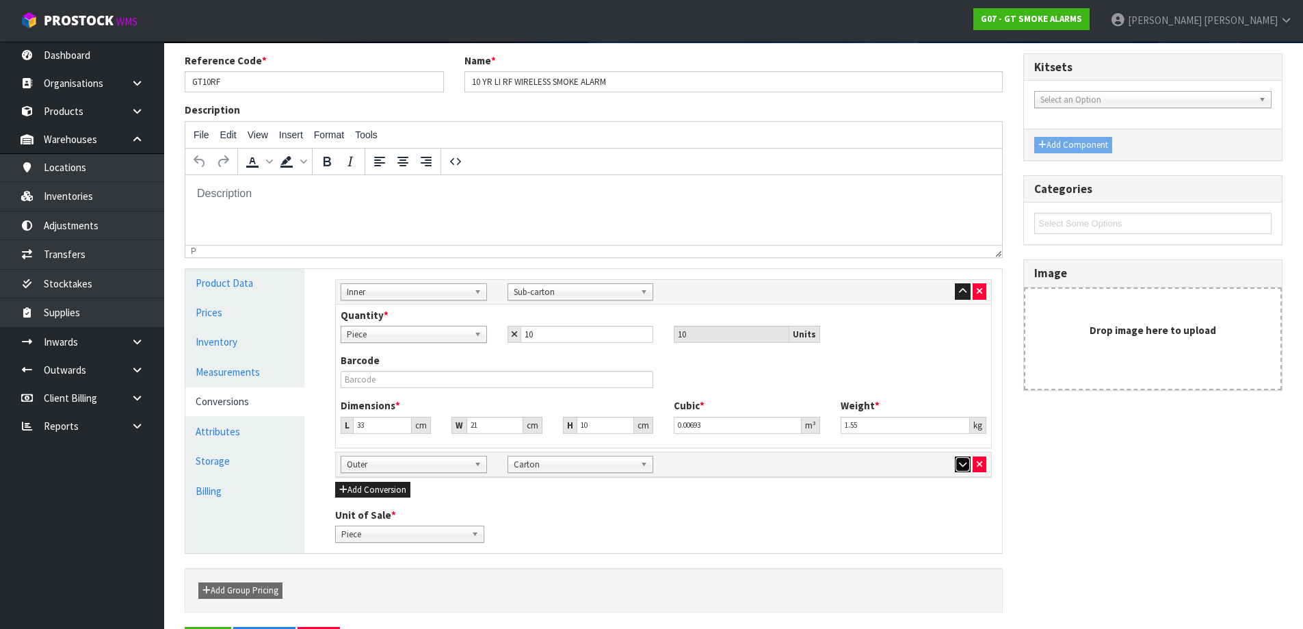
click at [963, 467] on icon "button" at bounding box center [963, 464] width 8 height 9
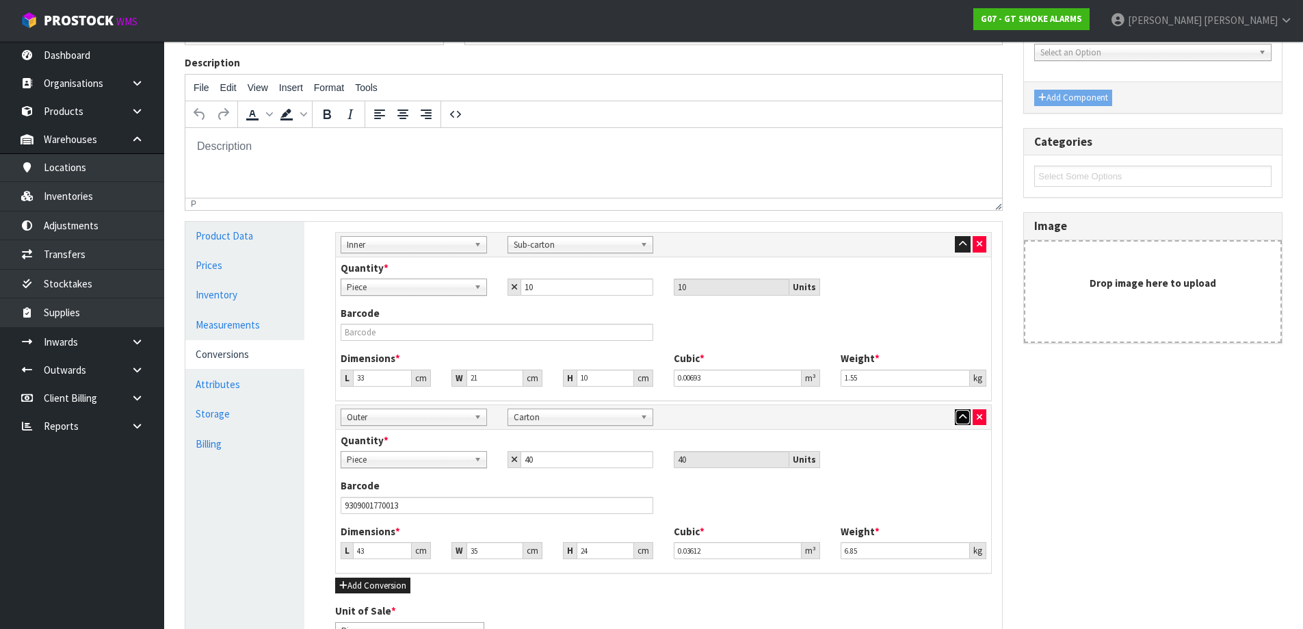
scroll to position [170, 0]
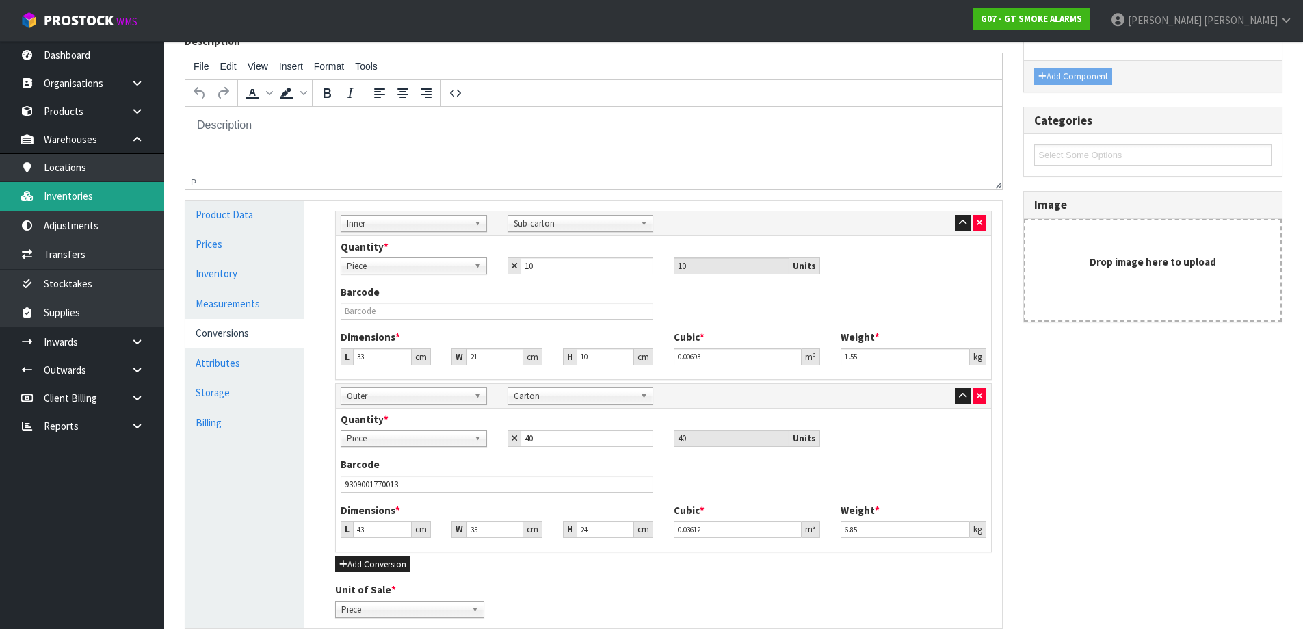
click at [128, 200] on link "Inventories" at bounding box center [82, 196] width 164 height 28
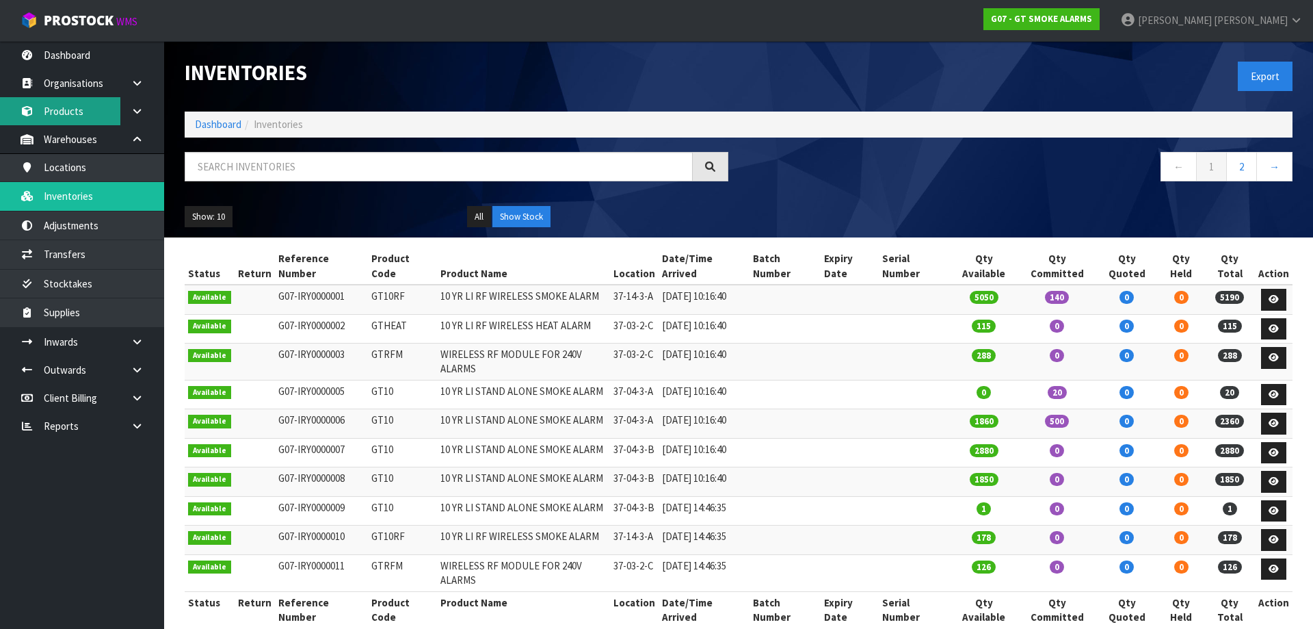
click at [86, 105] on link "Products" at bounding box center [82, 111] width 164 height 28
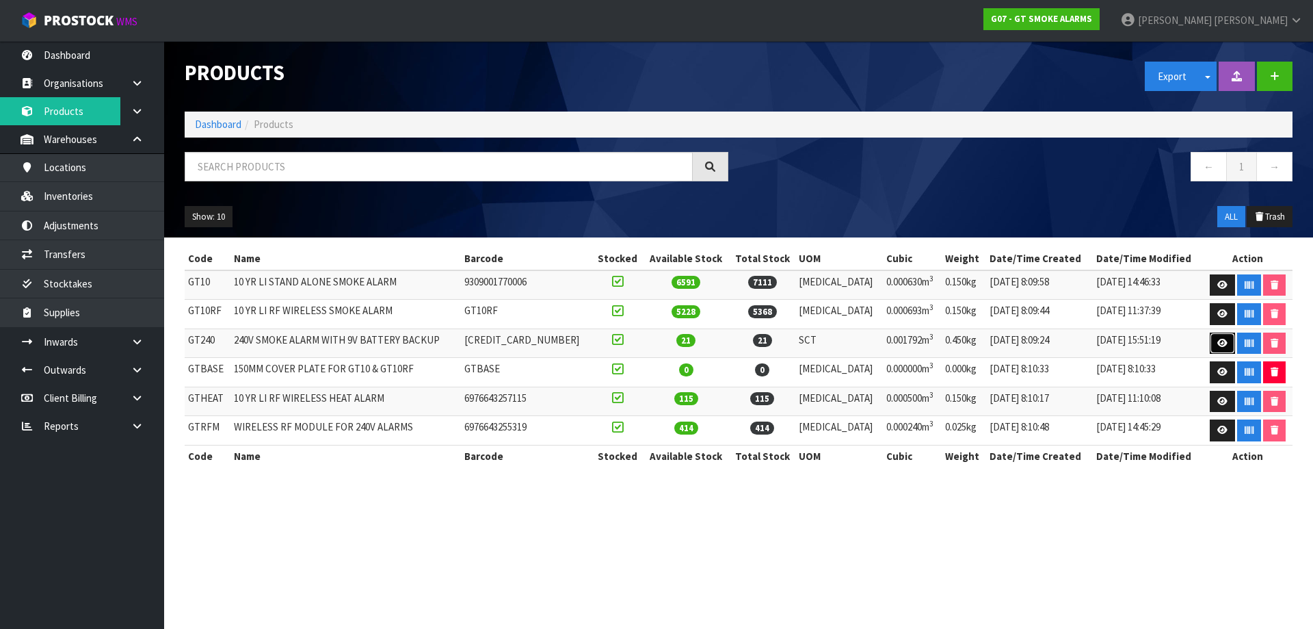
click at [1210, 341] on link at bounding box center [1222, 343] width 25 height 22
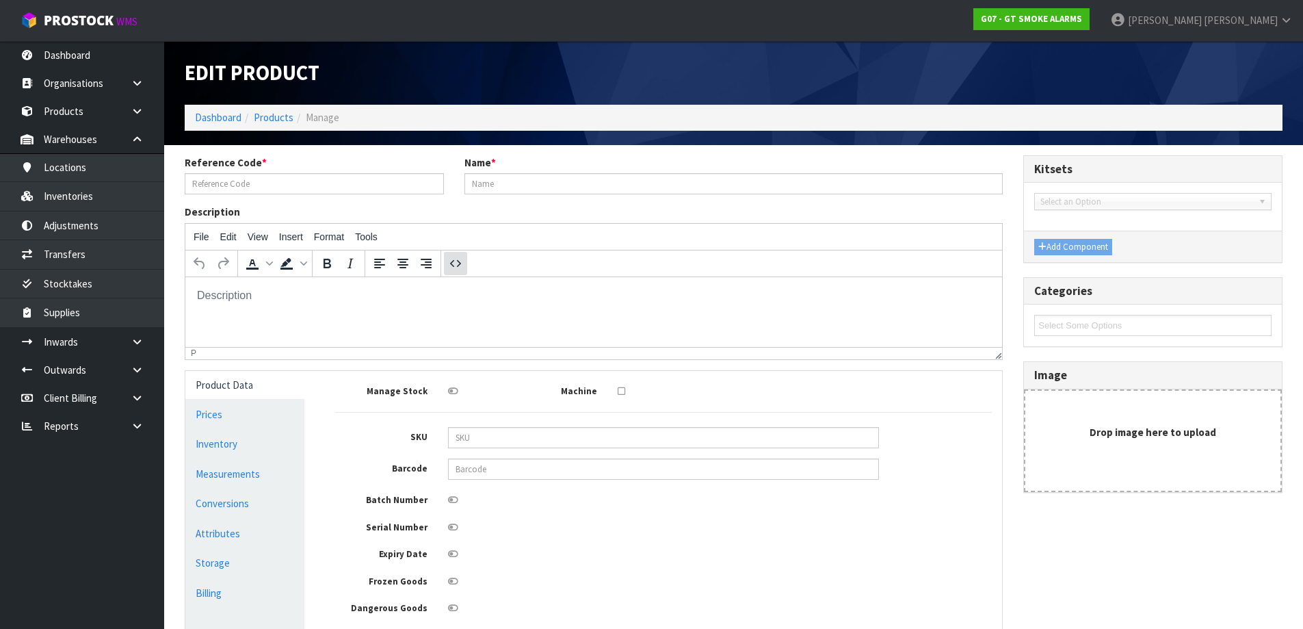
type input "GT240"
type input "240V SMOKE ALARM WITH 9V BATTERY BACKUP"
type input "[CREDIT_CARD_NUMBER]"
click at [266, 491] on link "Conversions" at bounding box center [244, 503] width 119 height 28
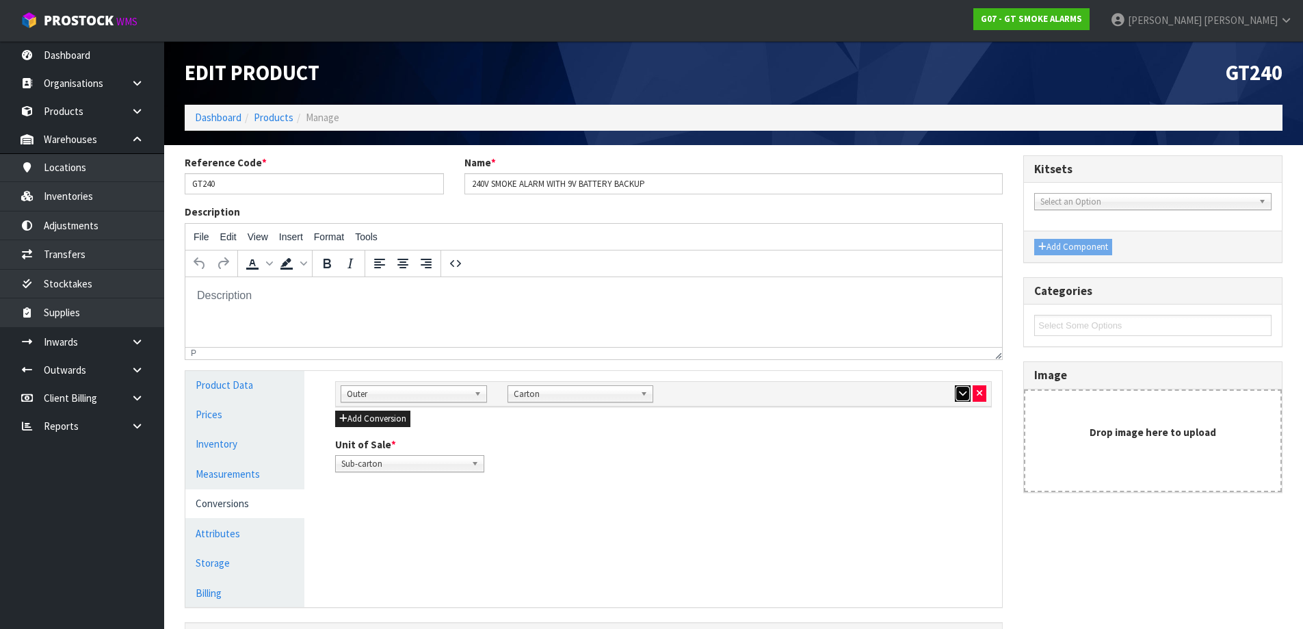
click at [965, 392] on icon "button" at bounding box center [963, 393] width 8 height 9
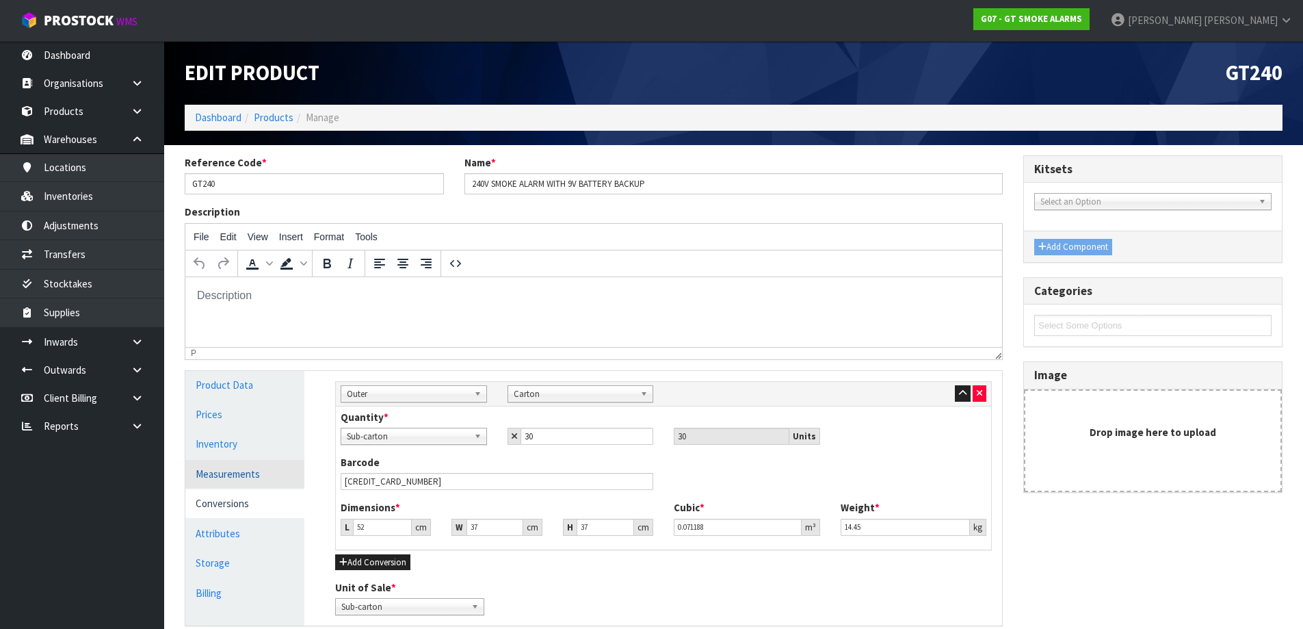
click at [242, 465] on link "Measurements" at bounding box center [244, 474] width 119 height 28
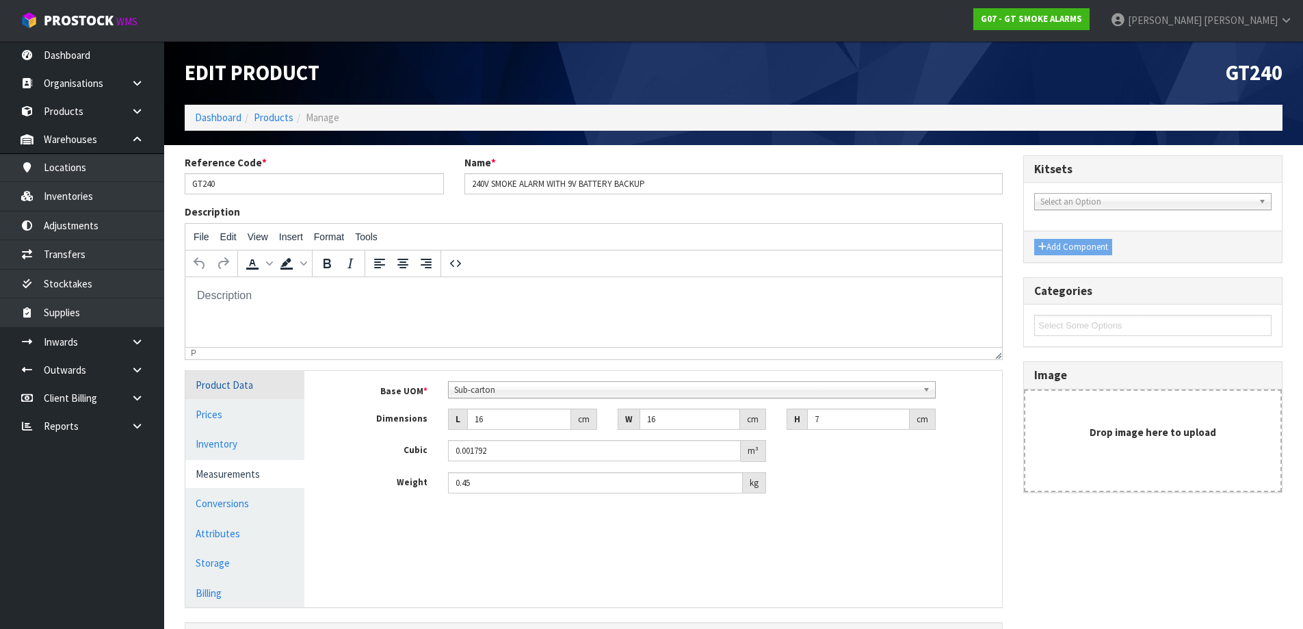
click at [261, 378] on link "Product Data" at bounding box center [244, 385] width 119 height 28
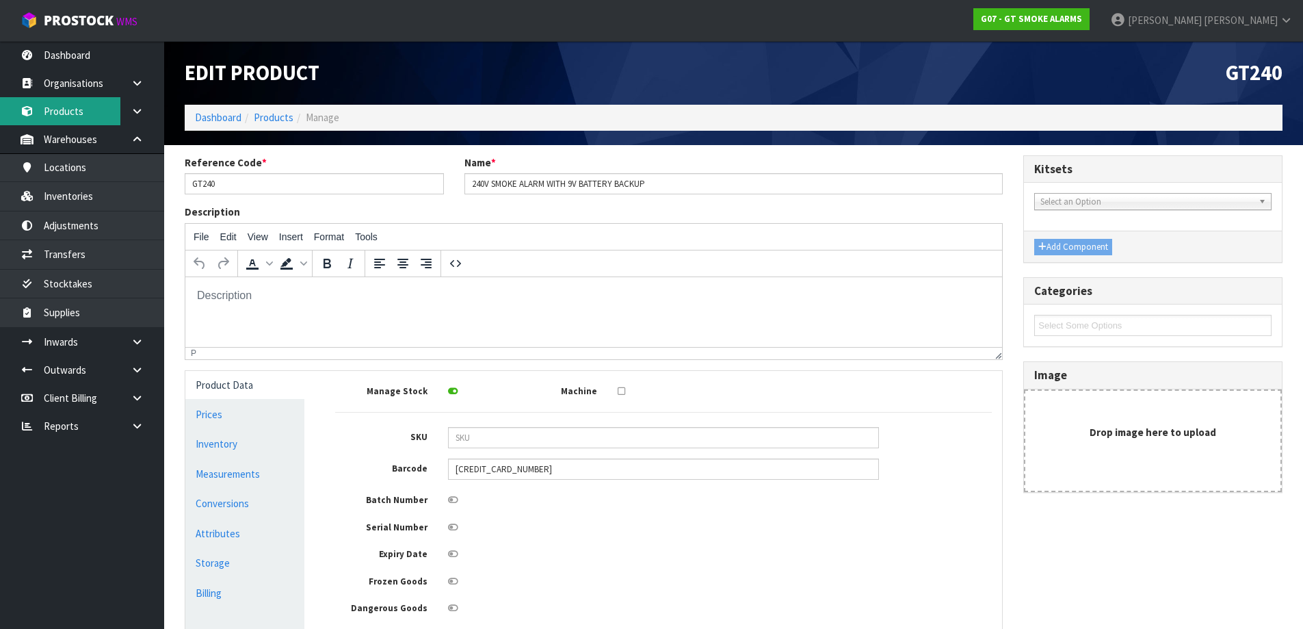
click at [75, 100] on link "Products" at bounding box center [82, 111] width 164 height 28
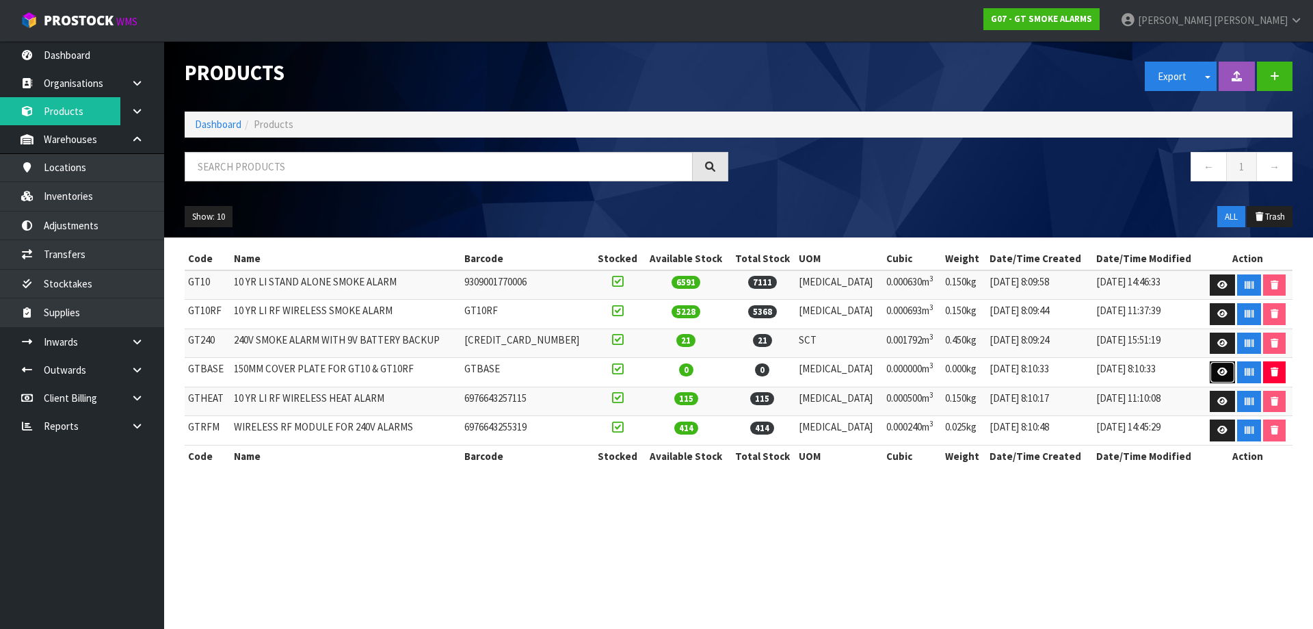
click at [1227, 371] on link at bounding box center [1222, 372] width 25 height 22
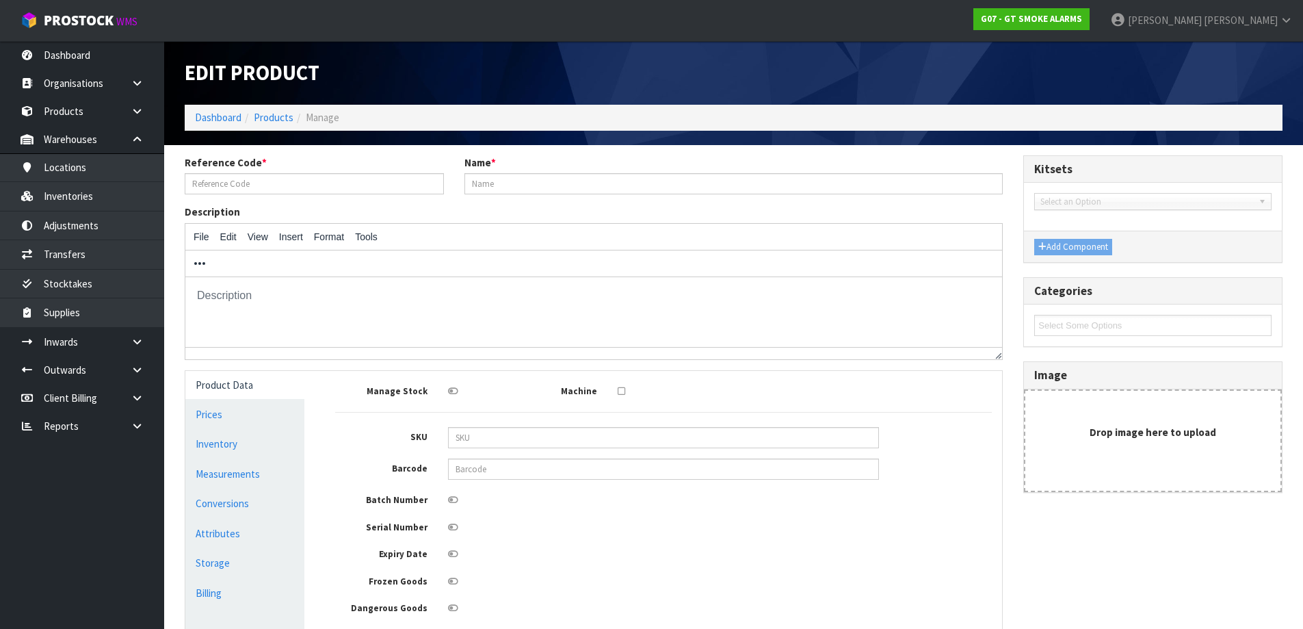
type input "GTBASE"
type input "150MM COVER PLATE FOR GT10 & GT10RF"
click at [265, 501] on link "Conversions" at bounding box center [244, 503] width 119 height 28
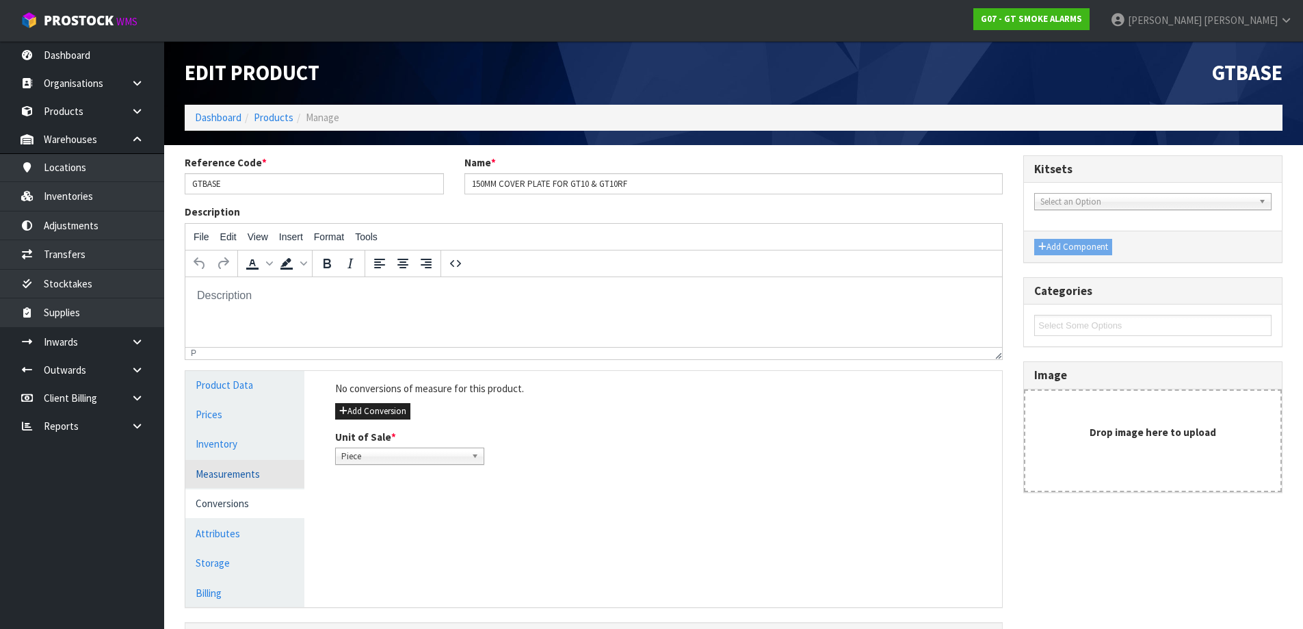
click at [295, 460] on link "Measurements" at bounding box center [244, 474] width 119 height 28
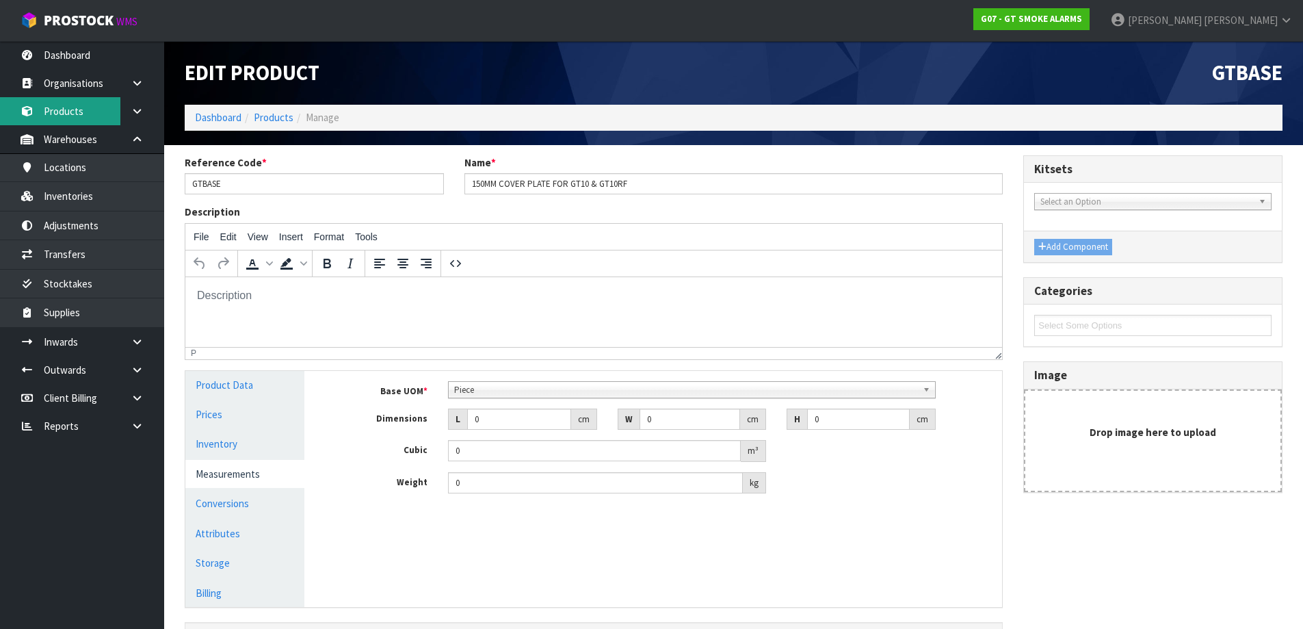
click at [78, 106] on link "Products" at bounding box center [82, 111] width 164 height 28
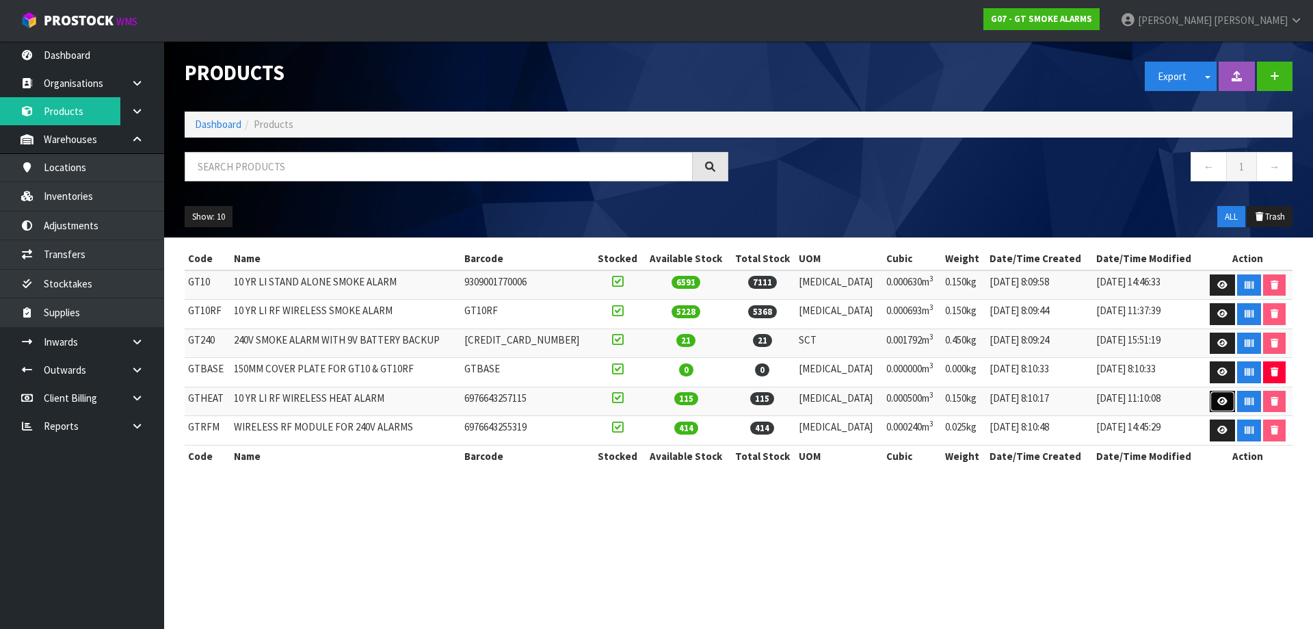
click at [1210, 398] on link at bounding box center [1222, 402] width 25 height 22
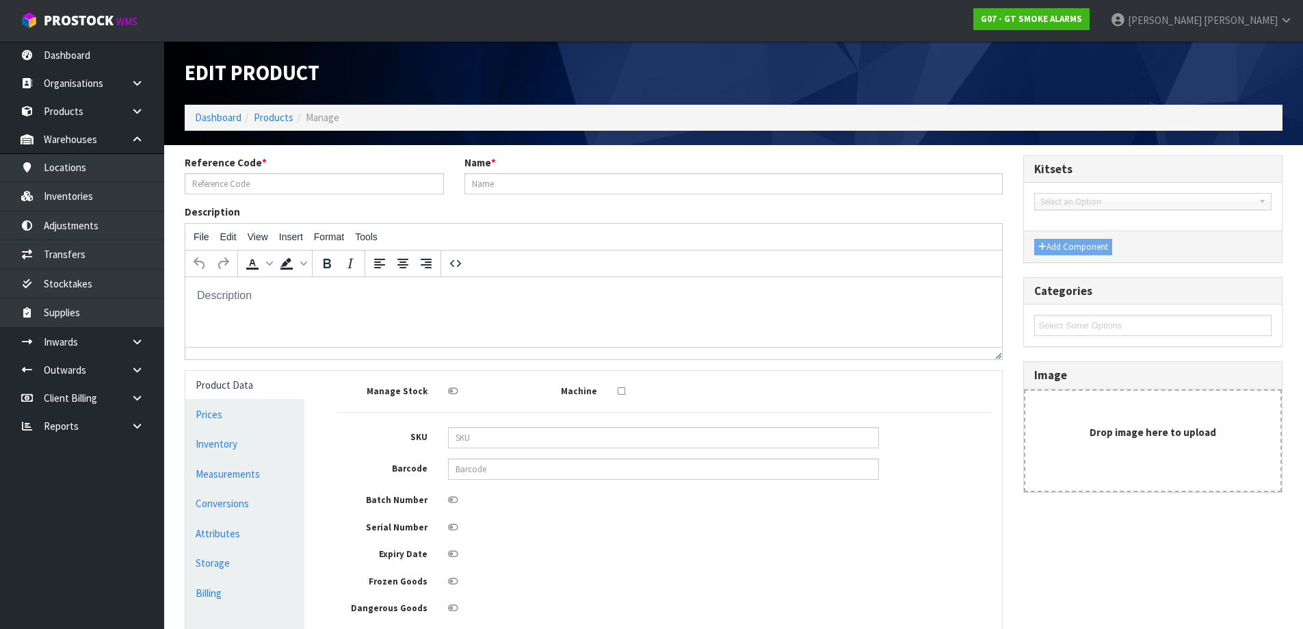
type input "GTHEAT"
type input "10 YR LI RF WIRELESS HEAT ALARM"
type input "6976643257115"
click at [250, 513] on link "Conversions" at bounding box center [244, 503] width 119 height 28
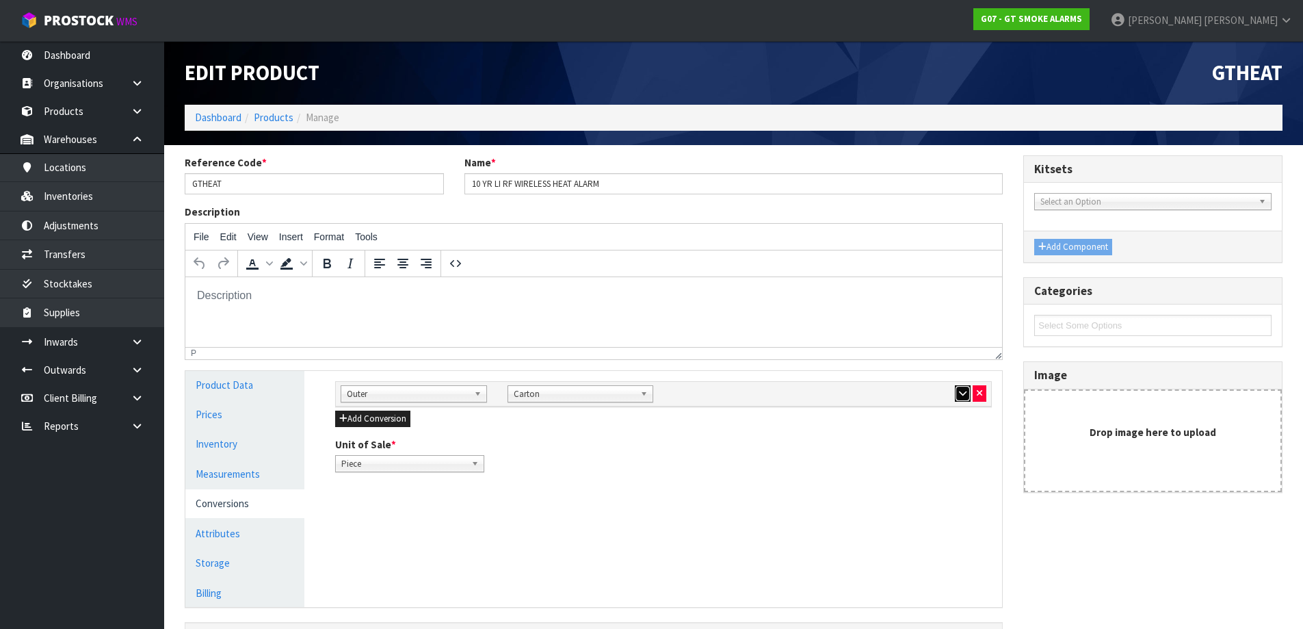
click at [965, 390] on icon "button" at bounding box center [963, 393] width 8 height 9
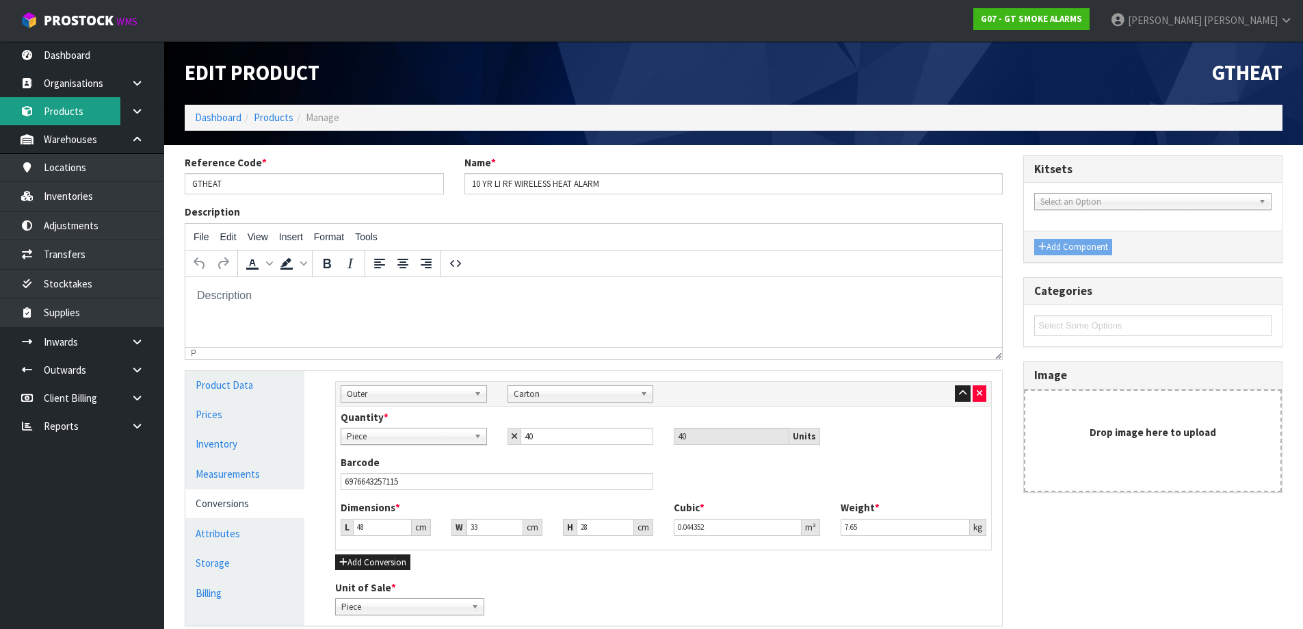
click at [68, 98] on link "Products" at bounding box center [82, 111] width 164 height 28
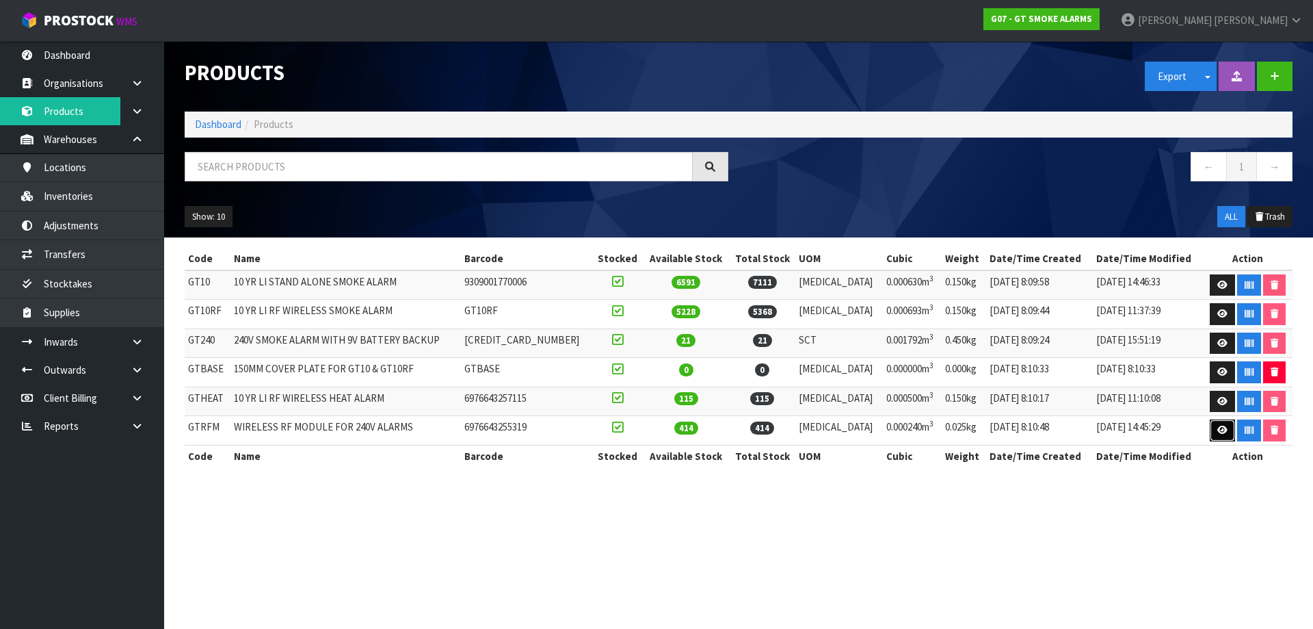
click at [1218, 433] on icon at bounding box center [1223, 429] width 10 height 9
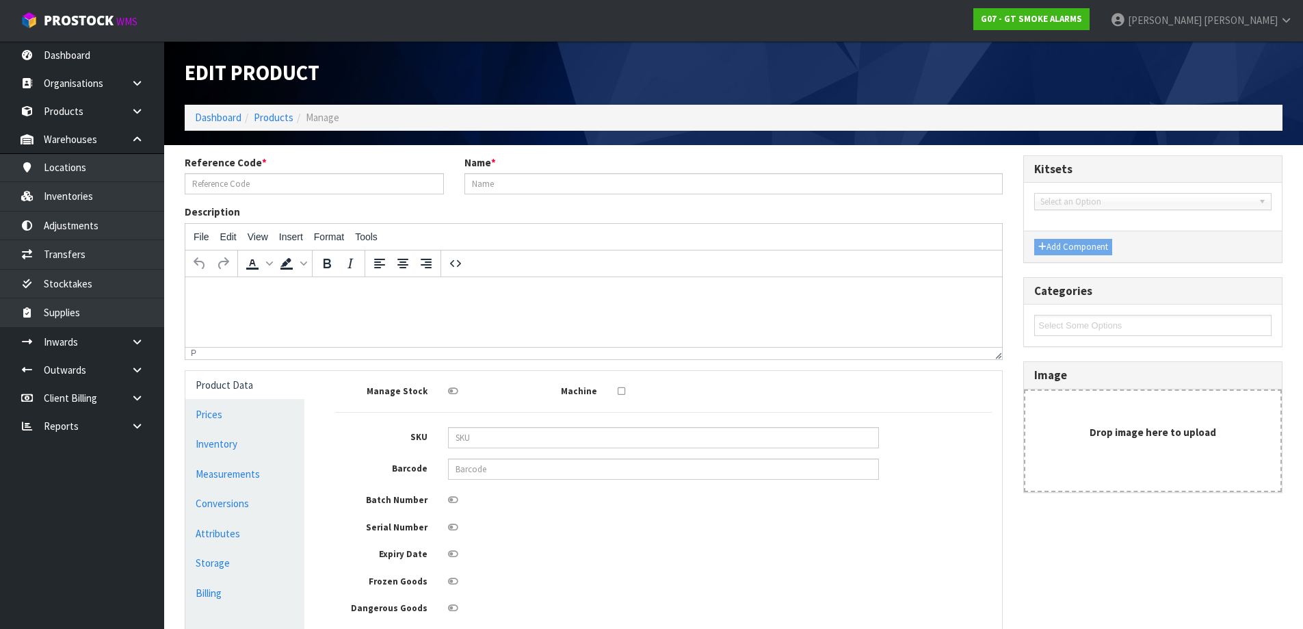
type input "GTRFM"
type input "WIRELESS RF MODULE FOR 240V ALARMS"
type input "6976643255319"
click at [251, 513] on link "Conversions" at bounding box center [244, 503] width 119 height 28
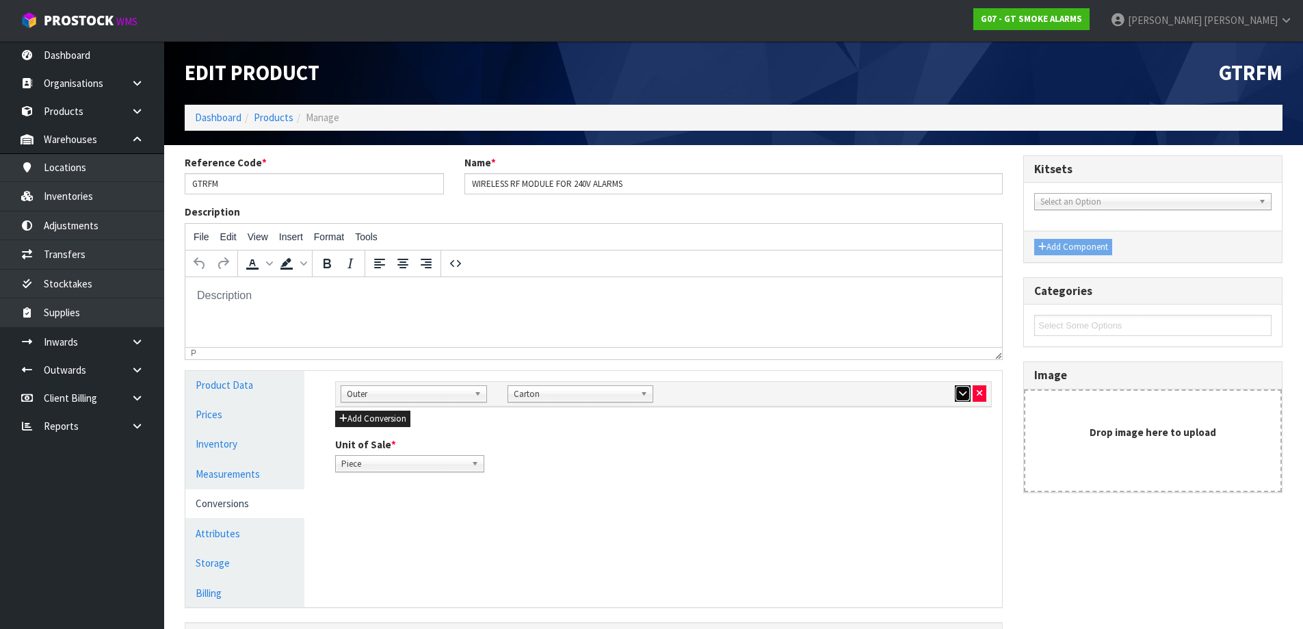
click at [958, 395] on button "button" at bounding box center [963, 393] width 16 height 16
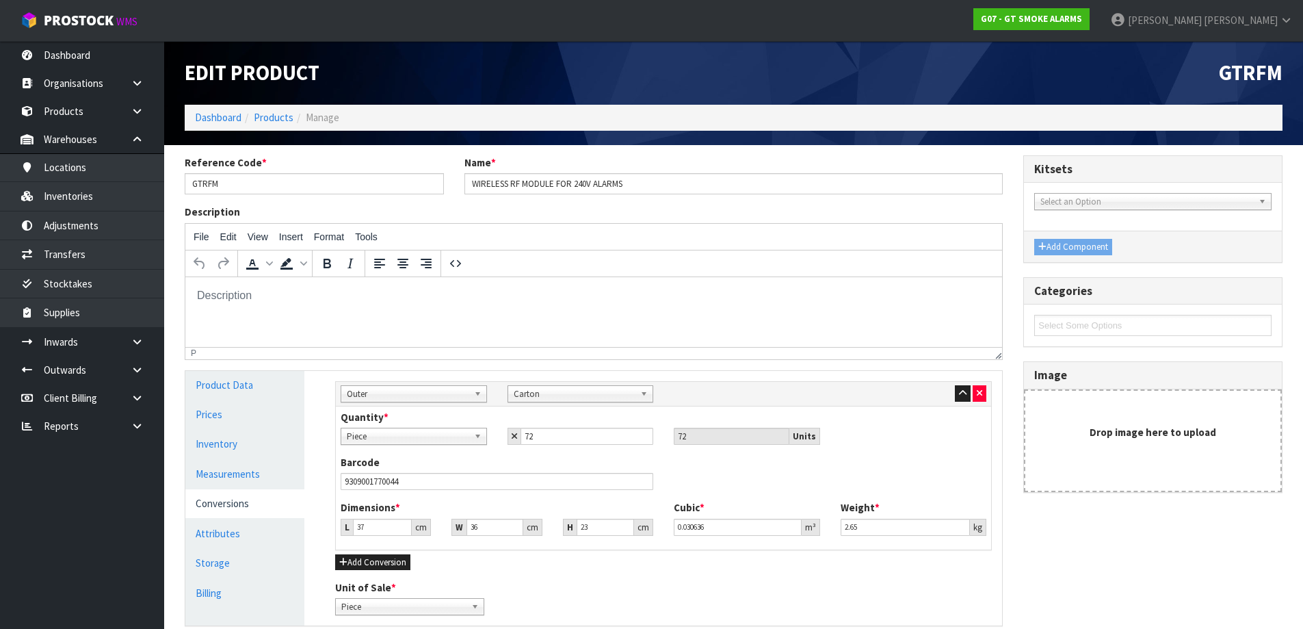
click at [271, 109] on ol "Dashboard Products Manage" at bounding box center [734, 117] width 1098 height 25
click at [270, 112] on link "Products" at bounding box center [274, 117] width 40 height 13
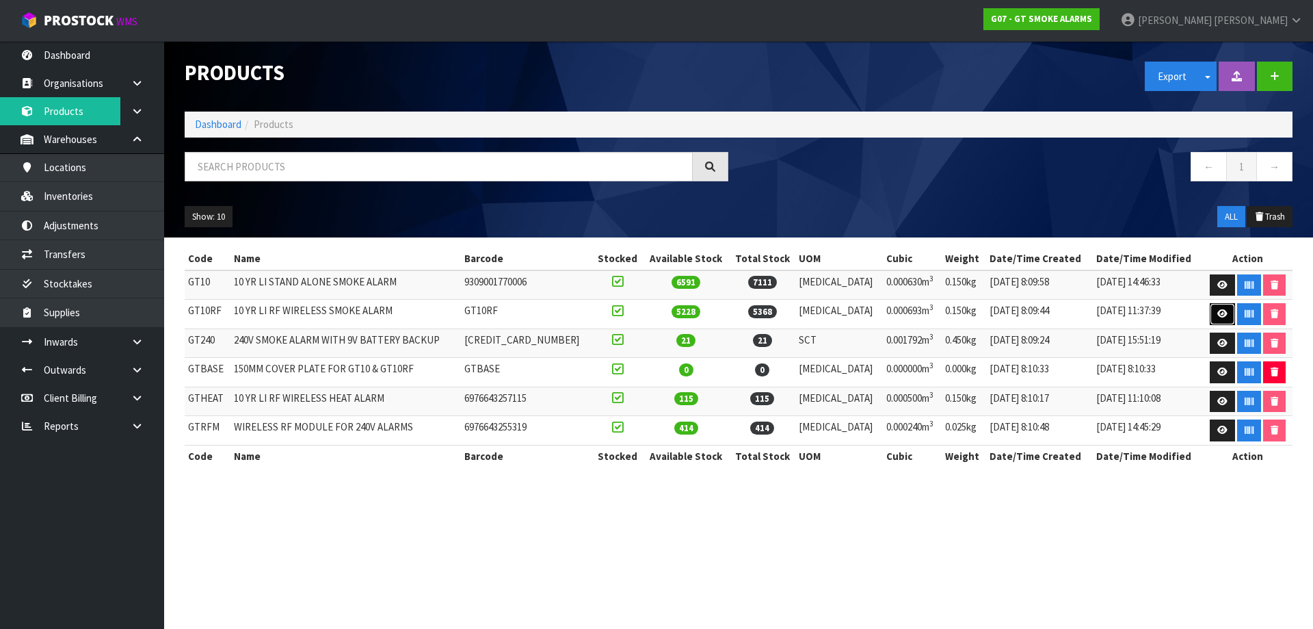
drag, startPoint x: 1208, startPoint y: 312, endPoint x: 1195, endPoint y: 324, distance: 17.9
click at [1210, 313] on link at bounding box center [1222, 314] width 25 height 22
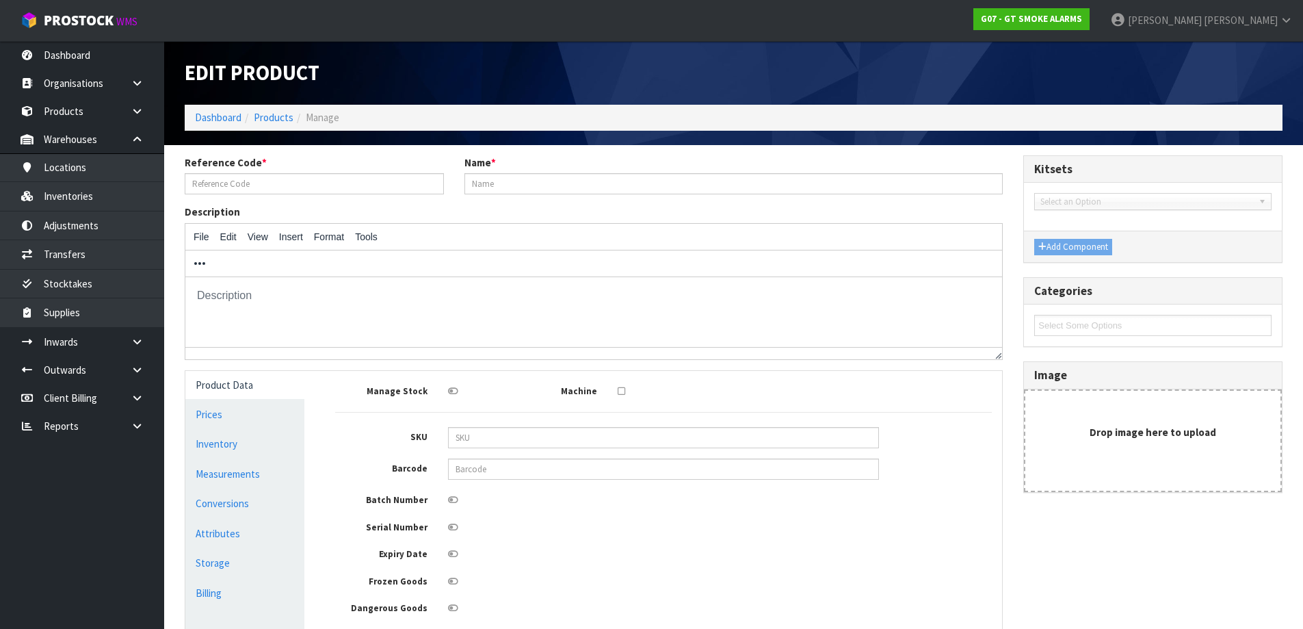
type input "GT10RF"
type input "10 YR LI RF WIRELESS SMOKE ALARM"
click at [205, 469] on link "Measurements" at bounding box center [244, 474] width 119 height 28
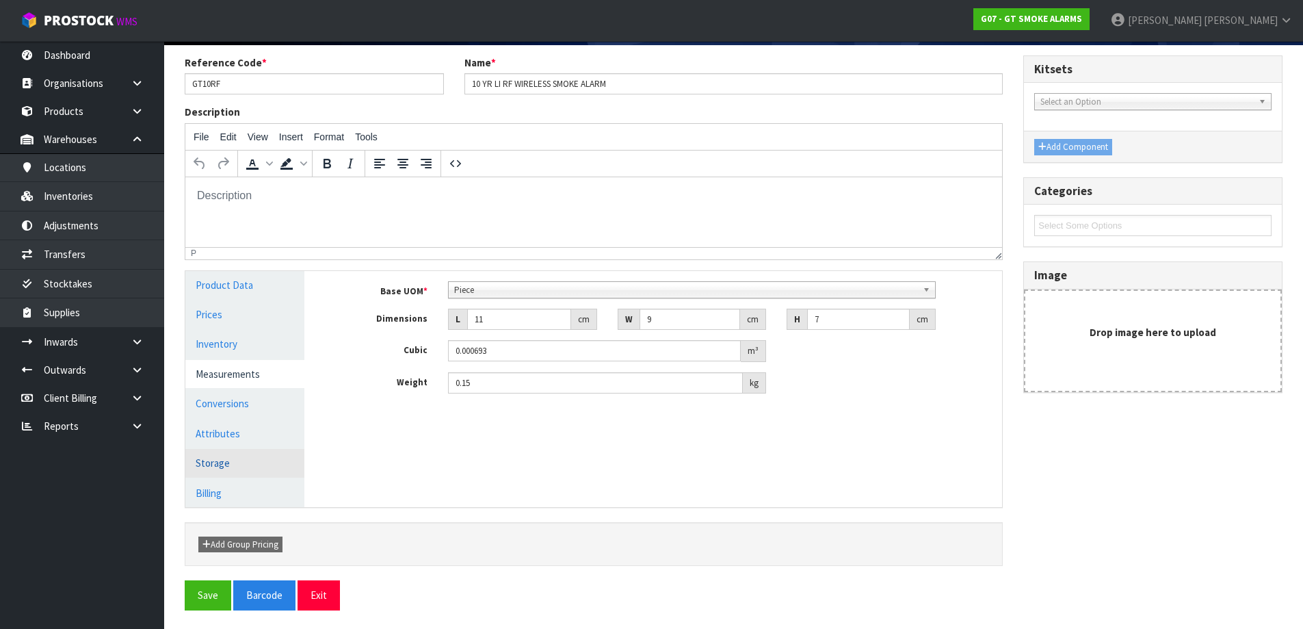
scroll to position [102, 0]
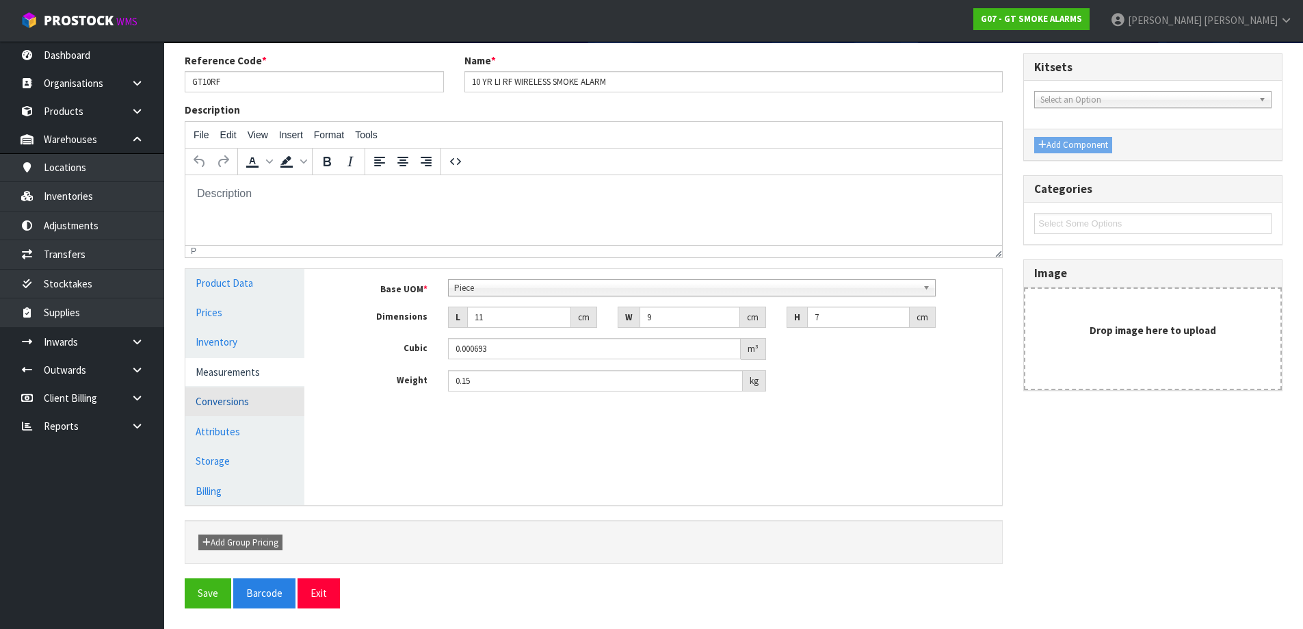
click at [216, 393] on link "Conversions" at bounding box center [244, 401] width 119 height 28
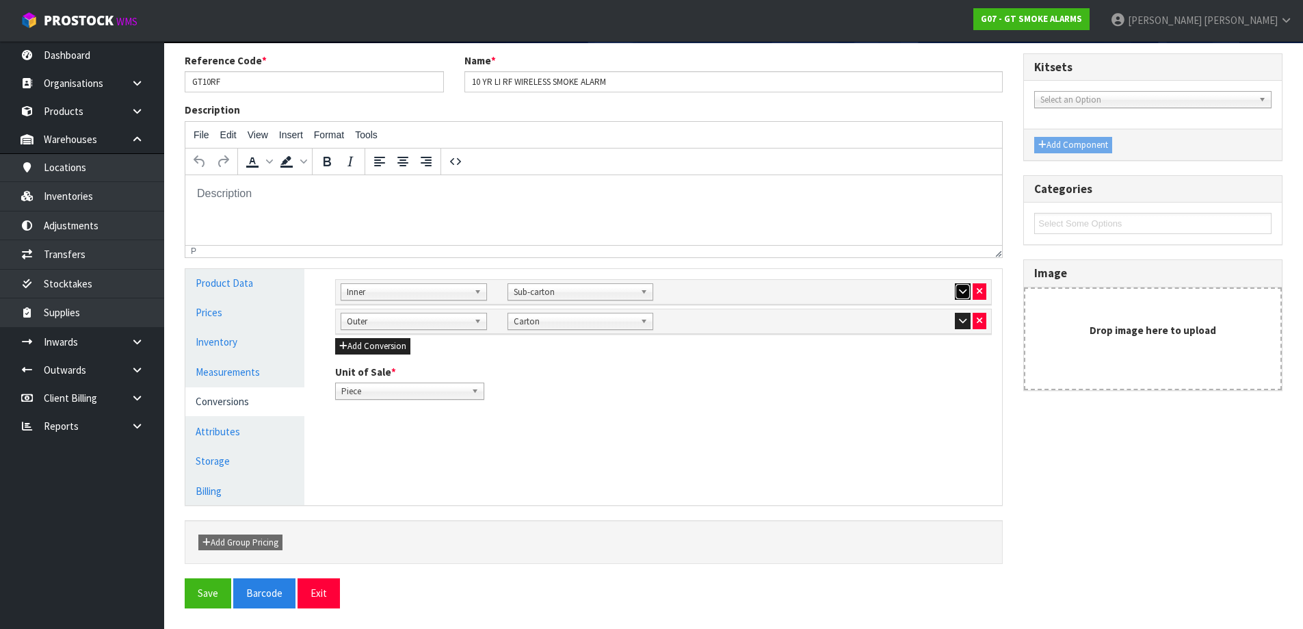
click at [960, 289] on icon "button" at bounding box center [963, 291] width 8 height 9
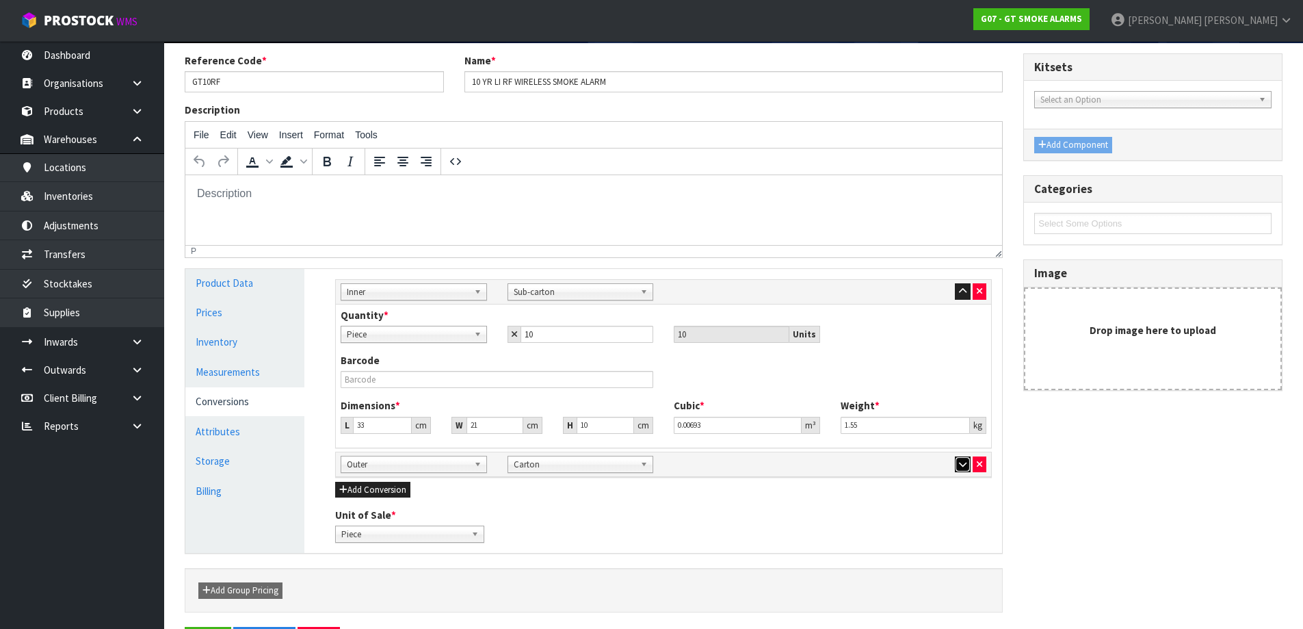
click at [962, 462] on icon "button" at bounding box center [963, 464] width 8 height 9
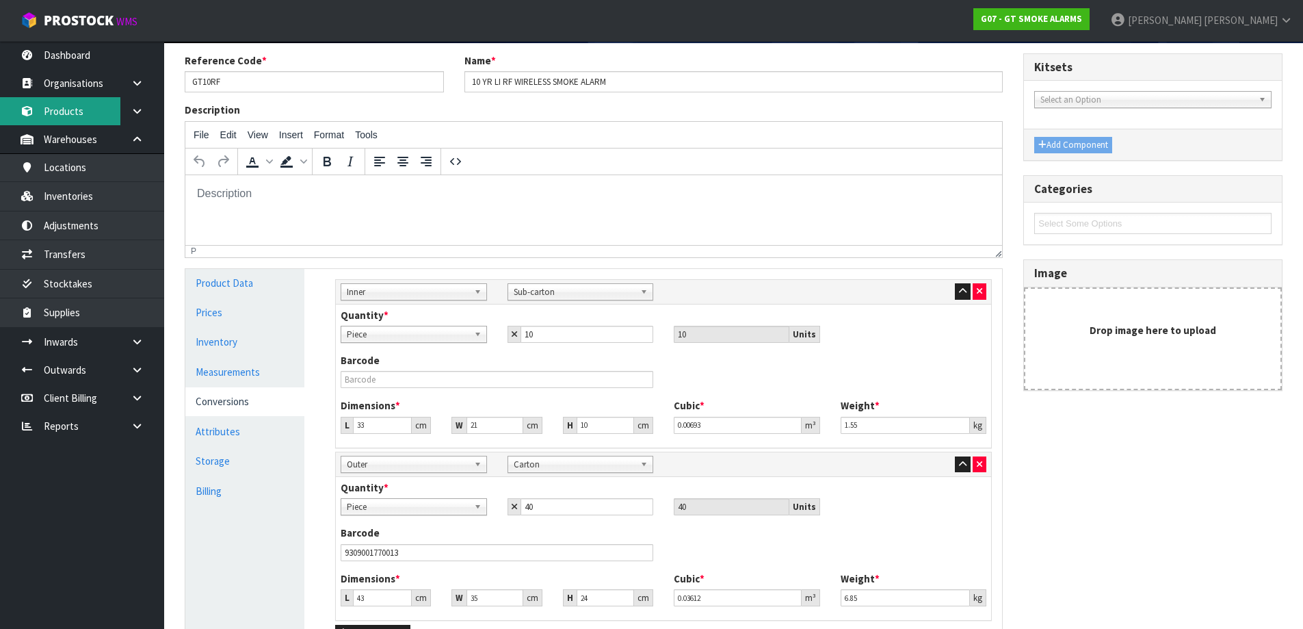
click at [79, 108] on link "Products" at bounding box center [82, 111] width 164 height 28
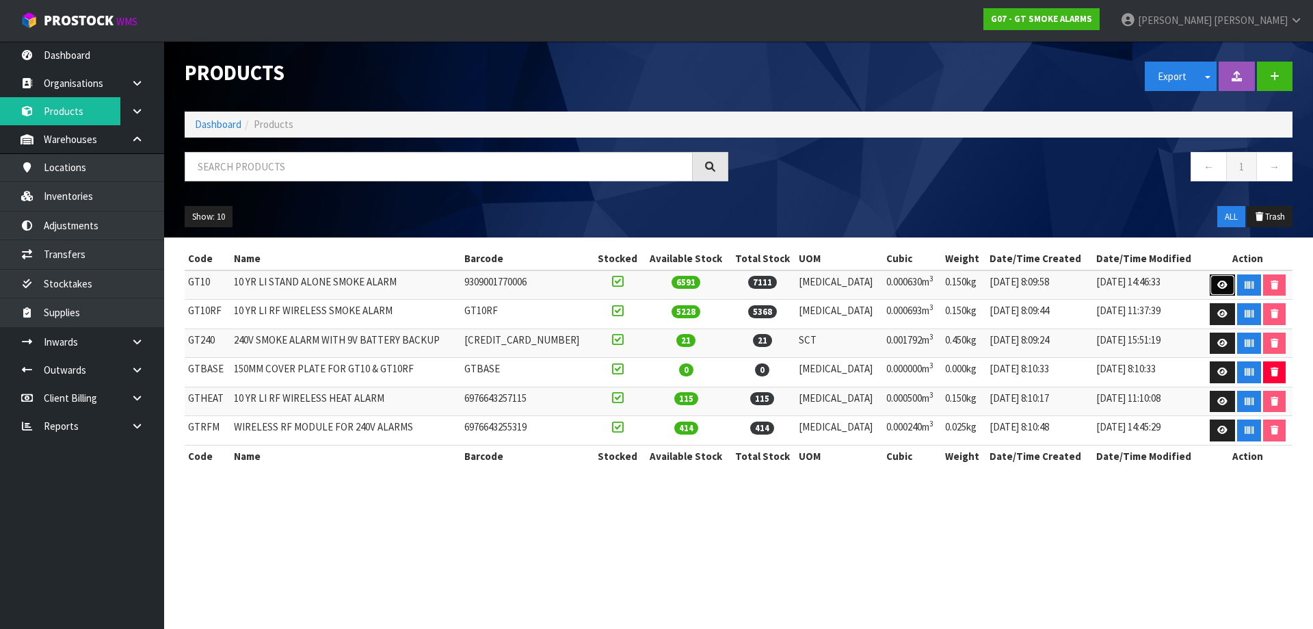
click at [1217, 290] on link at bounding box center [1222, 285] width 25 height 22
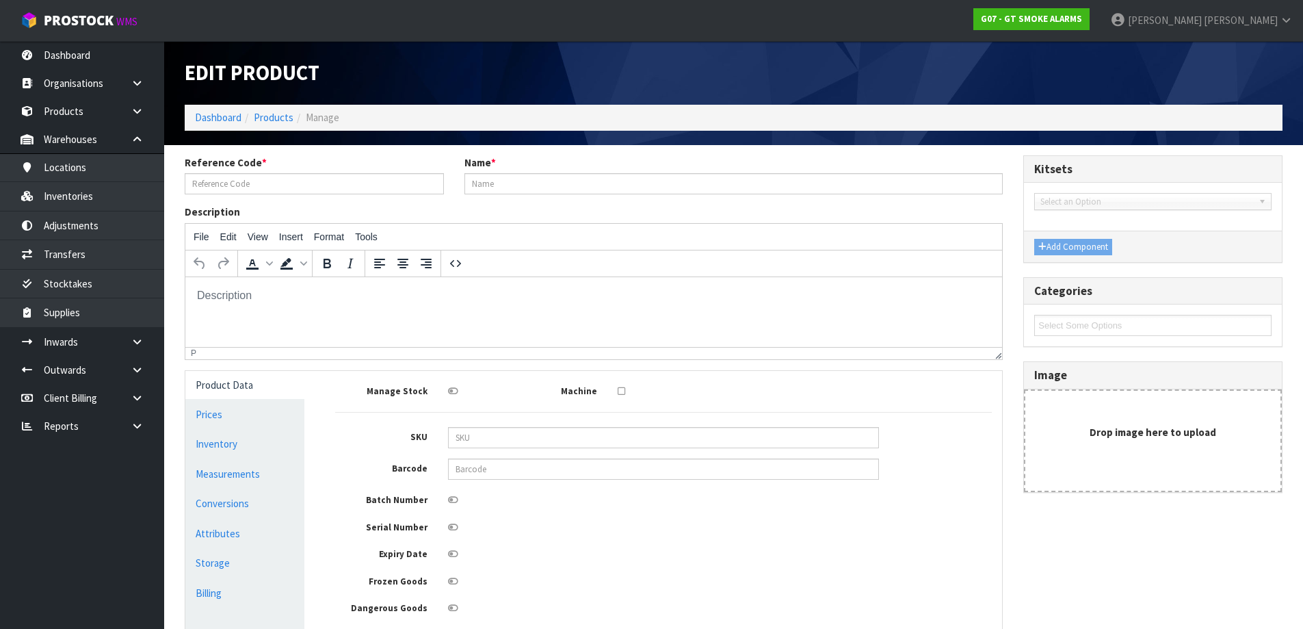
type input "GT10"
type input "10 YR LI STAND ALONE SMOKE ALARM"
type input "9309001770006"
click at [247, 493] on link "Conversions" at bounding box center [244, 503] width 119 height 28
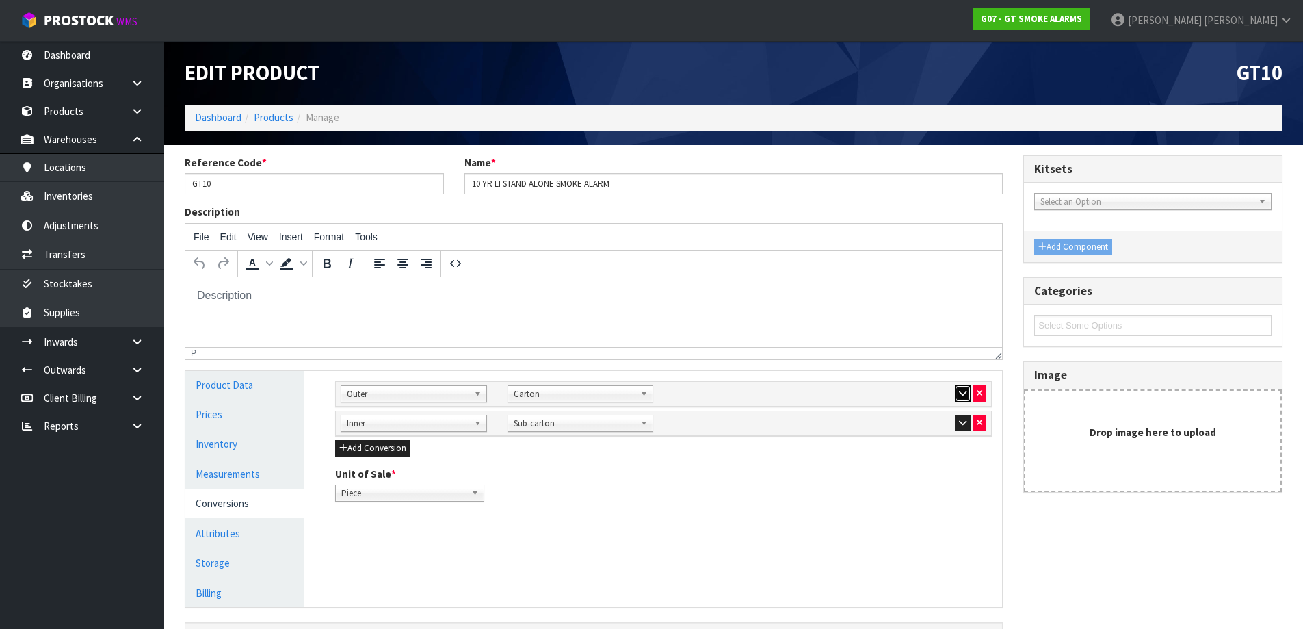
click at [969, 386] on button "button" at bounding box center [963, 393] width 16 height 16
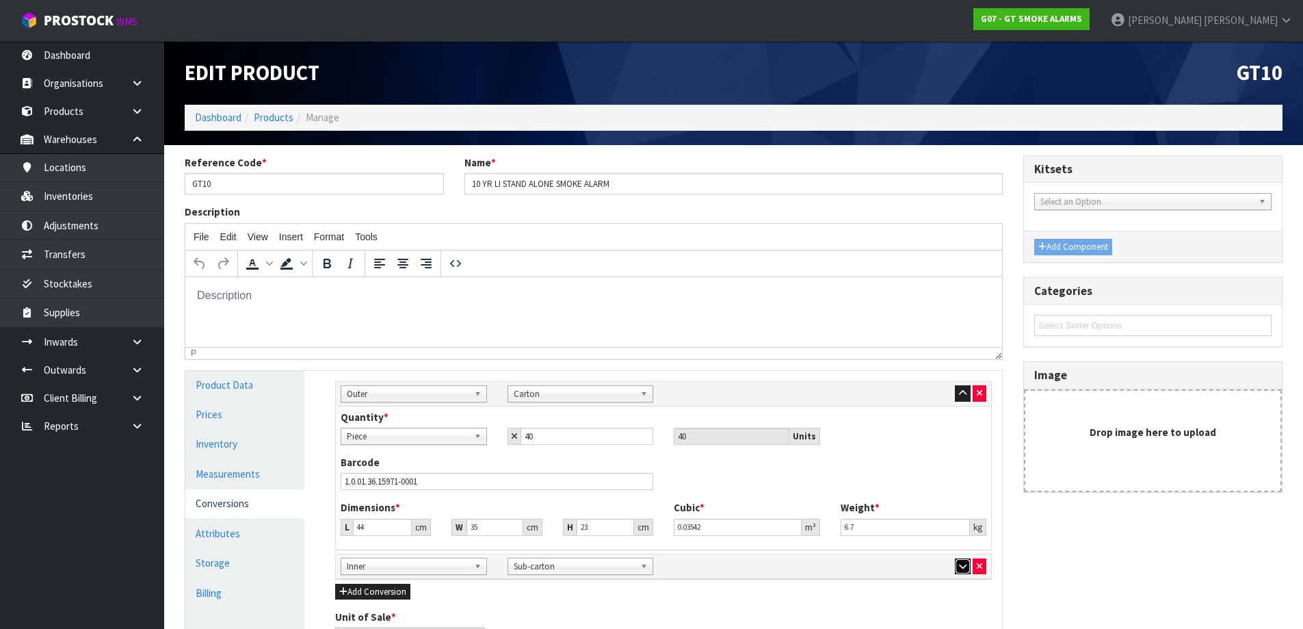
click at [969, 562] on button "button" at bounding box center [963, 566] width 16 height 16
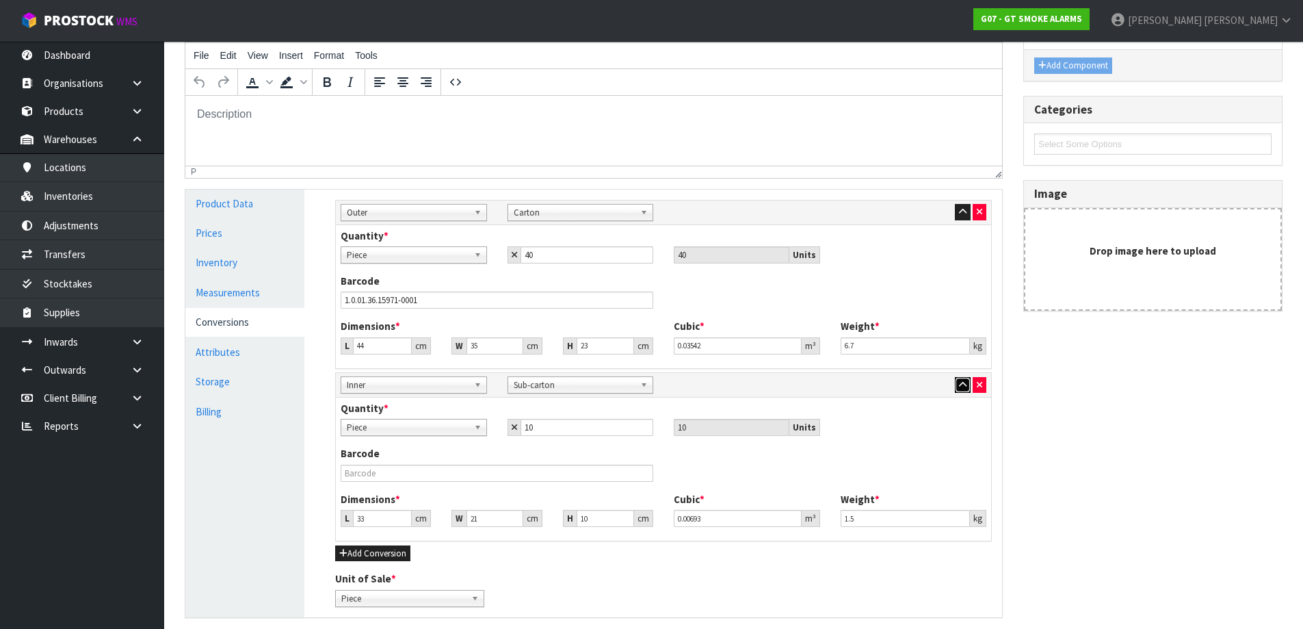
scroll to position [205, 0]
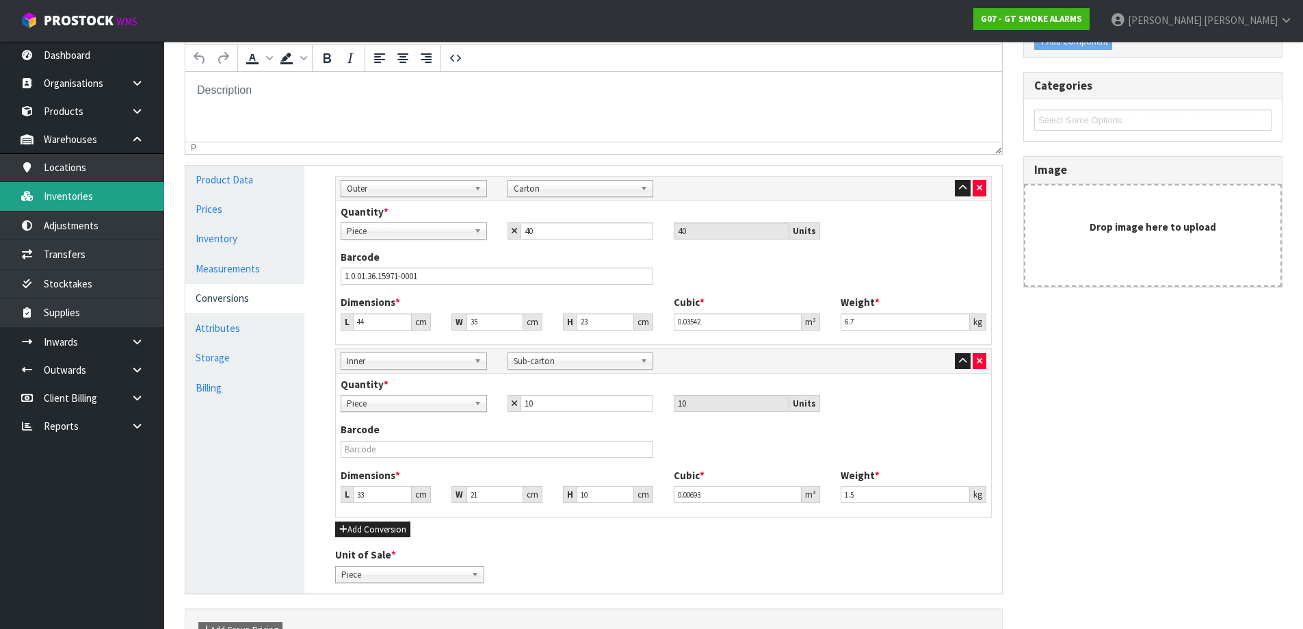
click at [101, 197] on link "Inventories" at bounding box center [82, 196] width 164 height 28
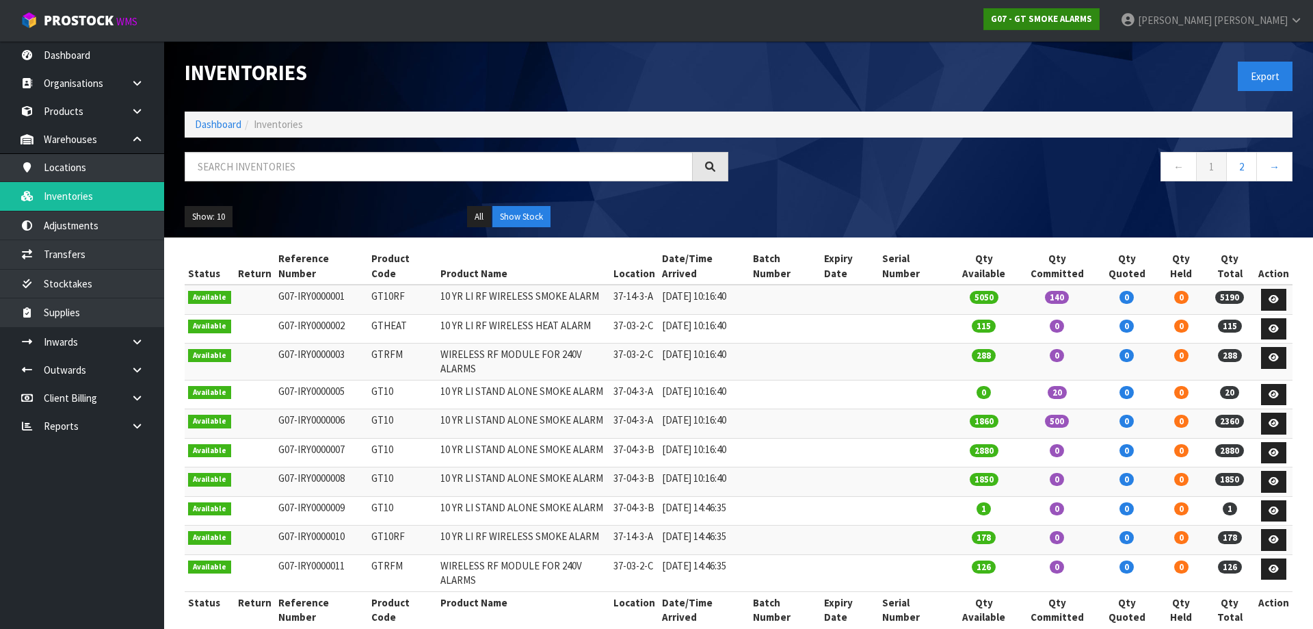
click at [1110, 8] on div "G07 - GT SMOKE ALARMS" at bounding box center [1041, 19] width 137 height 38
click at [1092, 23] on strong "G07 - GT SMOKE ALARMS" at bounding box center [1041, 19] width 101 height 12
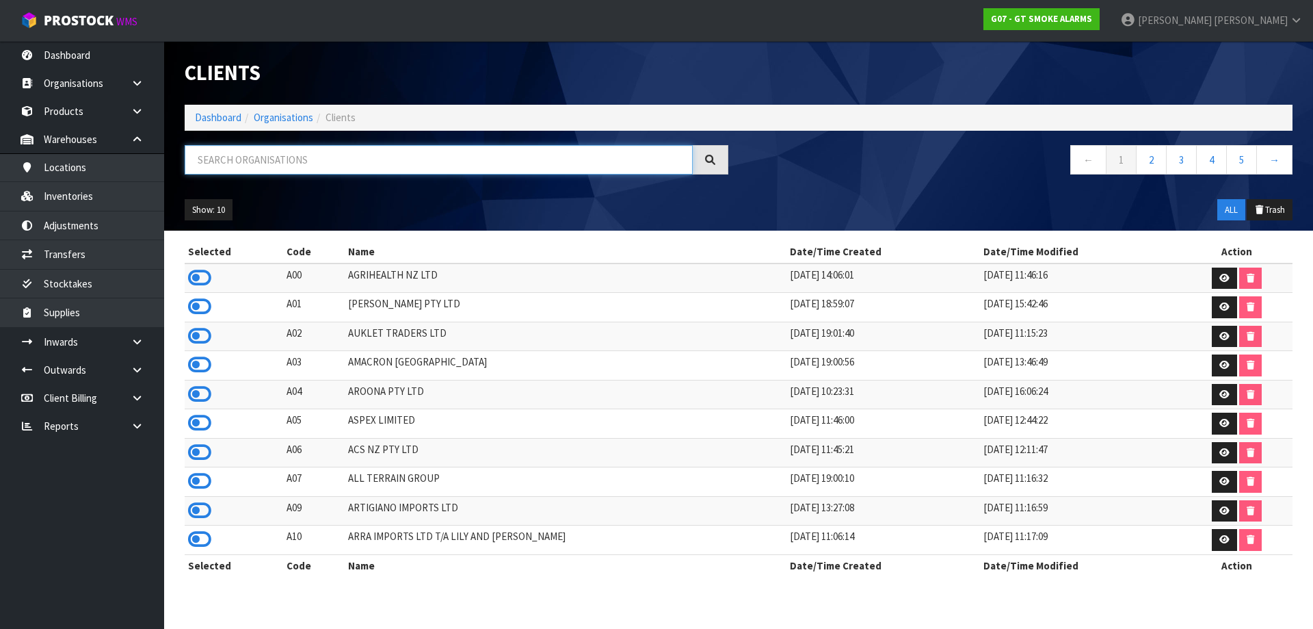
click at [287, 162] on input "text" at bounding box center [439, 159] width 508 height 29
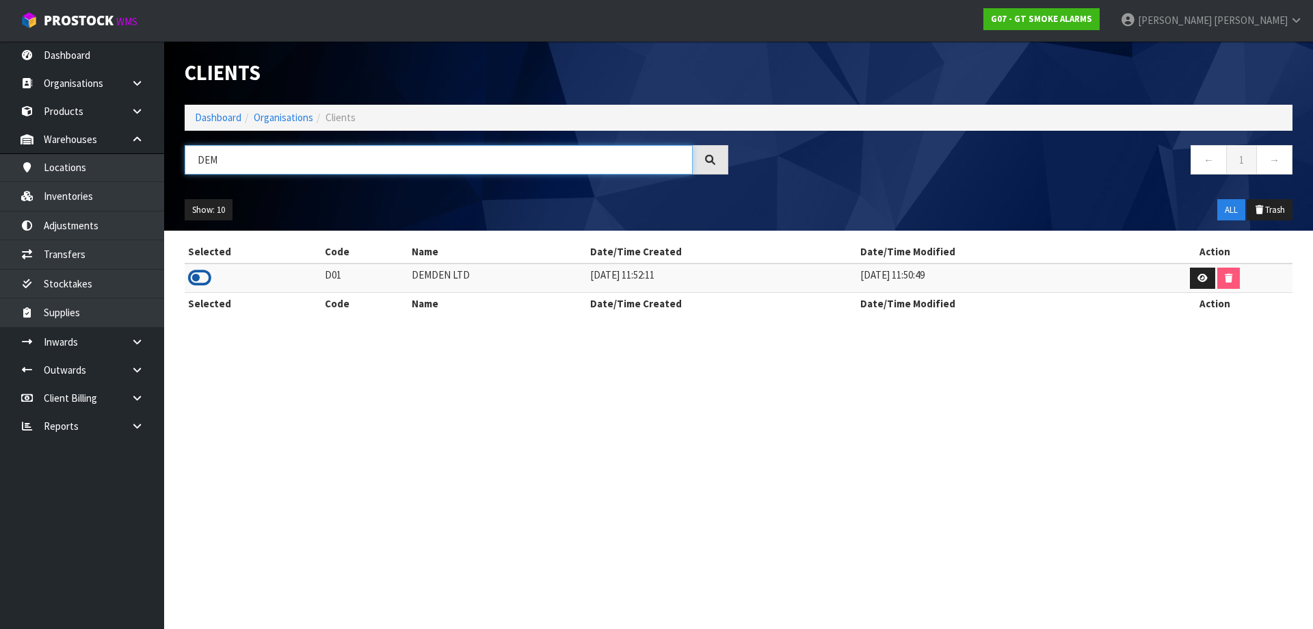
type input "DEM"
click at [202, 280] on icon at bounding box center [199, 277] width 23 height 21
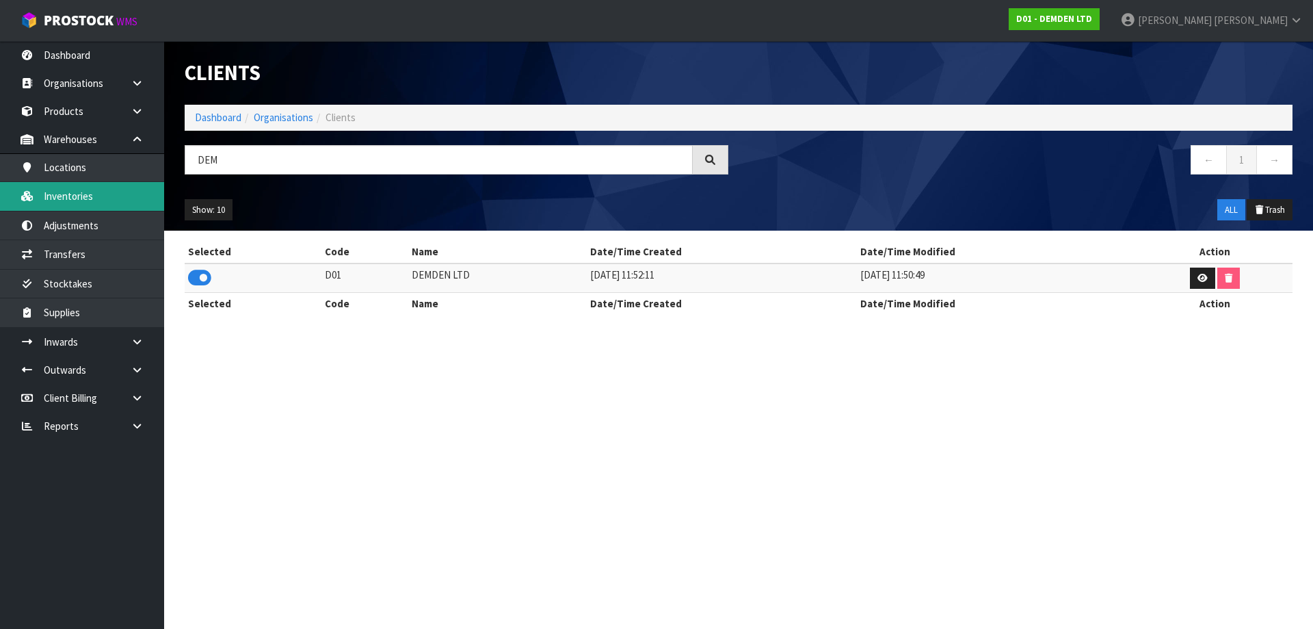
click at [120, 202] on link "Inventories" at bounding box center [82, 196] width 164 height 28
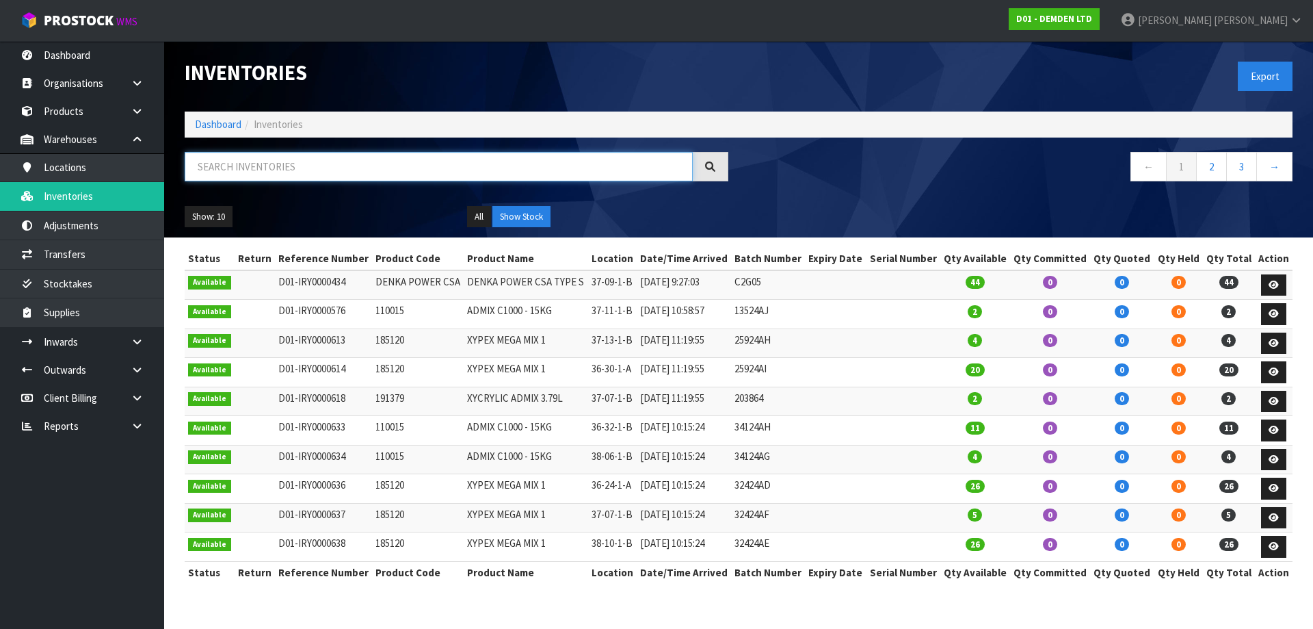
click at [378, 158] on input "text" at bounding box center [439, 166] width 508 height 29
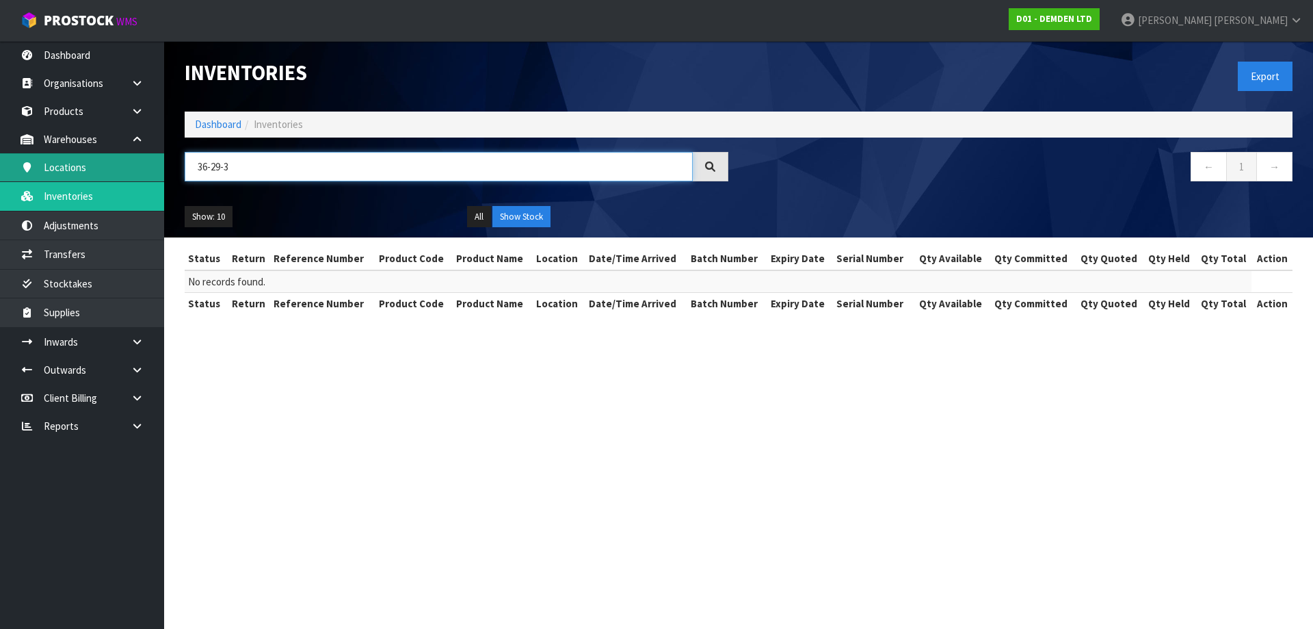
drag, startPoint x: 237, startPoint y: 168, endPoint x: 158, endPoint y: 165, distance: 78.7
click at [158, 165] on body "Toggle navigation ProStock WMS D01 - DEMDEN LTD [PERSON_NAME] Logout Dashboard …" at bounding box center [656, 314] width 1313 height 629
type input "36-29-3"
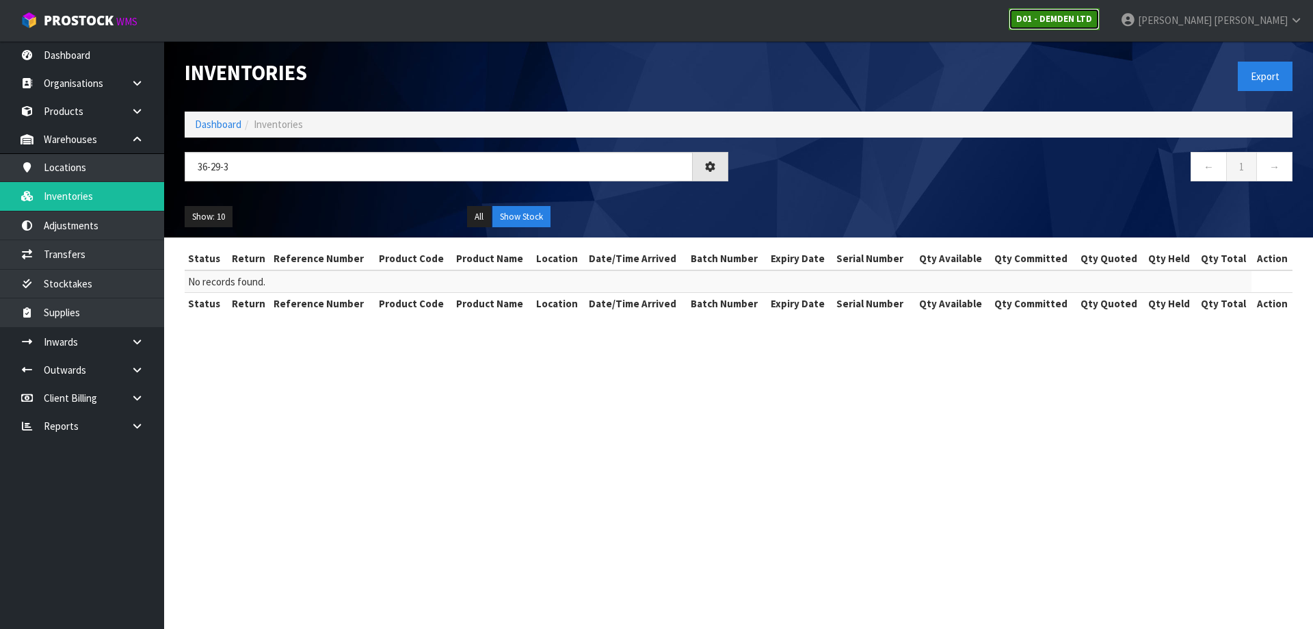
click at [1100, 25] on link "D01 - DEMDEN LTD" at bounding box center [1054, 19] width 91 height 22
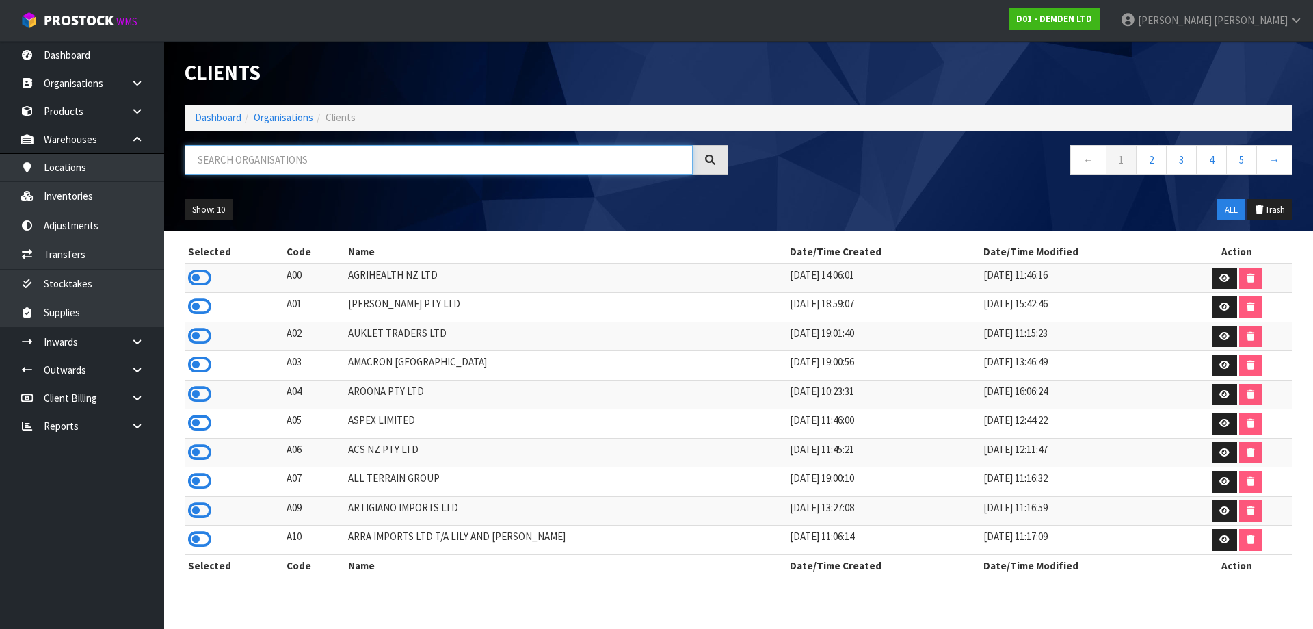
click at [259, 154] on input "text" at bounding box center [439, 159] width 508 height 29
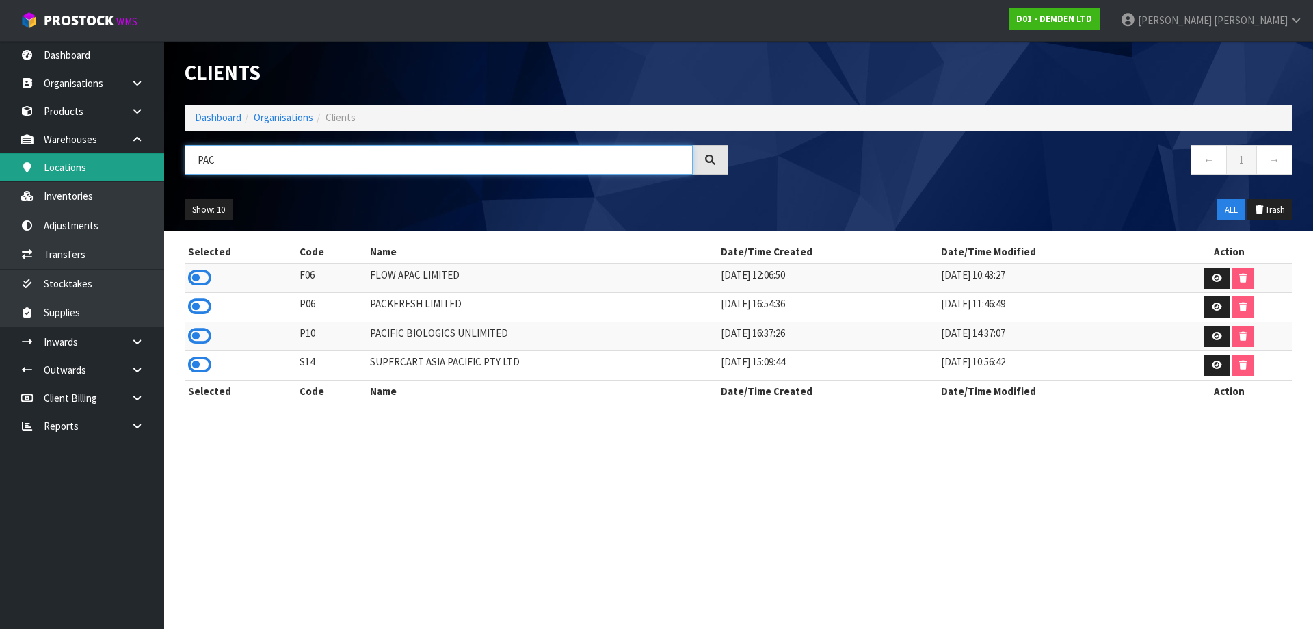
drag, startPoint x: 223, startPoint y: 170, endPoint x: 163, endPoint y: 168, distance: 59.6
click at [163, 168] on body "Toggle navigation ProStock WMS D01 - DEMDEN LTD [PERSON_NAME] Logout Dashboard …" at bounding box center [656, 314] width 1313 height 629
type input "PAC"
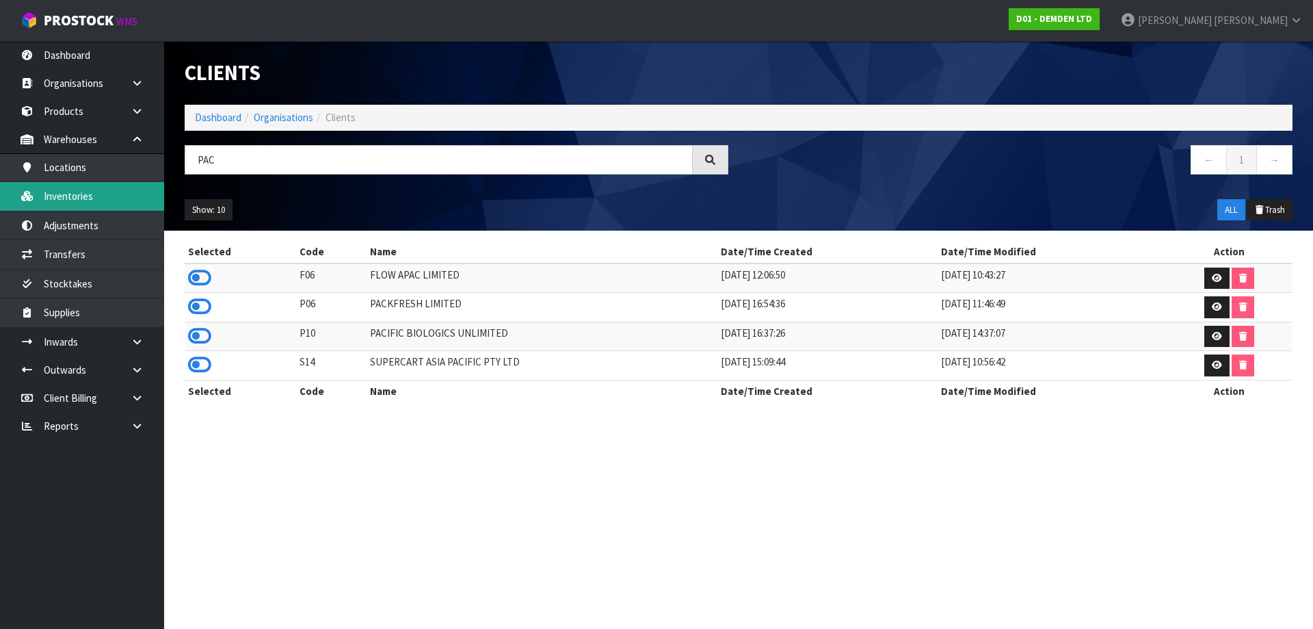
click at [91, 209] on link "Inventories" at bounding box center [82, 196] width 164 height 28
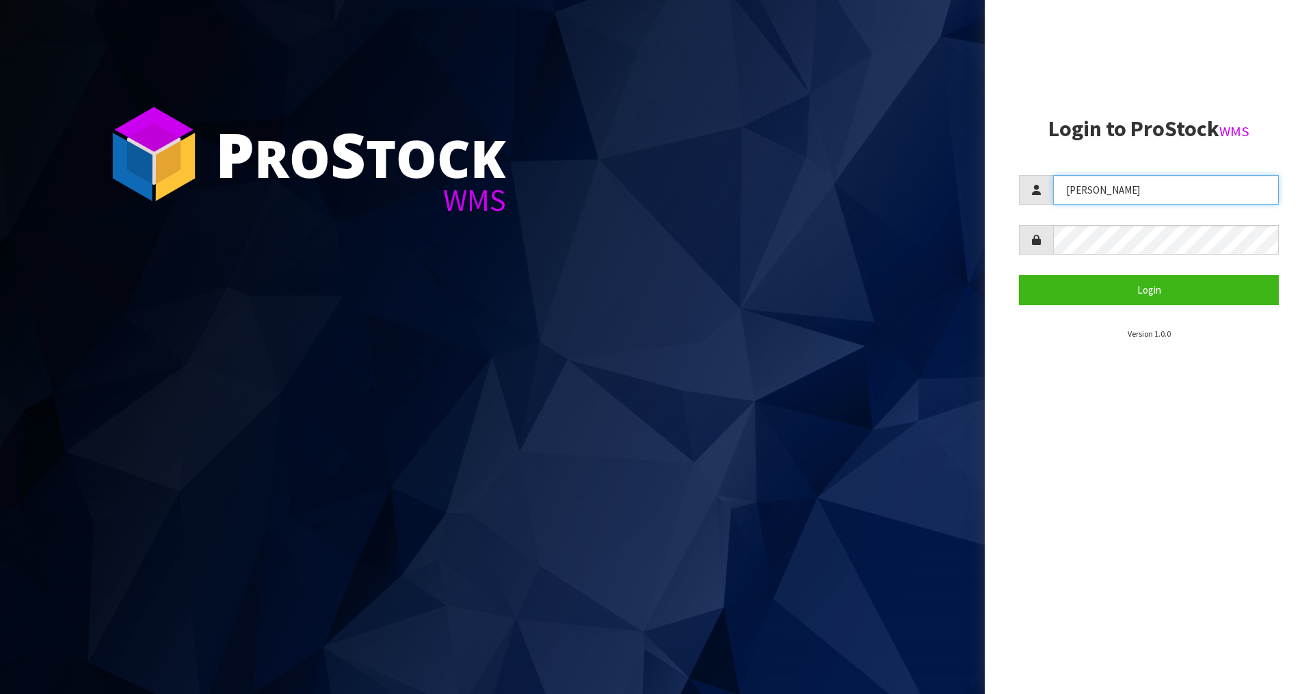
click at [1087, 197] on input "JAMES" at bounding box center [1166, 189] width 226 height 29
type input "Zackary"
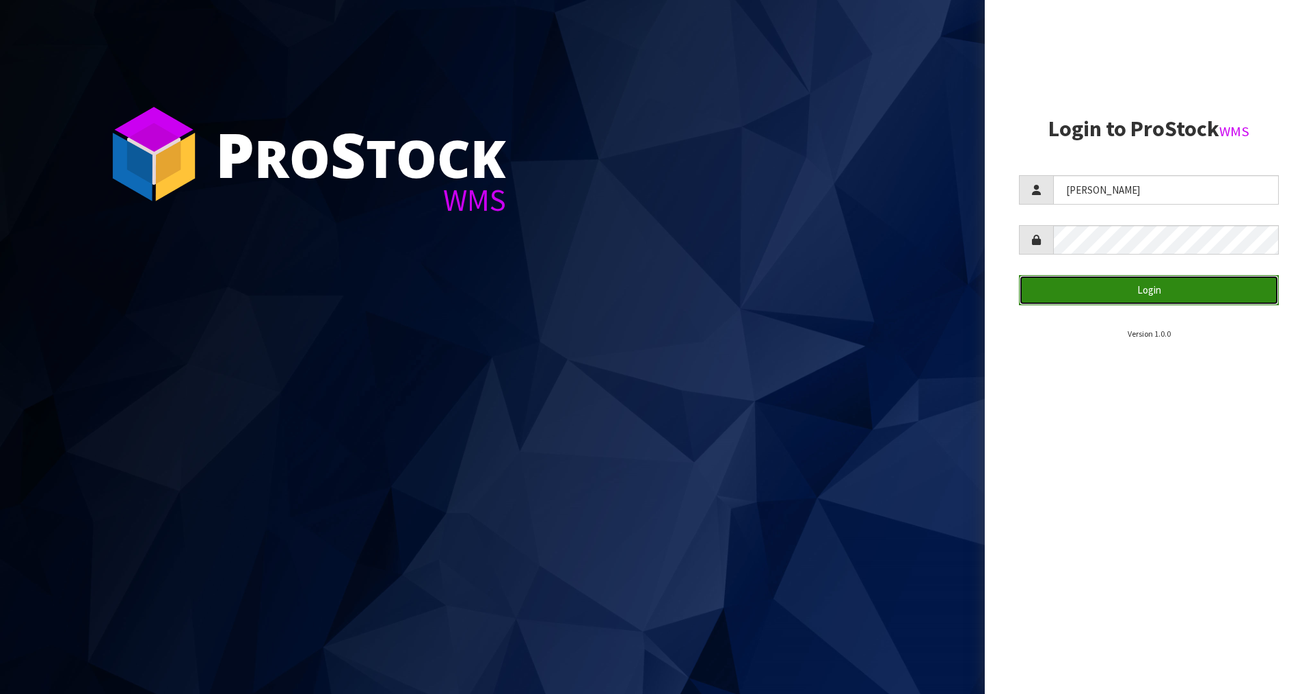
click at [1062, 291] on button "Login" at bounding box center [1149, 289] width 260 height 29
